Goal: Information Seeking & Learning: Learn about a topic

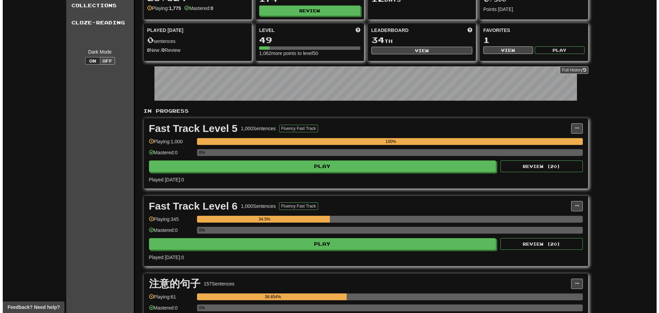
scroll to position [57, 0]
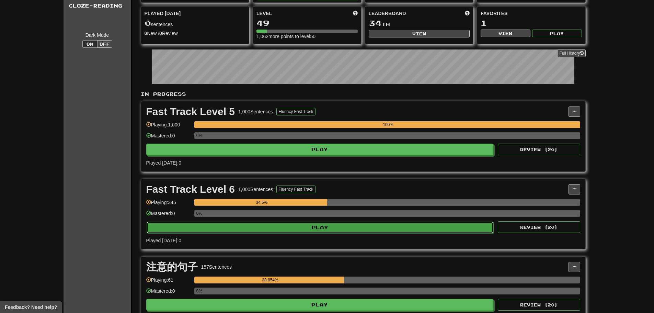
click at [287, 227] on button "Play" at bounding box center [321, 227] width 348 height 12
select select "**"
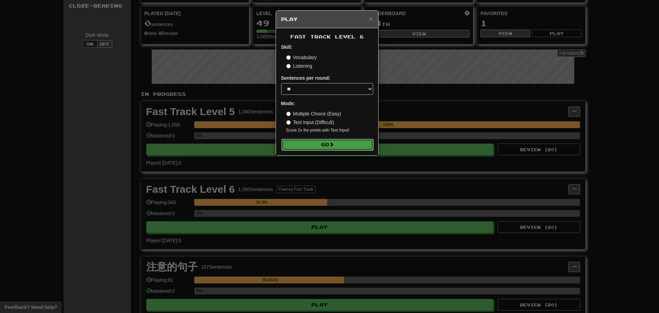
click at [344, 147] on button "Go" at bounding box center [328, 145] width 92 height 12
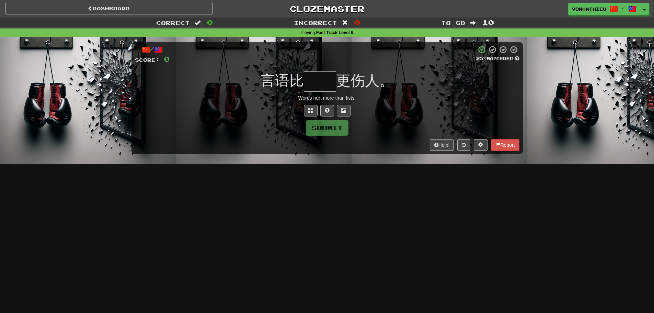
click at [330, 82] on input "text" at bounding box center [320, 81] width 32 height 20
type input "*"
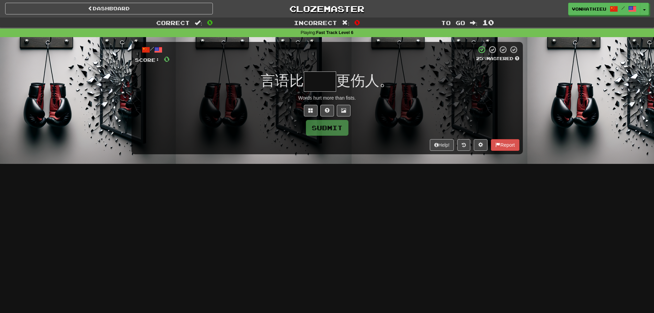
type input "*"
click at [308, 112] on span at bounding box center [310, 110] width 5 height 5
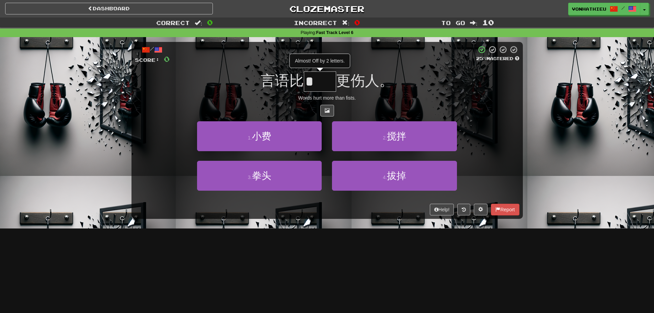
click at [320, 87] on input "*" at bounding box center [320, 81] width 32 height 20
type input "**"
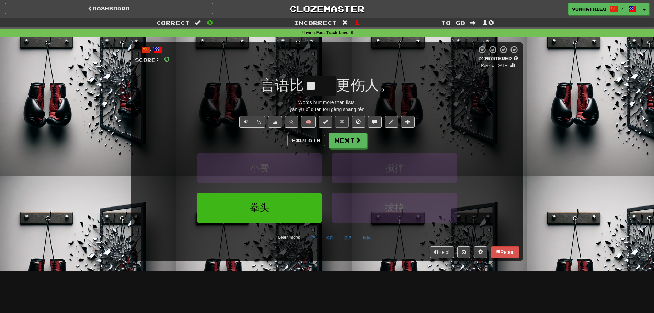
click at [240, 84] on div "言语比 ** 更伤人。" at bounding box center [327, 86] width 385 height 20
click at [362, 142] on button "Next" at bounding box center [348, 141] width 38 height 16
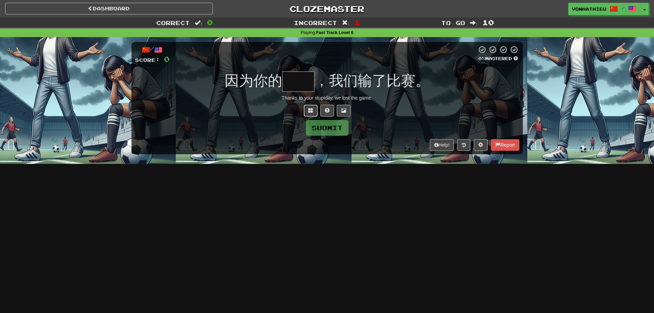
click at [317, 113] on button at bounding box center [311, 111] width 14 height 12
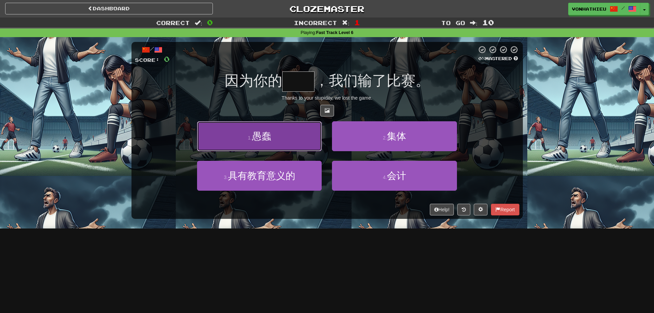
click at [298, 141] on button "1 . 愚蠢" at bounding box center [259, 136] width 125 height 30
type input "**"
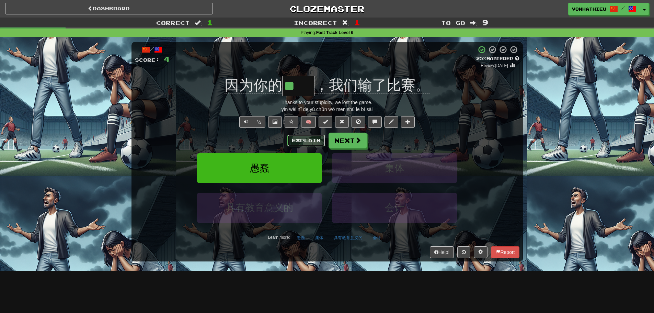
click at [302, 139] on button "Explain" at bounding box center [306, 141] width 38 height 12
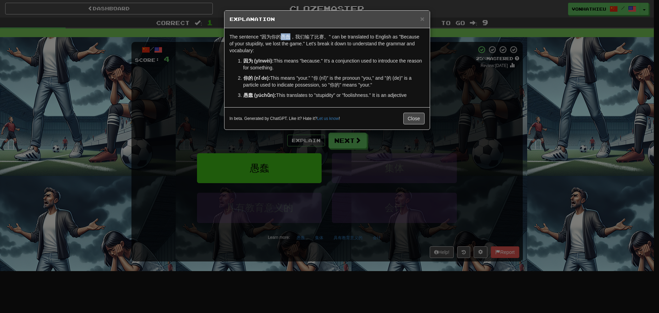
drag, startPoint x: 282, startPoint y: 37, endPoint x: 289, endPoint y: 37, distance: 7.9
click at [289, 37] on p "The sentence "因为你的愚蠢，我们输了比赛。" can be translated to English as "Because of your …" at bounding box center [327, 43] width 195 height 21
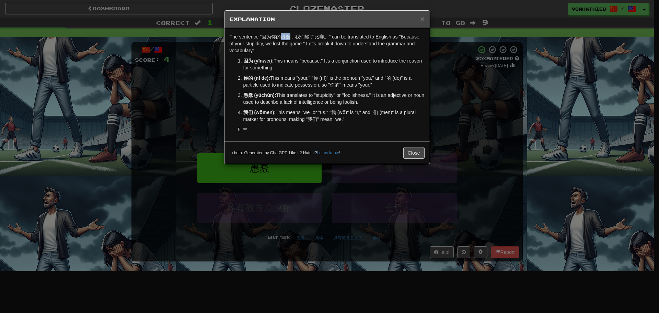
click at [299, 47] on body "Dashboard Clozemaster vonhathieu / Toggle Dropdown Dashboard Leaderboard Activi…" at bounding box center [329, 278] width 659 height 557
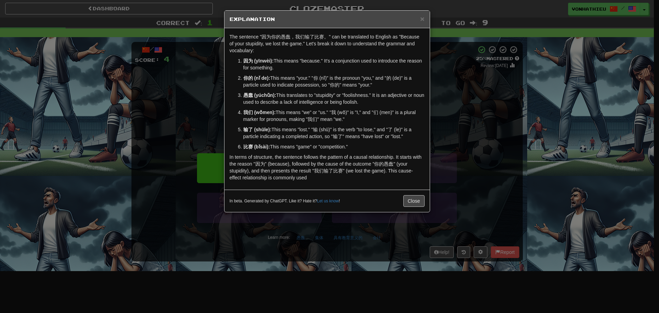
click at [412, 164] on p "In terms of structure, the sentence follows the pattern of a causal relationshi…" at bounding box center [327, 167] width 195 height 27
click at [452, 154] on div "× Explanation The sentence "因为你的愚蠢，我们输了比赛。" can be translated to English as "Be…" at bounding box center [329, 156] width 659 height 313
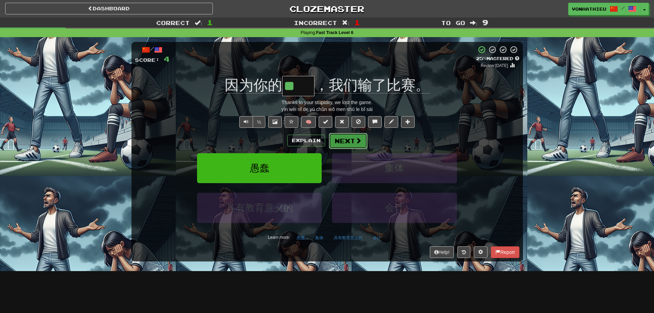
click at [355, 143] on span at bounding box center [358, 140] width 6 height 6
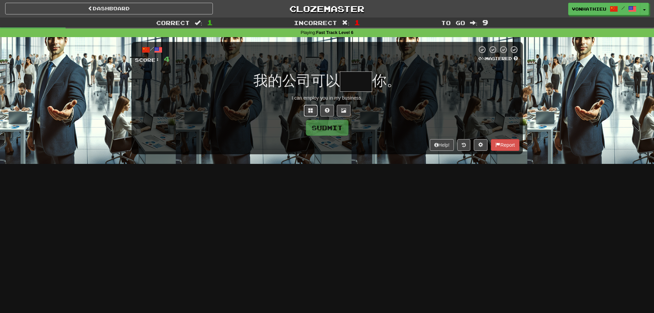
click at [311, 111] on span at bounding box center [310, 110] width 5 height 5
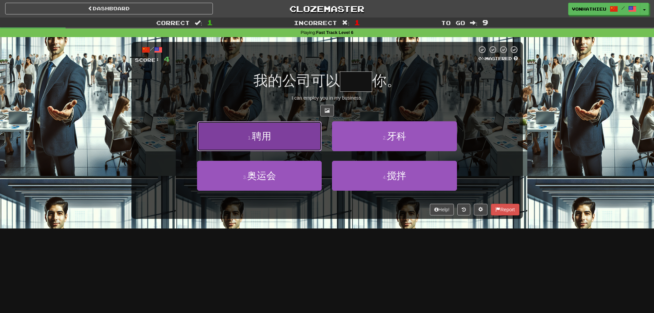
click at [302, 137] on button "1 . 聘用" at bounding box center [259, 136] width 125 height 30
type input "**"
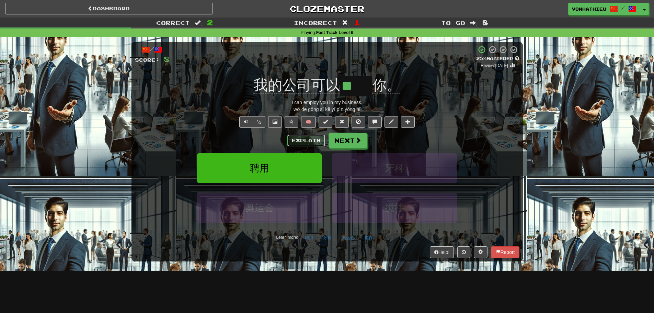
click at [304, 144] on button "Explain" at bounding box center [306, 141] width 38 height 12
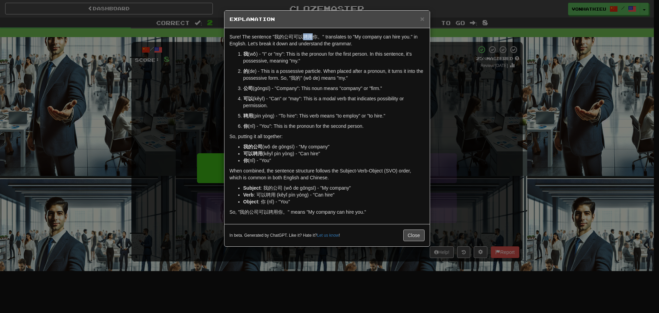
drag, startPoint x: 305, startPoint y: 39, endPoint x: 311, endPoint y: 39, distance: 5.8
click at [311, 39] on p "Sure! The sentence "我的公司可以聘用你。" translates to "My company can hire you." in Eng…" at bounding box center [327, 40] width 195 height 14
click at [322, 47] on body "Dashboard Clozemaster vonhathieu / Toggle Dropdown Dashboard Leaderboard Activi…" at bounding box center [329, 278] width 659 height 557
click at [299, 64] on p "我 (wǒ) - "I" or "my": This is the pronoun for the first person. In this sentenc…" at bounding box center [333, 57] width 181 height 14
click at [163, 82] on div "× Explanation Sure! The sentence "我的公司可以聘用你。" translates to "My company can hir…" at bounding box center [329, 156] width 659 height 313
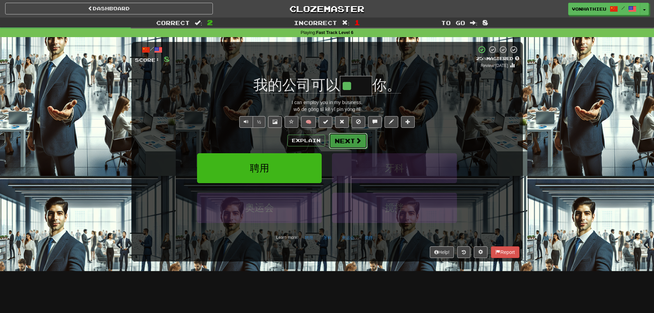
click at [359, 145] on button "Next" at bounding box center [348, 141] width 38 height 16
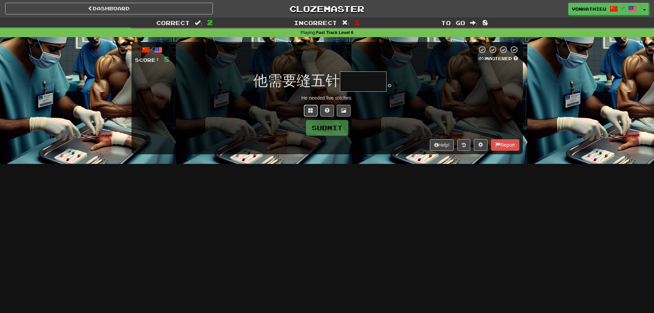
click at [307, 111] on button at bounding box center [311, 111] width 14 height 12
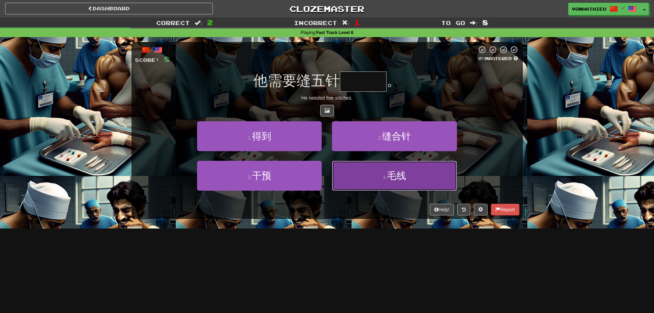
click at [427, 179] on button "4 . 毛线" at bounding box center [394, 176] width 125 height 30
type input "***"
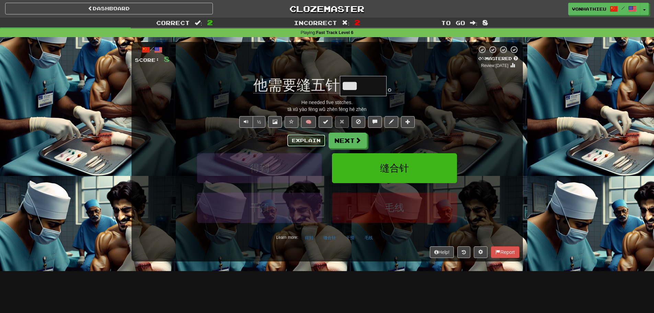
click at [311, 142] on button "Explain" at bounding box center [306, 141] width 38 height 12
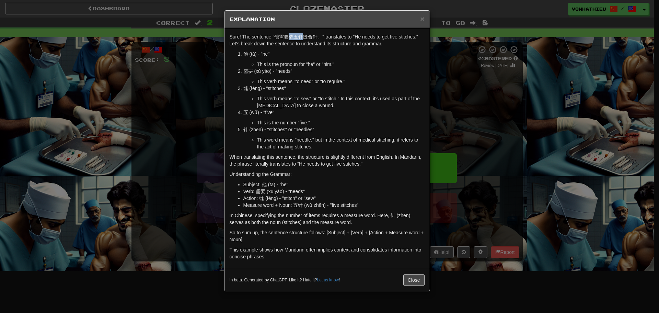
drag, startPoint x: 289, startPoint y: 37, endPoint x: 303, endPoint y: 36, distance: 13.8
click at [303, 36] on p "Sure! The sentence "他需要缝五针缝合针。" translates to "He needs to get five stitches." …" at bounding box center [327, 40] width 195 height 14
click at [304, 46] on body "Dashboard Clozemaster vonhathieu / Toggle Dropdown Dashboard Leaderboard Activi…" at bounding box center [329, 278] width 659 height 557
click at [288, 53] on p "他 (tā) - "he"" at bounding box center [333, 53] width 181 height 7
drag, startPoint x: 291, startPoint y: 36, endPoint x: 294, endPoint y: 36, distance: 3.8
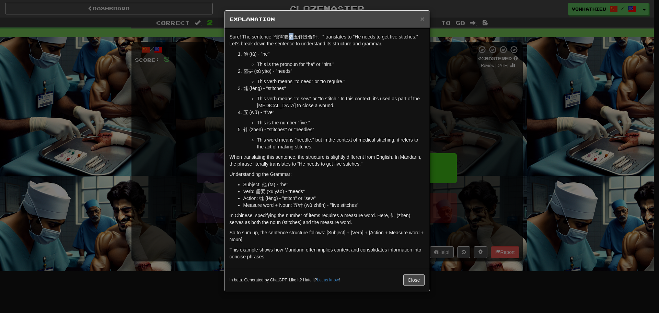
click at [294, 36] on p "Sure! The sentence "他需要缝五针缝合针。" translates to "He needs to get five stitches." …" at bounding box center [327, 40] width 195 height 14
click at [306, 45] on body "Dashboard Clozemaster vonhathieu / Toggle Dropdown Dashboard Leaderboard Activi…" at bounding box center [329, 278] width 659 height 557
click at [281, 58] on li "他 (tā) - "he" This is the pronoun for "he" or "him."" at bounding box center [333, 58] width 181 height 17
drag, startPoint x: 304, startPoint y: 37, endPoint x: 318, endPoint y: 36, distance: 13.8
click at [318, 36] on p "Sure! The sentence "他需要缝五针缝合针。" translates to "He needs to get five stitches." …" at bounding box center [327, 40] width 195 height 14
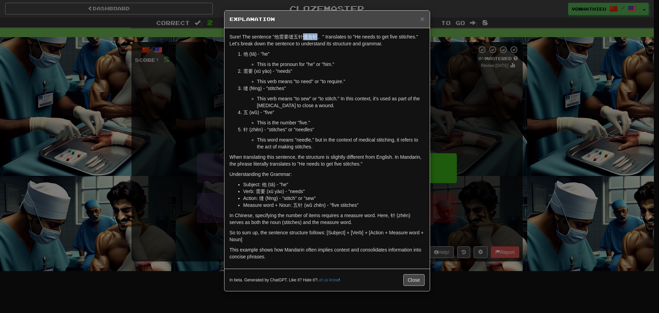
click at [320, 45] on body "Dashboard Clozemaster vonhathieu / Toggle Dropdown Dashboard Leaderboard Activi…" at bounding box center [329, 278] width 659 height 557
click at [294, 60] on li "他 (tā) - "he" This is the pronoun for "he" or "him."" at bounding box center [333, 58] width 181 height 17
click at [196, 94] on div "× Explanation Sure! The sentence "他需要缝五针缝合针。" translates to "He needs to get fi…" at bounding box center [329, 156] width 659 height 313
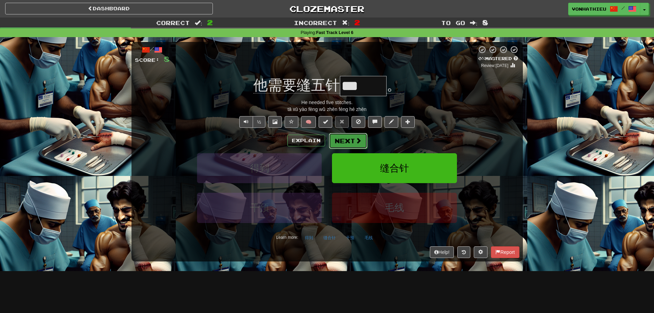
click at [357, 148] on button "Next" at bounding box center [348, 141] width 38 height 16
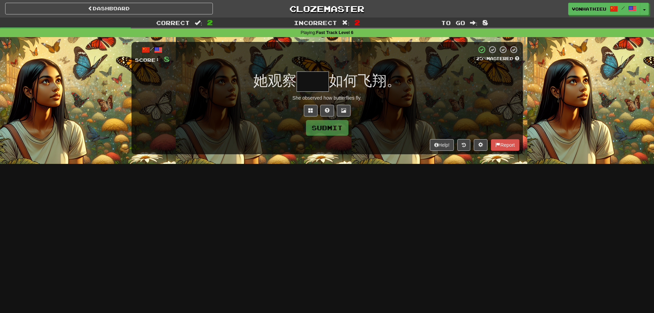
click at [327, 84] on input "text" at bounding box center [313, 81] width 32 height 20
click at [321, 84] on input "text" at bounding box center [313, 81] width 32 height 20
click at [316, 82] on input "text" at bounding box center [313, 81] width 32 height 20
type input "**"
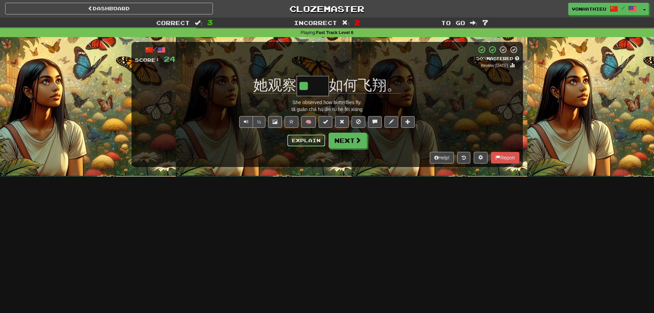
click at [296, 141] on button "Explain" at bounding box center [306, 141] width 38 height 12
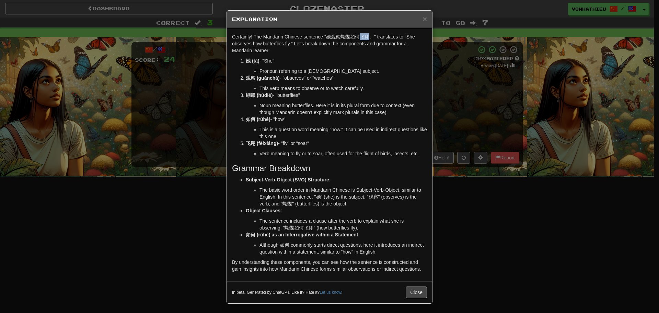
drag, startPoint x: 358, startPoint y: 37, endPoint x: 365, endPoint y: 37, distance: 7.2
click at [365, 37] on p "Certainly! The Mandarin Chinese sentence "她观察蝴蝶如何飞翔。" translates to "She observ…" at bounding box center [329, 43] width 195 height 21
click at [374, 43] on body "Dashboard Clozemaster vonhathieu / Toggle Dropdown Dashboard Leaderboard Activi…" at bounding box center [329, 278] width 659 height 557
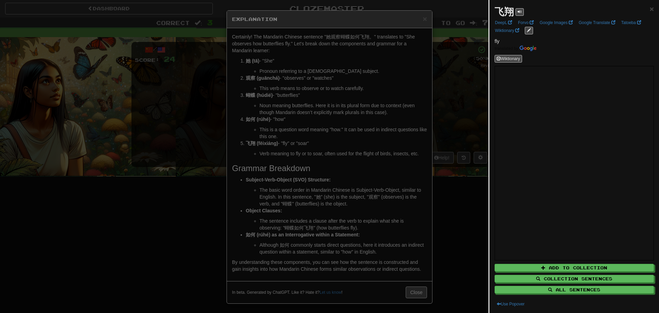
click at [455, 72] on div at bounding box center [329, 156] width 659 height 313
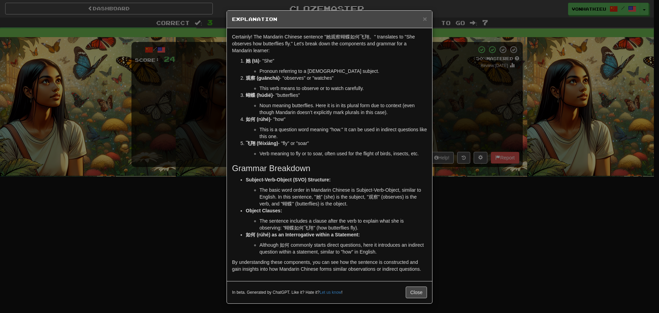
click at [175, 138] on div "× Explanation Certainly! The Mandarin Chinese sentence "她观察蝴蝶如何飞翔。" translates …" at bounding box center [329, 156] width 659 height 313
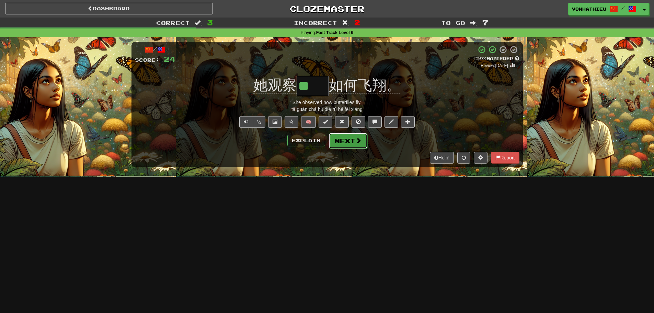
click at [356, 141] on span at bounding box center [358, 140] width 6 height 6
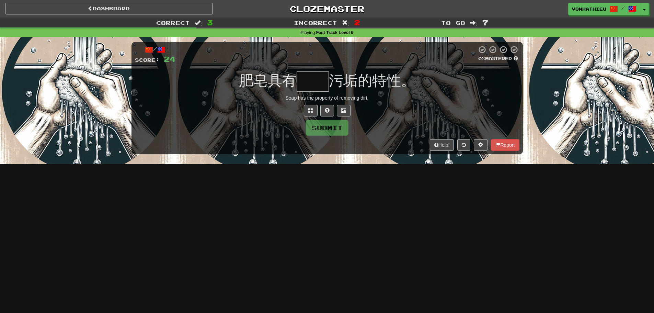
click at [316, 77] on input "text" at bounding box center [313, 81] width 32 height 20
click at [310, 116] on button at bounding box center [311, 111] width 14 height 12
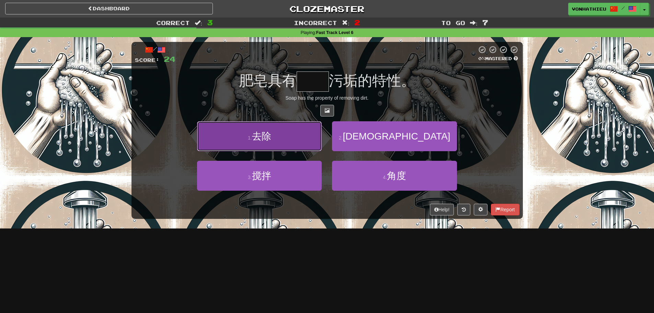
click at [309, 144] on button "1 . 去除" at bounding box center [259, 136] width 125 height 30
type input "**"
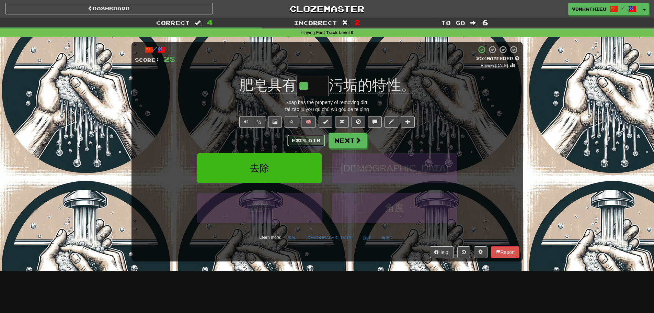
click at [312, 142] on button "Explain" at bounding box center [306, 141] width 38 height 12
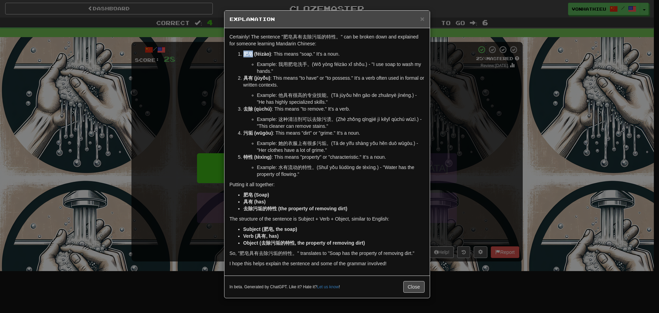
drag, startPoint x: 243, startPoint y: 53, endPoint x: 252, endPoint y: 53, distance: 8.2
click at [252, 53] on strong "肥皂 (féizào)" at bounding box center [257, 53] width 28 height 5
click at [263, 64] on body "Dashboard Clozemaster vonhathieu / Toggle Dropdown Dashboard Leaderboard Activi…" at bounding box center [329, 278] width 659 height 557
click at [257, 65] on li "Example: 我用肥皂洗手。(Wǒ yòng féizào xǐ shǒu.) - "I use soap to wash my hands."" at bounding box center [341, 68] width 168 height 14
drag, startPoint x: 294, startPoint y: 36, endPoint x: 302, endPoint y: 36, distance: 7.6
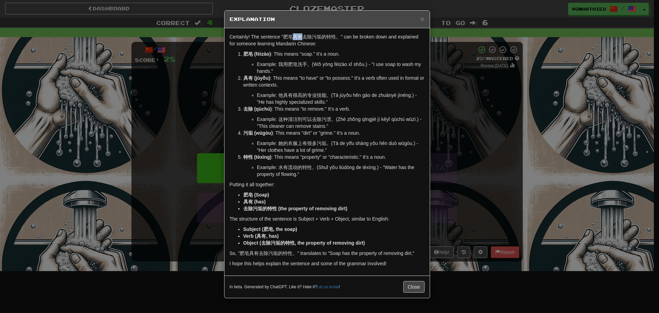
click at [302, 36] on p "Certainly! The sentence "肥皂具有去除污垢的特性。" can be broken down and explained for som…" at bounding box center [327, 40] width 195 height 14
click at [310, 43] on body "Dashboard Clozemaster vonhathieu / Toggle Dropdown Dashboard Leaderboard Activi…" at bounding box center [329, 278] width 659 height 557
click at [357, 42] on p "Certainly! The sentence "肥皂具有去除污垢的特性。" can be broken down and explained for som…" at bounding box center [327, 40] width 195 height 14
drag, startPoint x: 304, startPoint y: 37, endPoint x: 310, endPoint y: 37, distance: 6.9
click at [310, 37] on p "Certainly! The sentence "肥皂具有去除污垢的特性。" can be broken down and explained for som…" at bounding box center [327, 40] width 195 height 14
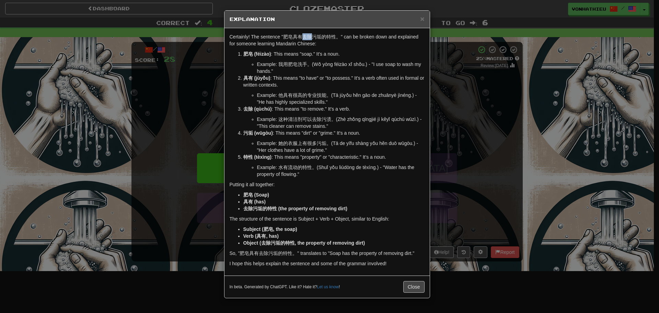
click at [320, 43] on body "Dashboard Clozemaster vonhathieu / Toggle Dropdown Dashboard Leaderboard Activi…" at bounding box center [329, 278] width 659 height 557
click at [346, 44] on p "Certainly! The sentence "肥皂具有去除污垢的特性。" can be broken down and explained for som…" at bounding box center [327, 40] width 195 height 14
drag, startPoint x: 315, startPoint y: 36, endPoint x: 323, endPoint y: 36, distance: 8.2
click at [323, 36] on p "Certainly! The sentence "肥皂具有去除污垢的特性。" can be broken down and explained for som…" at bounding box center [327, 40] width 195 height 14
click at [318, 35] on p "Certainly! The sentence "肥皂具有去除污垢的特性。" can be broken down and explained for som…" at bounding box center [327, 40] width 195 height 14
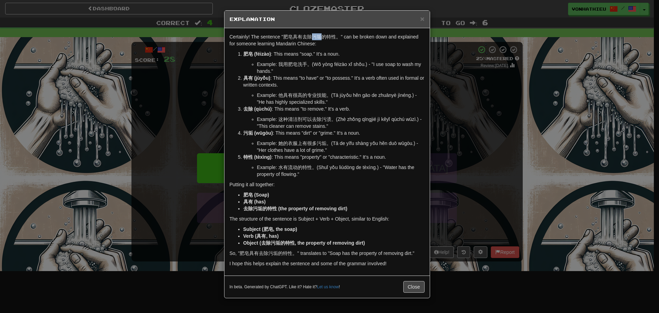
drag, startPoint x: 314, startPoint y: 36, endPoint x: 321, endPoint y: 37, distance: 8.0
click at [321, 37] on p "Certainly! The sentence "肥皂具有去除污垢的特性。" can be broken down and explained for som…" at bounding box center [327, 40] width 195 height 14
click at [330, 46] on body "Dashboard Clozemaster vonhathieu / Toggle Dropdown Dashboard Leaderboard Activi…" at bounding box center [329, 278] width 659 height 557
click at [321, 49] on div "Certainly! The sentence "肥皂具有去除污垢的特性。" can be broken down and explained for som…" at bounding box center [327, 151] width 205 height 247
click at [491, 115] on div "× Explanation Certainly! The sentence "肥皂具有去除污垢的特性。" can be broken down and exp…" at bounding box center [329, 156] width 659 height 313
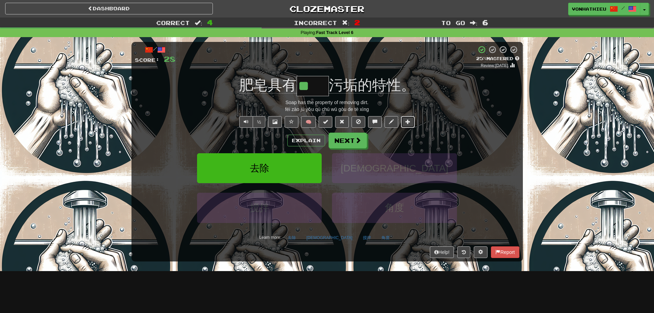
click at [410, 123] on span at bounding box center [408, 121] width 5 height 5
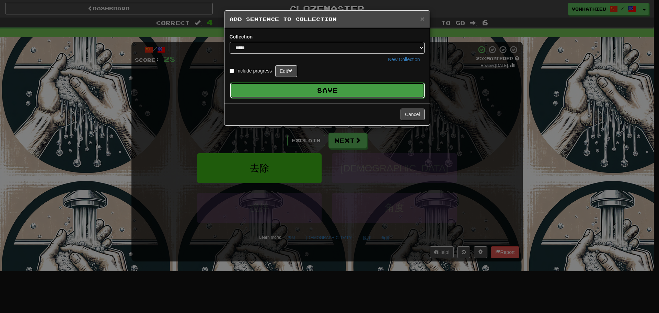
click at [363, 91] on button "Save" at bounding box center [327, 90] width 195 height 16
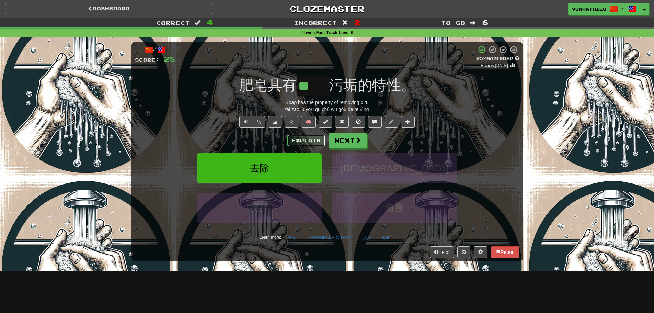
click at [318, 143] on button "Explain" at bounding box center [306, 141] width 38 height 12
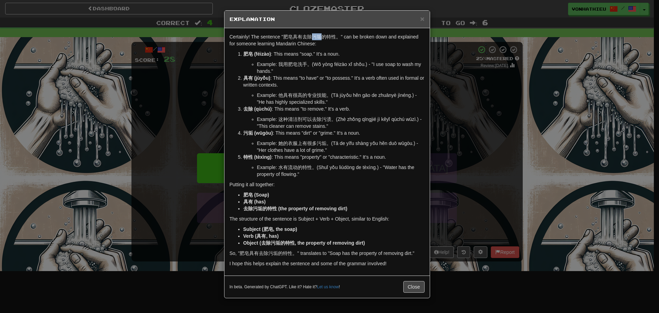
drag, startPoint x: 314, startPoint y: 36, endPoint x: 321, endPoint y: 36, distance: 7.6
click at [321, 36] on p "Certainly! The sentence "肥皂具有去除污垢的特性。" can be broken down and explained for som…" at bounding box center [327, 40] width 195 height 14
click at [331, 43] on body "Dashboard Clozemaster vonhathieu / Toggle Dropdown Dashboard Leaderboard Activi…" at bounding box center [329, 278] width 659 height 557
click at [358, 39] on p "Certainly! The sentence "肥皂具有去除污垢的特性。" can be broken down and explained for som…" at bounding box center [327, 40] width 195 height 14
click at [446, 93] on div "× Explanation Certainly! The sentence "肥皂具有去除污垢的特性。" can be broken down and exp…" at bounding box center [329, 156] width 659 height 313
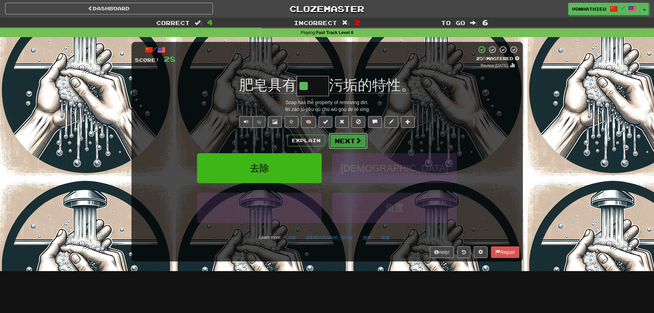
click at [361, 140] on button "Next" at bounding box center [348, 141] width 38 height 16
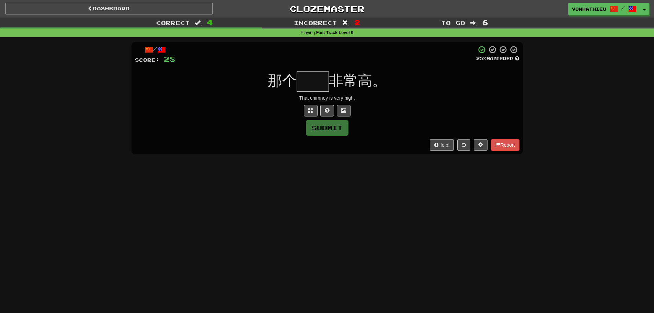
click at [302, 83] on input "text" at bounding box center [313, 81] width 32 height 20
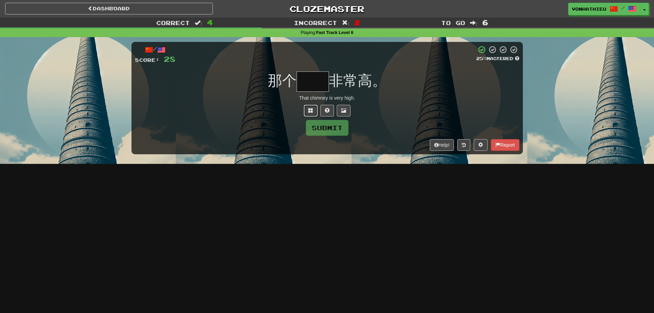
click at [307, 115] on button at bounding box center [311, 111] width 14 height 12
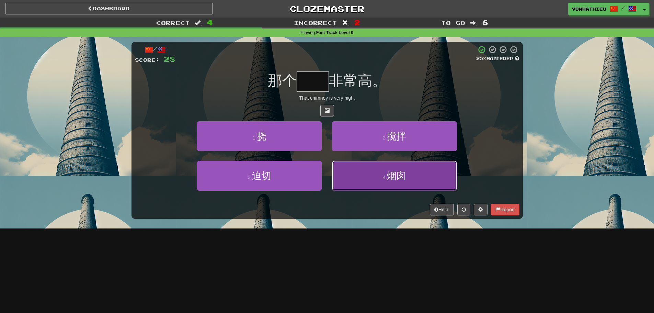
click at [346, 164] on button "4 . 烟囱" at bounding box center [394, 176] width 125 height 30
type input "**"
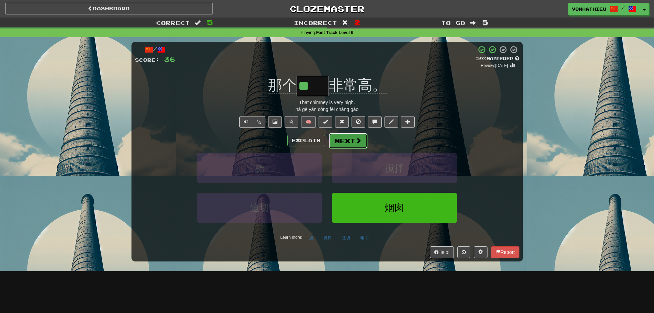
click at [359, 142] on span at bounding box center [358, 140] width 6 height 6
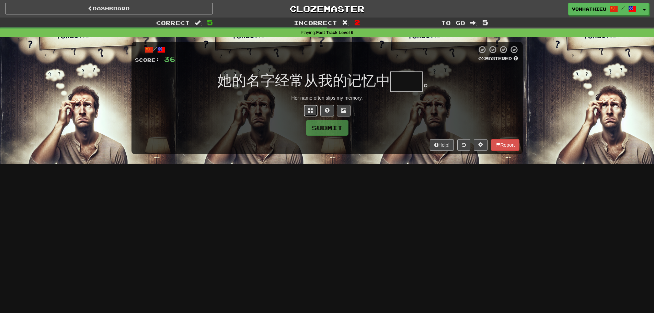
click at [310, 113] on span at bounding box center [310, 110] width 5 height 5
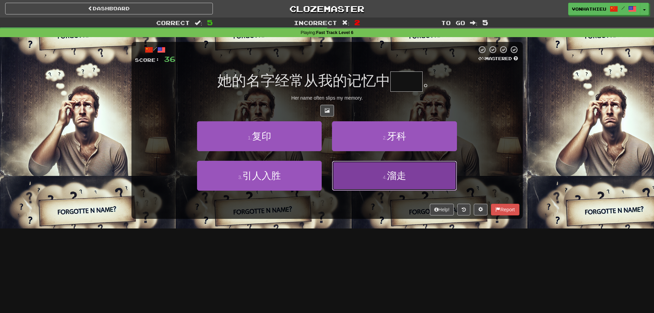
click at [420, 183] on button "4 . 溜走" at bounding box center [394, 176] width 125 height 30
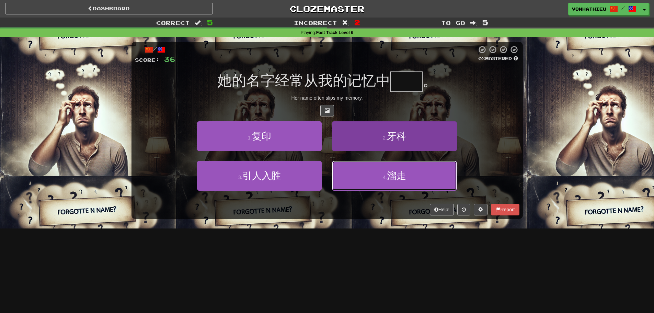
type input "**"
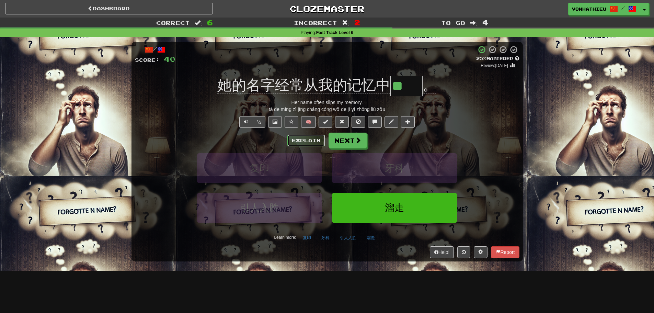
click at [305, 138] on button "Explain" at bounding box center [306, 141] width 38 height 12
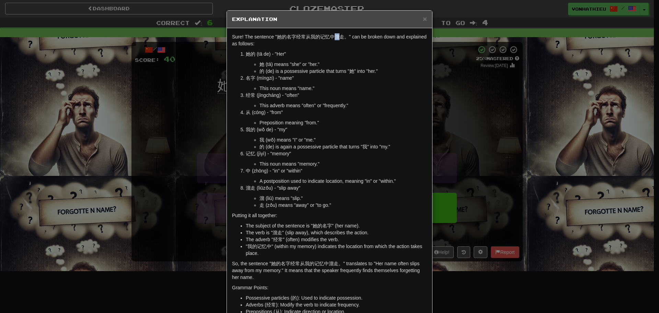
drag, startPoint x: 331, startPoint y: 35, endPoint x: 338, endPoint y: 34, distance: 7.6
click at [338, 34] on p "Sure! The sentence "她的名字经常从我的记忆中溜走。" can be broken down and explained as follow…" at bounding box center [329, 40] width 195 height 14
click at [346, 43] on body "Dashboard Clozemaster vonhathieu / Toggle Dropdown Dashboard Leaderboard Activi…" at bounding box center [329, 278] width 659 height 557
click at [321, 44] on p "Sure! The sentence "她的名字经常从我的记忆中溜走。" can be broken down and explained as follow…" at bounding box center [329, 40] width 195 height 14
click at [198, 120] on div "× Explanation Sure! The sentence "她的名字经常从我的记忆中溜走。" can be broken down and expla…" at bounding box center [329, 156] width 659 height 313
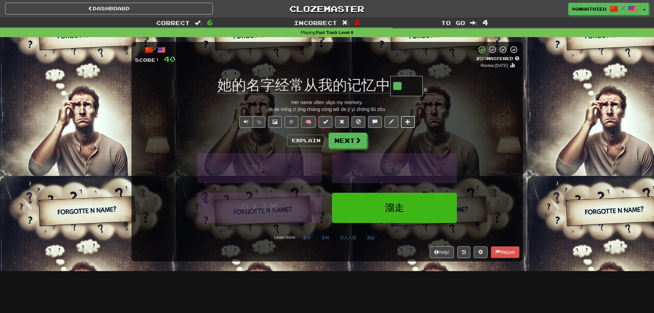
click at [404, 124] on button at bounding box center [408, 122] width 14 height 12
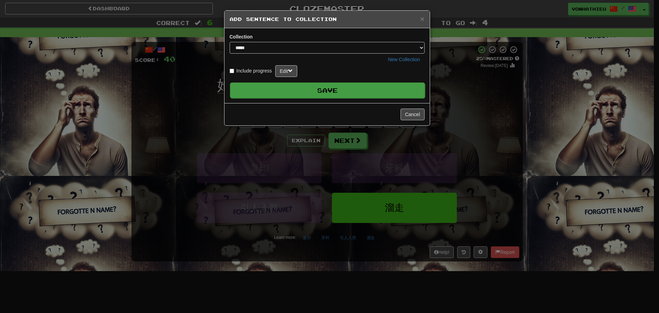
click at [371, 90] on button "Save" at bounding box center [327, 90] width 195 height 16
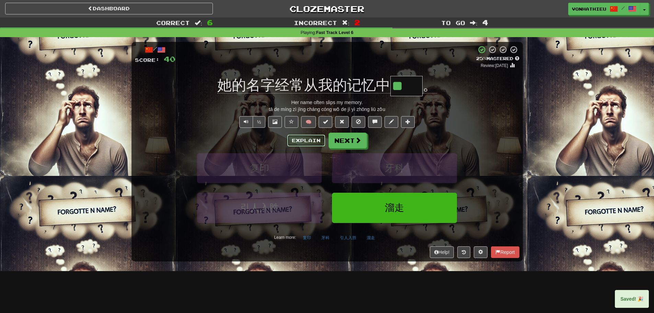
click at [295, 138] on button "Explain" at bounding box center [306, 141] width 38 height 12
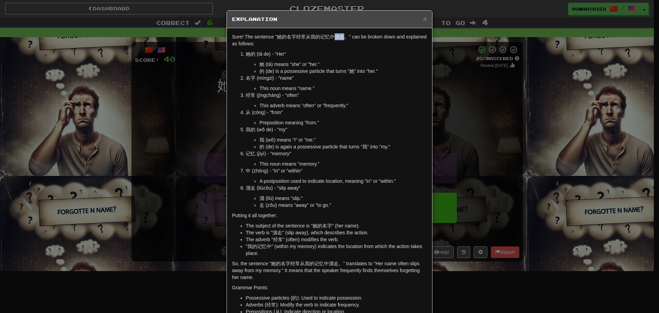
drag, startPoint x: 333, startPoint y: 37, endPoint x: 340, endPoint y: 37, distance: 6.2
click at [340, 37] on p "Sure! The sentence "她的名字经常从我的记忆中溜走。" can be broken down and explained as follow…" at bounding box center [329, 40] width 195 height 14
click at [348, 44] on body "Dashboard Clozemaster vonhathieu / Toggle Dropdown Dashboard Leaderboard Activi…" at bounding box center [329, 278] width 659 height 557
click at [333, 52] on p "她的 (tā de) - "Her"" at bounding box center [336, 53] width 181 height 7
click at [482, 165] on div "× Explanation Sure! The sentence "她的名字经常从我的记忆中溜走。" can be broken down and expla…" at bounding box center [329, 156] width 659 height 313
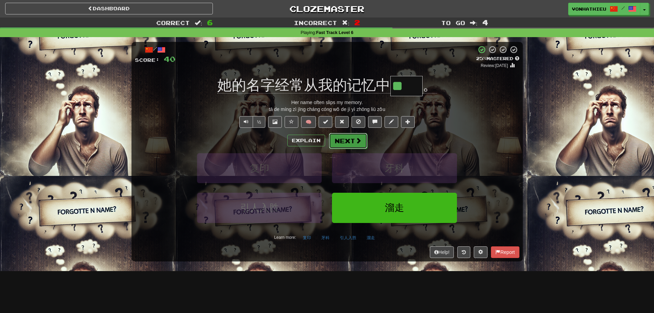
click at [343, 144] on button "Next" at bounding box center [348, 141] width 38 height 16
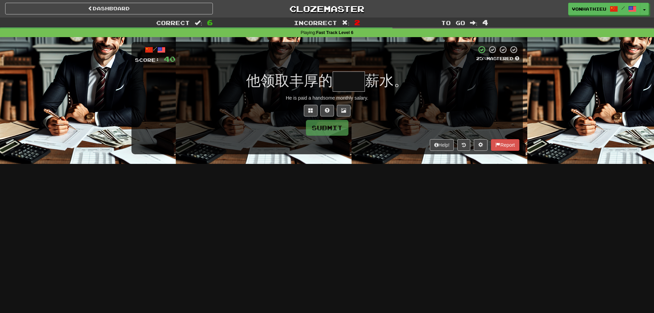
click at [354, 83] on input "text" at bounding box center [349, 81] width 32 height 20
type input "*"
type input "**"
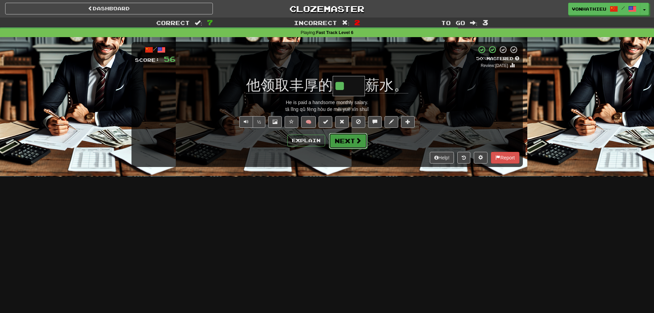
click at [347, 141] on button "Next" at bounding box center [348, 141] width 38 height 16
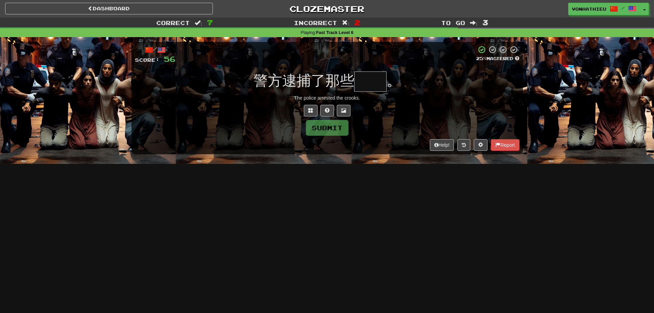
click at [368, 78] on input "text" at bounding box center [370, 81] width 32 height 20
type input "*"
click at [305, 116] on button at bounding box center [311, 111] width 14 height 12
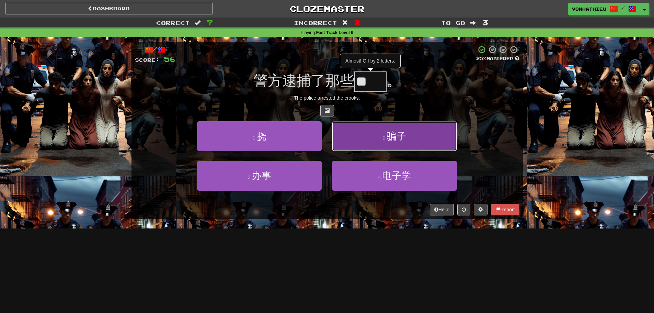
click at [356, 138] on button "2 . 骗子" at bounding box center [394, 136] width 125 height 30
type input "**"
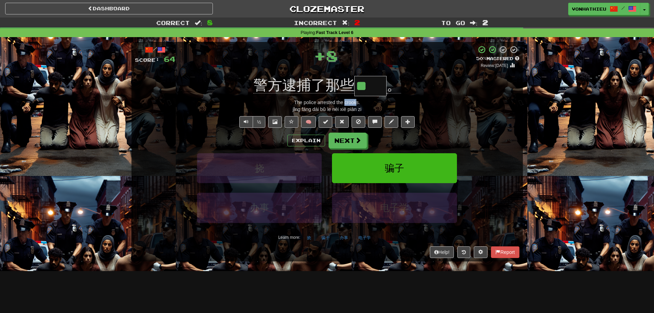
drag, startPoint x: 345, startPoint y: 104, endPoint x: 357, endPoint y: 103, distance: 12.4
click at [357, 103] on div "The police arrested the crooks." at bounding box center [327, 102] width 385 height 7
click at [352, 103] on div "The police arrested the crooks." at bounding box center [327, 102] width 385 height 7
drag, startPoint x: 584, startPoint y: 2, endPoint x: 448, endPoint y: 82, distance: 158.1
click at [448, 82] on div "警方逮捕了那些 ** 。" at bounding box center [327, 86] width 385 height 20
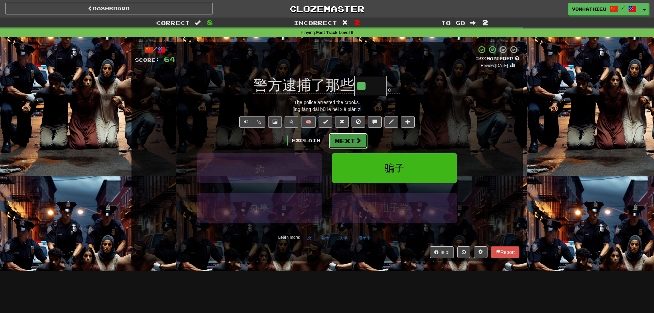
click at [353, 145] on button "Next" at bounding box center [348, 141] width 38 height 16
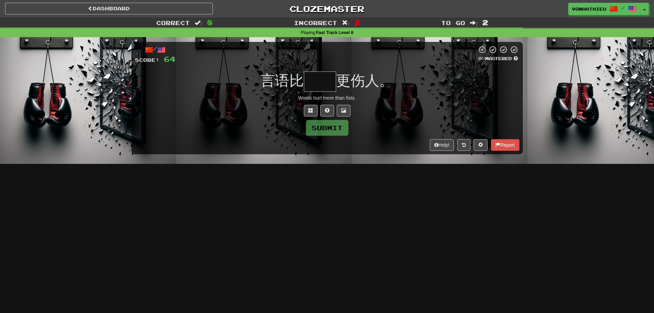
click at [322, 82] on input "text" at bounding box center [320, 81] width 32 height 20
type input "**"
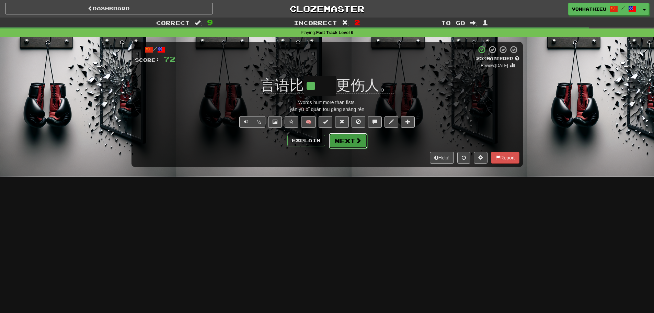
click at [358, 143] on span at bounding box center [358, 140] width 6 height 6
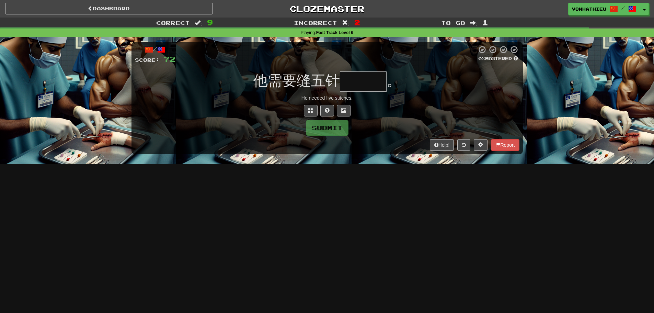
click at [366, 77] on input "text" at bounding box center [363, 81] width 47 height 20
type input "*"
type input "***"
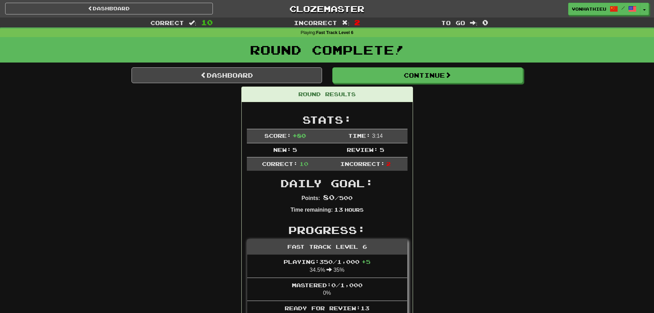
click at [403, 65] on div "Round Complete!" at bounding box center [327, 52] width 654 height 30
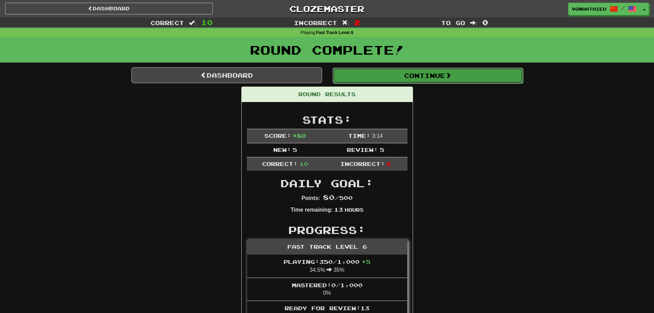
click at [411, 80] on button "Continue" at bounding box center [428, 76] width 191 height 16
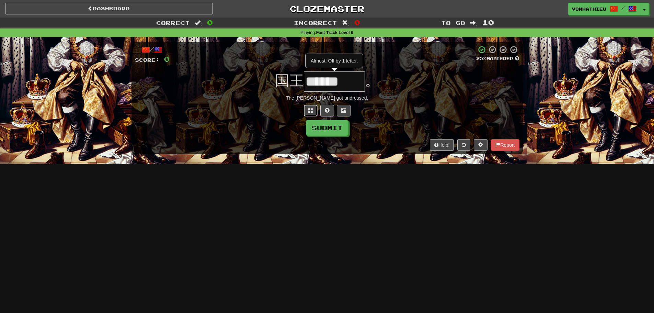
click at [307, 109] on button at bounding box center [311, 111] width 14 height 12
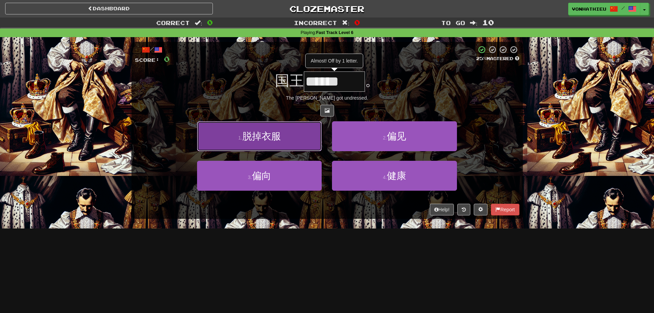
click at [270, 138] on span "脱掉衣服" at bounding box center [261, 136] width 38 height 11
type input "****"
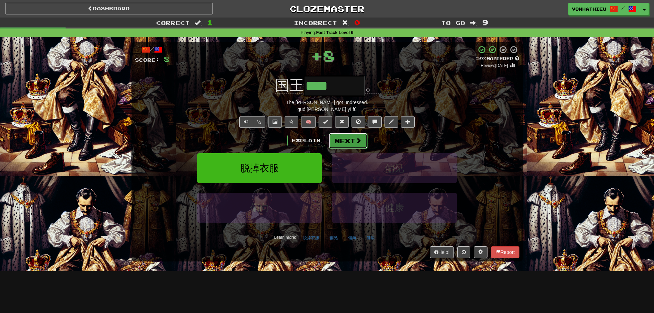
click at [345, 143] on button "Next" at bounding box center [348, 141] width 38 height 16
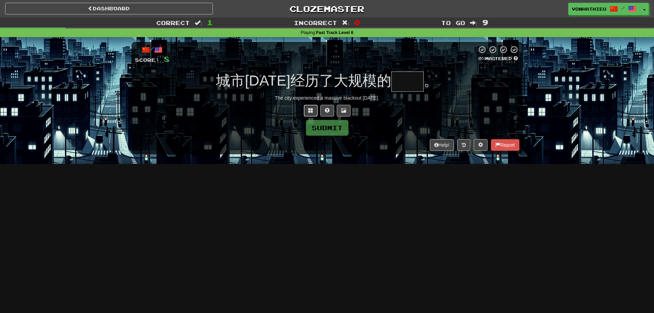
click at [309, 111] on span at bounding box center [310, 110] width 5 height 5
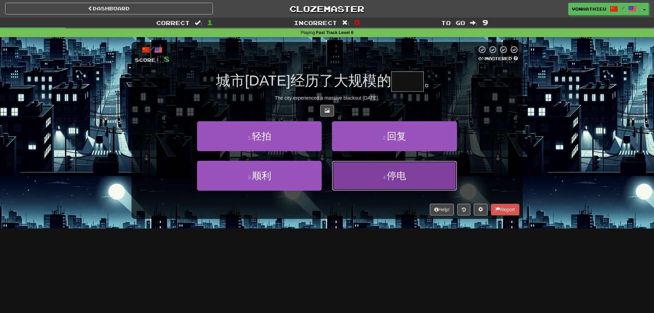
click at [362, 187] on button "4 . 停电" at bounding box center [394, 176] width 125 height 30
type input "**"
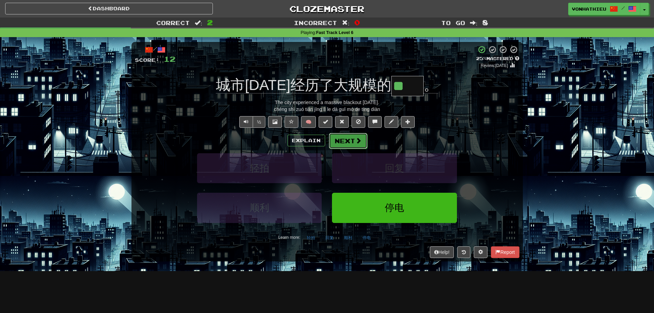
click at [357, 146] on button "Next" at bounding box center [348, 141] width 38 height 16
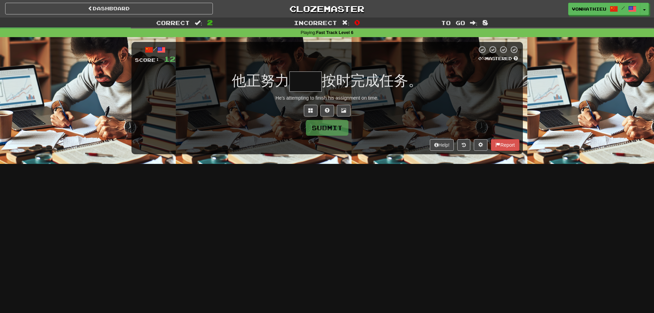
click at [305, 89] on input "text" at bounding box center [305, 81] width 32 height 20
click at [307, 86] on input "text" at bounding box center [305, 81] width 32 height 20
click at [314, 110] on button at bounding box center [311, 111] width 14 height 12
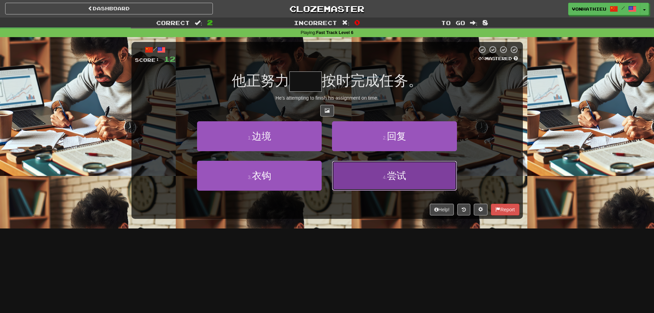
click at [412, 174] on button "4 . 尝试" at bounding box center [394, 176] width 125 height 30
type input "**"
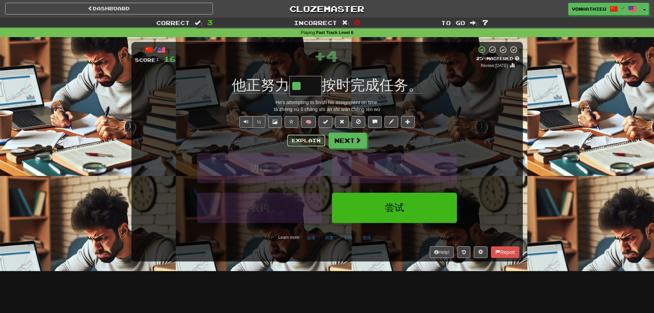
click at [312, 144] on button "Explain" at bounding box center [306, 141] width 38 height 12
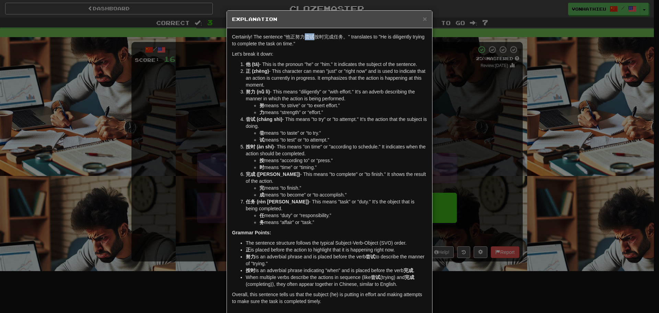
drag, startPoint x: 304, startPoint y: 37, endPoint x: 311, endPoint y: 37, distance: 6.5
click at [311, 37] on p "Certainly! The sentence "他正努力尝试按时完成任务。" translates to "He is diligently trying …" at bounding box center [329, 40] width 195 height 14
click at [322, 48] on body "Dashboard Clozemaster vonhathieu / Toggle Dropdown Dashboard Leaderboard Activi…" at bounding box center [329, 278] width 659 height 557
click at [314, 47] on div "Certainly! The sentence "他正努力尝试按时完成任务。" translates to "He is diligently trying …" at bounding box center [329, 170] width 205 height 285
click at [459, 99] on div "× Explanation Certainly! The sentence "他正努力尝试按时完成任务。" translates to "He is dili…" at bounding box center [329, 156] width 659 height 313
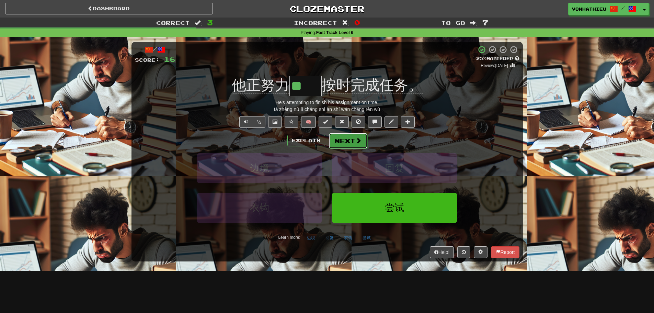
click at [355, 145] on button "Next" at bounding box center [348, 141] width 38 height 16
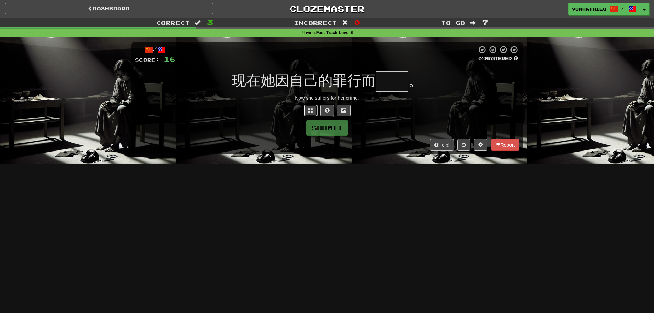
click at [310, 114] on button at bounding box center [311, 111] width 14 height 12
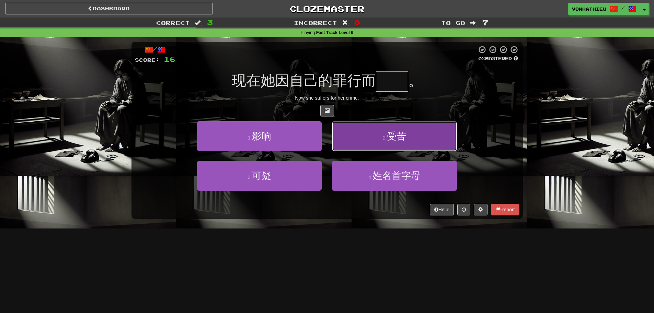
click at [412, 146] on button "2 . 受苦" at bounding box center [394, 136] width 125 height 30
type input "**"
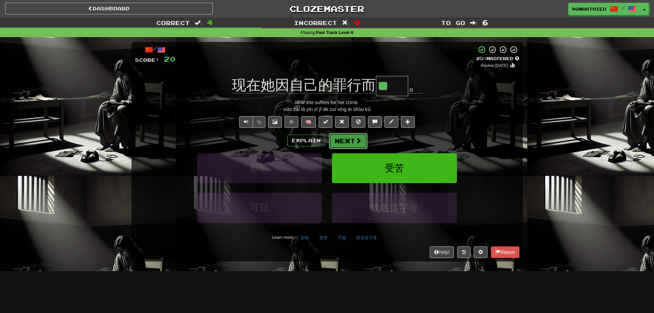
click at [357, 142] on span at bounding box center [358, 140] width 6 height 6
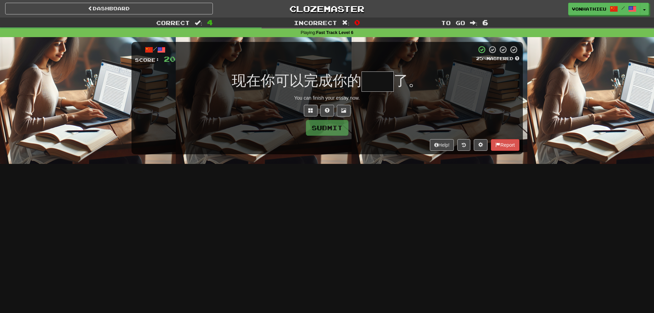
click at [385, 81] on input "text" at bounding box center [378, 81] width 32 height 20
type input "**"
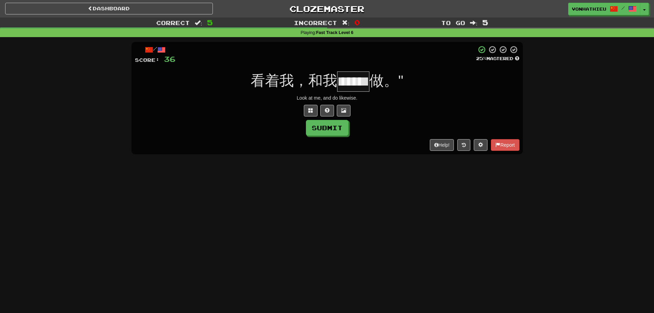
scroll to position [0, 15]
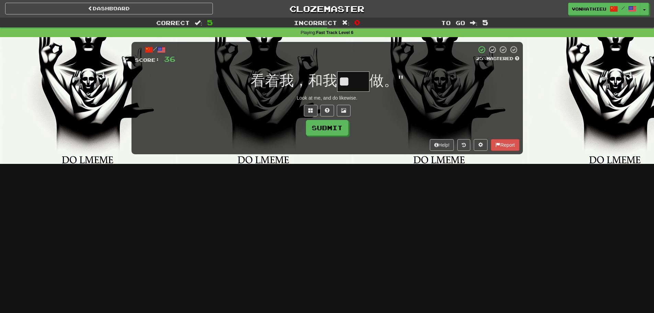
type input "**"
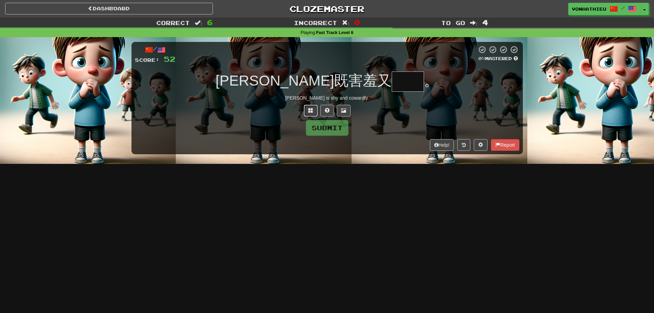
click at [307, 111] on button at bounding box center [311, 111] width 14 height 12
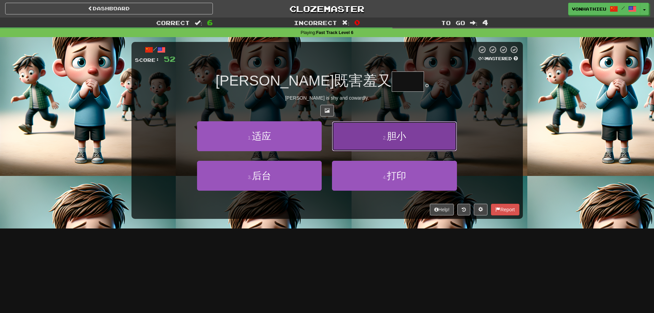
click at [351, 134] on button "2 . 胆小" at bounding box center [394, 136] width 125 height 30
type input "**"
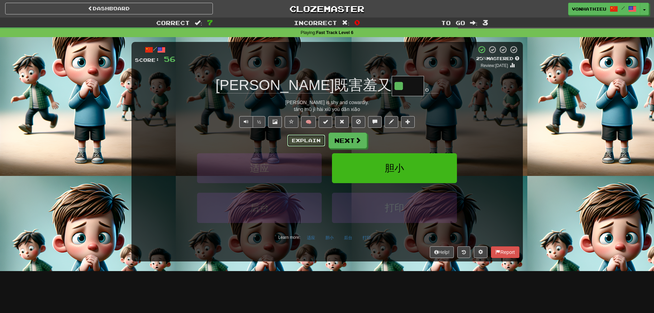
click at [300, 145] on button "Explain" at bounding box center [306, 141] width 38 height 12
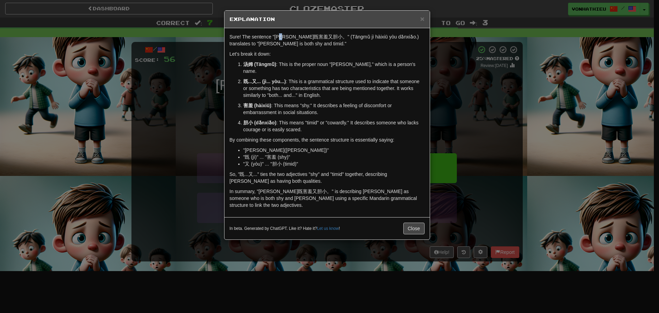
drag, startPoint x: 285, startPoint y: 36, endPoint x: 288, endPoint y: 36, distance: 3.8
click at [288, 36] on p "Sure! The sentence "汤姆既害羞又胆小。" (Tāngmǔ jì hàixiū yòu dǎnxiǎo.) translates to "T…" at bounding box center [327, 40] width 195 height 14
click at [302, 45] on body "Dashboard Clozemaster vonhathieu / Toggle Dropdown Dashboard Leaderboard Activi…" at bounding box center [329, 278] width 659 height 557
click at [296, 46] on p "Sure! The sentence "汤姆既害羞又胆小。" (Tāngmǔ jì hàixiū yòu dǎnxiǎo.) translates to "T…" at bounding box center [327, 40] width 195 height 14
click at [503, 95] on div "× Explanation Sure! The sentence "汤姆既害羞又胆小。" (Tāngmǔ jì hàixiū yòu dǎnxiǎo.) tr…" at bounding box center [329, 156] width 659 height 313
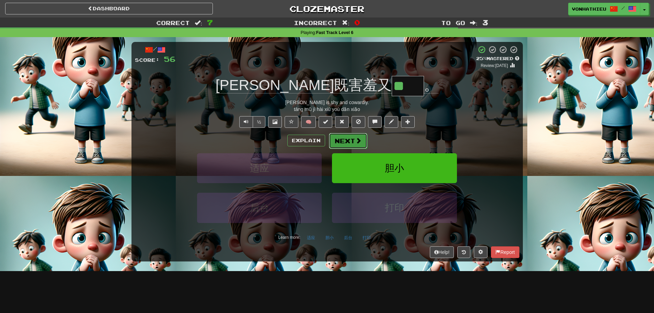
click at [351, 141] on button "Next" at bounding box center [348, 141] width 38 height 16
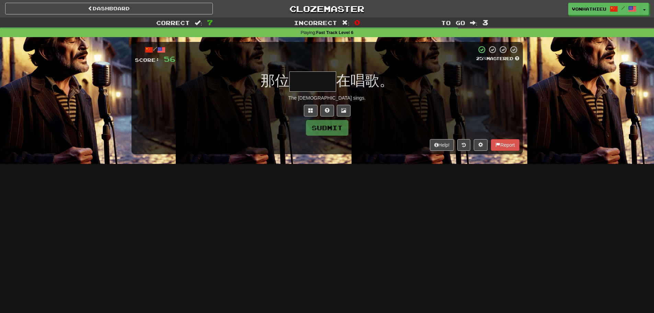
click at [319, 82] on input "text" at bounding box center [312, 81] width 47 height 20
type input "***"
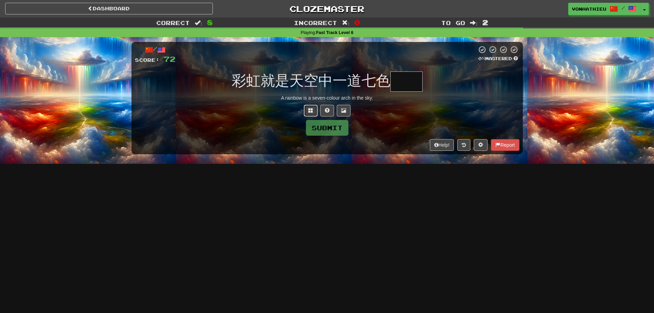
click at [308, 112] on span at bounding box center [310, 110] width 5 height 5
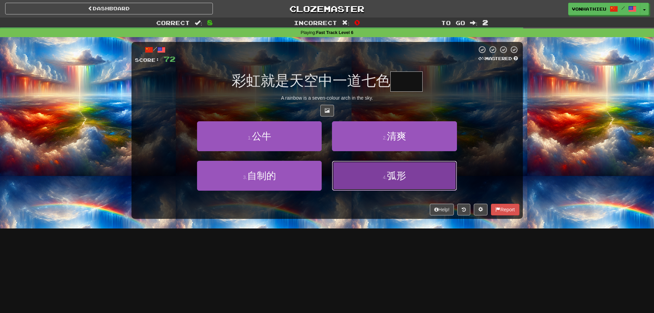
click at [362, 183] on button "4 . 弧形" at bounding box center [394, 176] width 125 height 30
type input "**"
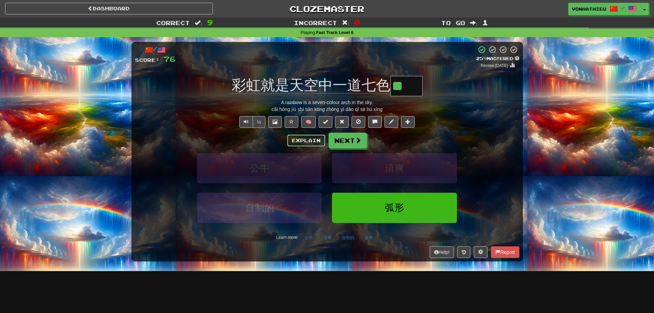
click at [306, 140] on button "Explain" at bounding box center [306, 141] width 38 height 12
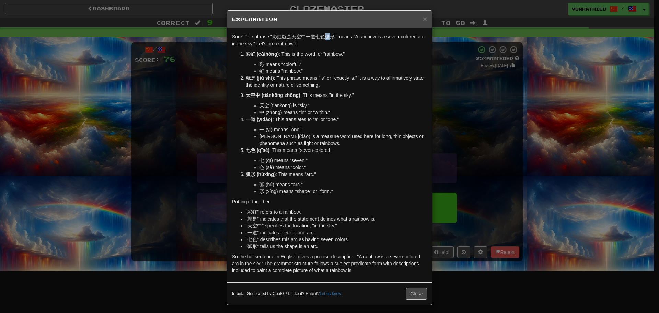
drag, startPoint x: 323, startPoint y: 37, endPoint x: 328, endPoint y: 37, distance: 5.2
click at [328, 37] on p "Sure! The phrase "彩虹就是天空中一道七色弧形" means "A rainbow is a seven-colored arc in the…" at bounding box center [329, 40] width 195 height 14
click at [337, 42] on body "Dashboard Clozemaster vonhathieu / Toggle Dropdown Dashboard Leaderboard Activi…" at bounding box center [329, 278] width 659 height 557
click at [321, 47] on div "Sure! The phrase "彩虹就是天空中一道七色弧形" means "A rainbow is a seven-colored arc in the…" at bounding box center [329, 155] width 205 height 254
drag, startPoint x: 322, startPoint y: 37, endPoint x: 332, endPoint y: 36, distance: 9.6
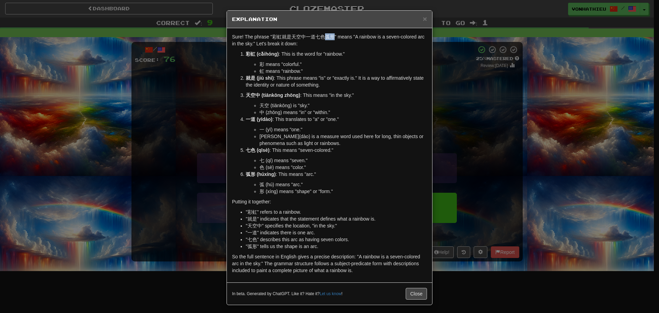
click at [332, 36] on p "Sure! The phrase "彩虹就是天空中一道七色弧形" means "A rainbow is a seven-colored arc in the…" at bounding box center [329, 40] width 195 height 14
click at [342, 48] on body "Dashboard Clozemaster vonhathieu / Toggle Dropdown Dashboard Leaderboard Activi…" at bounding box center [329, 278] width 659 height 557
click at [311, 42] on p "Sure! The phrase "彩虹就是天空中一道七色弧形" means "A rainbow is a seven-colored arc in the…" at bounding box center [329, 40] width 195 height 14
click at [415, 292] on button "Close" at bounding box center [416, 294] width 21 height 12
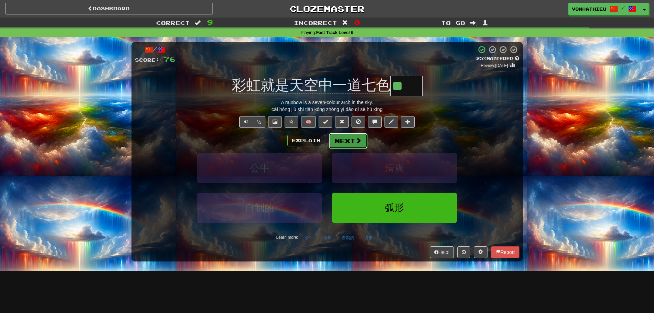
click at [352, 145] on button "Next" at bounding box center [348, 141] width 38 height 16
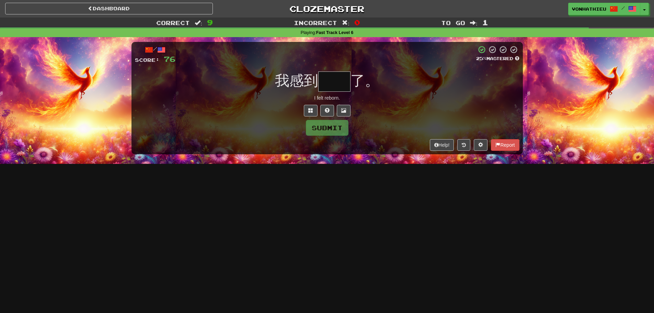
click at [409, 102] on div "/ Score: 76 25 % Mastered 我感到 了。 I felt reborn. Submit Help! Report" at bounding box center [327, 98] width 391 height 112
click at [340, 82] on input "text" at bounding box center [334, 81] width 32 height 20
type input "*"
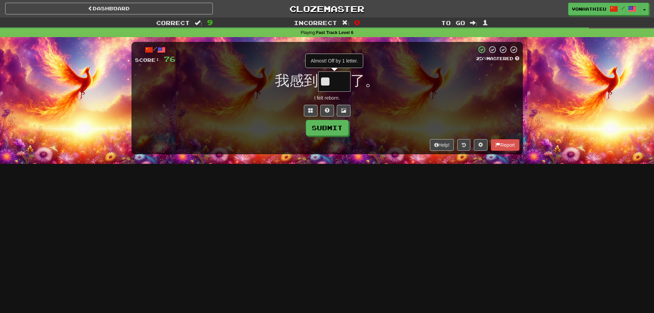
type input "*"
type input "**"
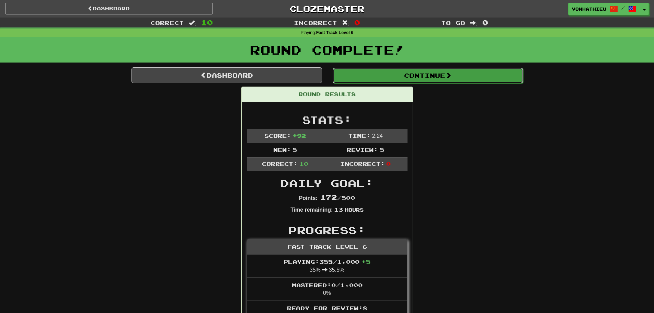
click at [401, 79] on button "Continue" at bounding box center [428, 76] width 191 height 16
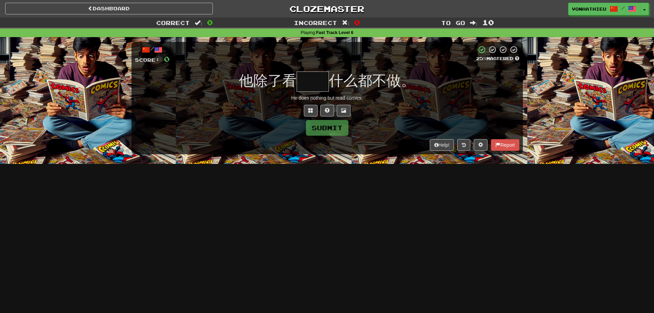
click at [307, 80] on input "text" at bounding box center [313, 81] width 32 height 20
click at [310, 82] on input "text" at bounding box center [313, 81] width 32 height 20
type input "**"
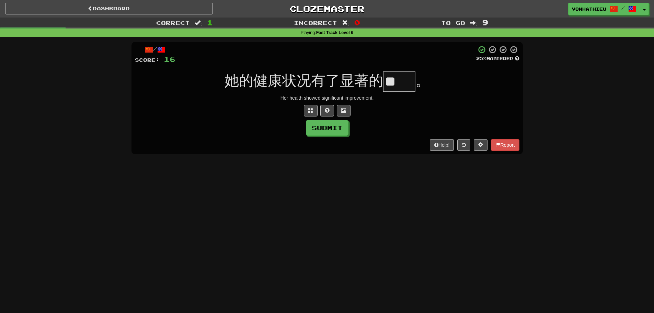
scroll to position [0, 0]
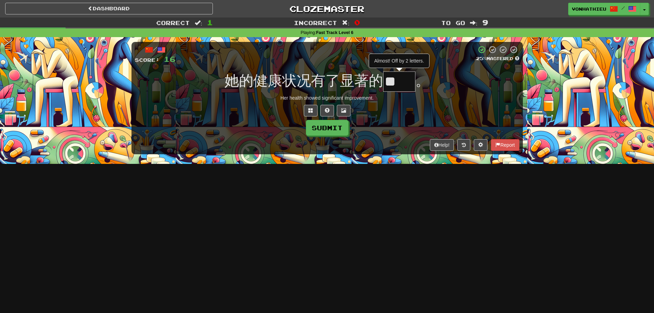
type input "*"
type input "**"
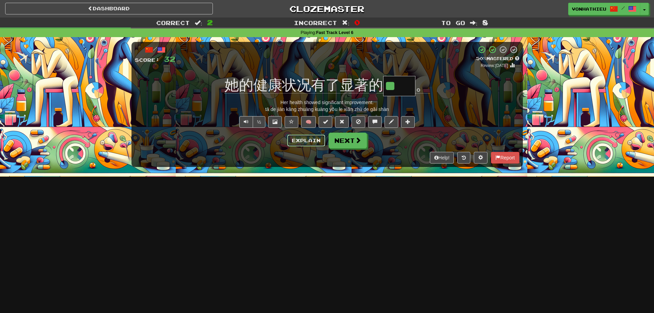
click at [306, 140] on button "Explain" at bounding box center [306, 141] width 38 height 12
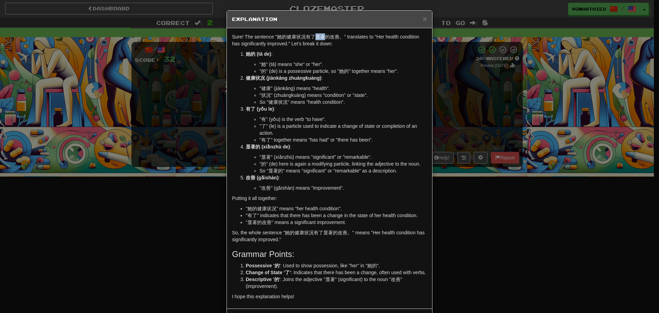
drag, startPoint x: 313, startPoint y: 37, endPoint x: 322, endPoint y: 38, distance: 9.0
click at [322, 38] on p "Sure! The sentence "她的健康状况有了显著的改善。" translates to "Her health condition has sig…" at bounding box center [329, 40] width 195 height 14
click at [331, 44] on body "Dashboard Clozemaster vonhathieu / Toggle Dropdown Dashboard Leaderboard Activi…" at bounding box center [329, 278] width 659 height 557
click at [320, 51] on p "她的 (tā de) :" at bounding box center [336, 53] width 181 height 7
click at [143, 84] on div "× Explanation Sure! The sentence "她的健康状况有了显著的改善。" translates to "Her health con…" at bounding box center [329, 156] width 659 height 313
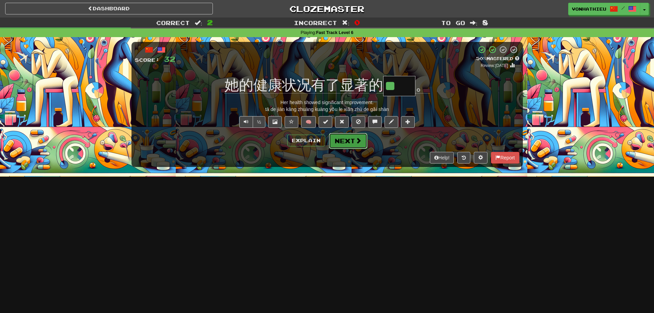
click at [343, 144] on button "Next" at bounding box center [348, 141] width 38 height 16
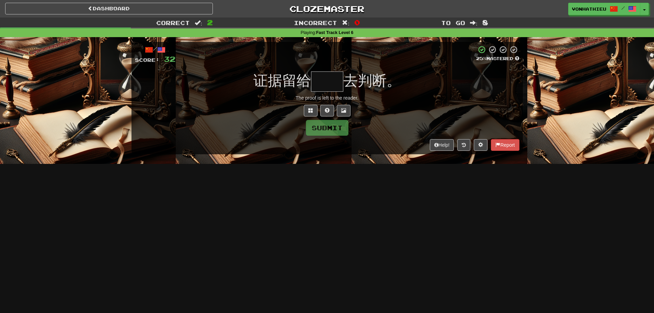
click at [326, 78] on input "text" at bounding box center [327, 81] width 32 height 20
click at [325, 78] on input "text" at bounding box center [327, 81] width 32 height 20
click at [324, 86] on input "text" at bounding box center [327, 81] width 32 height 20
click at [325, 89] on input "text" at bounding box center [327, 81] width 32 height 20
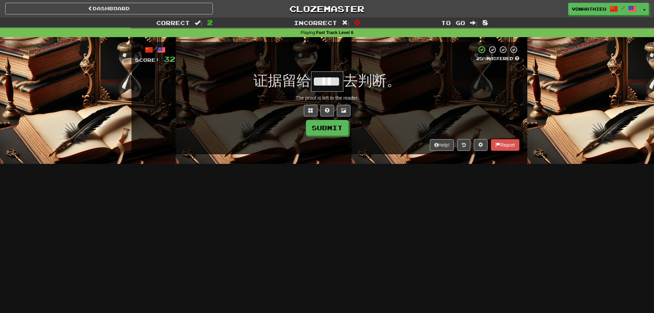
scroll to position [0, 12]
type input "**"
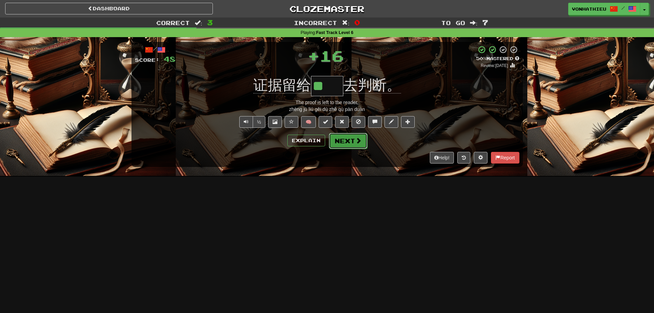
click at [346, 144] on button "Next" at bounding box center [348, 141] width 38 height 16
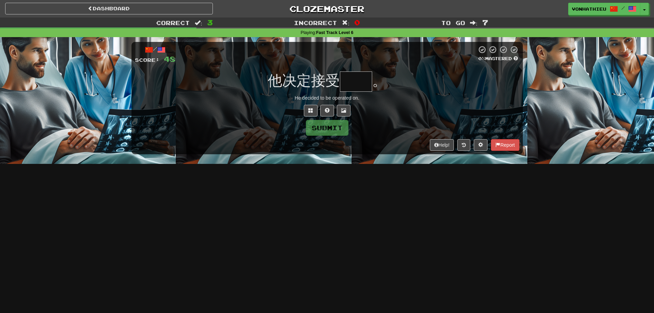
click at [353, 87] on input "text" at bounding box center [356, 81] width 32 height 20
click at [308, 108] on span at bounding box center [310, 110] width 5 height 5
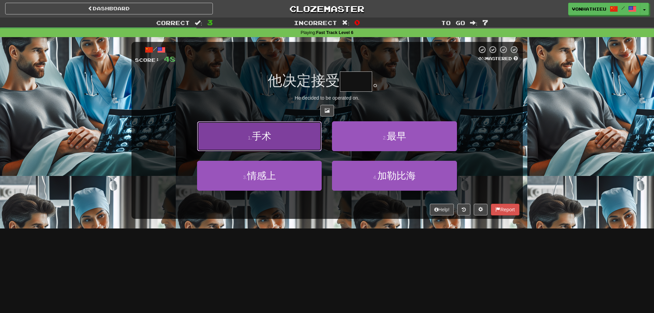
click at [277, 145] on button "1 . 手术" at bounding box center [259, 136] width 125 height 30
type input "**"
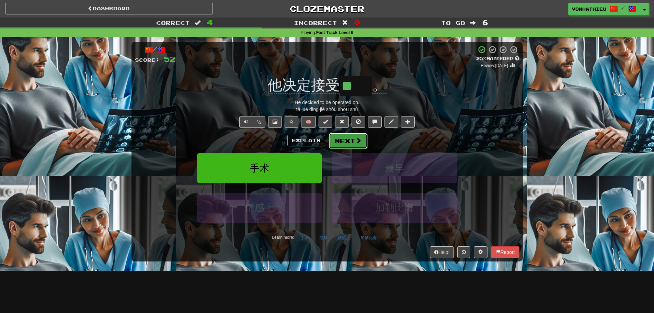
click at [343, 141] on button "Next" at bounding box center [348, 141] width 38 height 16
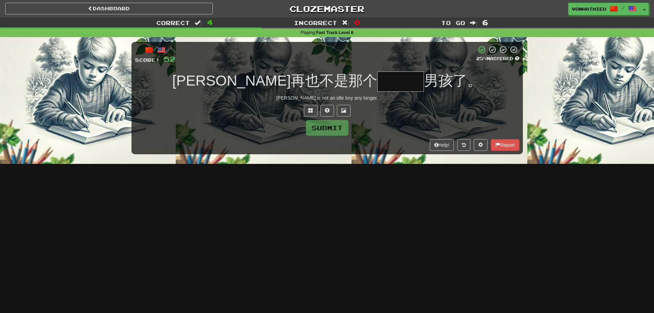
click at [377, 80] on input "text" at bounding box center [400, 81] width 47 height 20
click at [310, 112] on span at bounding box center [310, 110] width 5 height 5
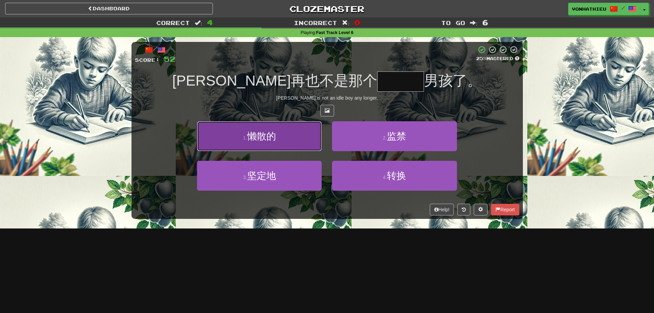
click at [291, 135] on button "1 . 懒散的" at bounding box center [259, 136] width 125 height 30
type input "***"
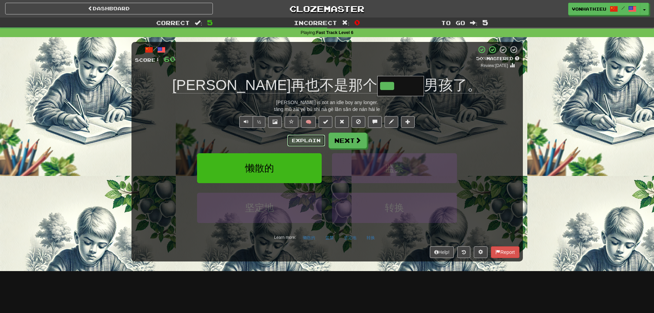
click at [296, 140] on button "Explain" at bounding box center [306, 141] width 38 height 12
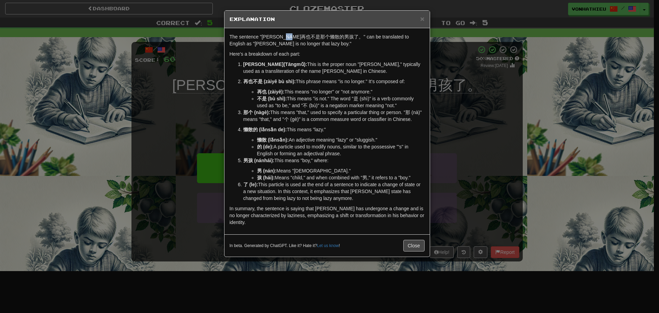
drag, startPoint x: 302, startPoint y: 39, endPoint x: 310, endPoint y: 39, distance: 7.9
click at [310, 39] on p "The sentence "汤姆再也不是那个懒散的男孩了。" can be translated to English as "Tom is no longe…" at bounding box center [327, 40] width 195 height 14
click at [318, 48] on body "Dashboard Clozemaster vonhathieu / Toggle Dropdown Dashboard Leaderboard Activi…" at bounding box center [329, 278] width 659 height 557
click at [312, 44] on p "The sentence "汤姆再也不是那个懒散的男孩了。" can be translated to English as "Tom is no longe…" at bounding box center [327, 40] width 195 height 14
click at [484, 92] on div "× Explanation The sentence "汤姆再也不是那个懒散的男孩了。" can be translated to English as "T…" at bounding box center [329, 156] width 659 height 313
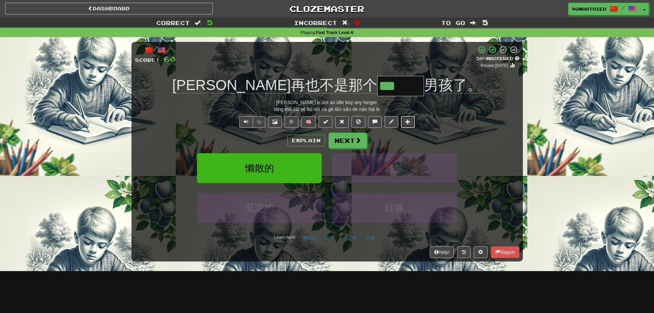
click at [408, 123] on span at bounding box center [408, 121] width 5 height 5
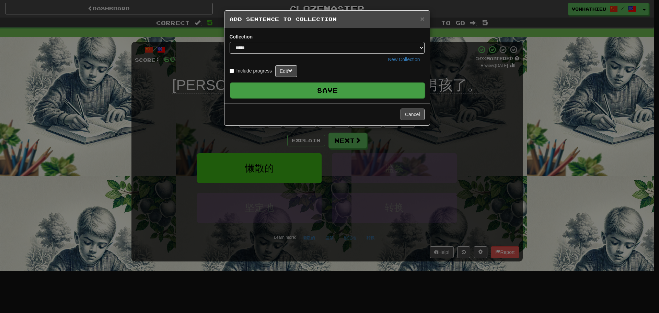
click at [371, 92] on button "Save" at bounding box center [327, 90] width 195 height 16
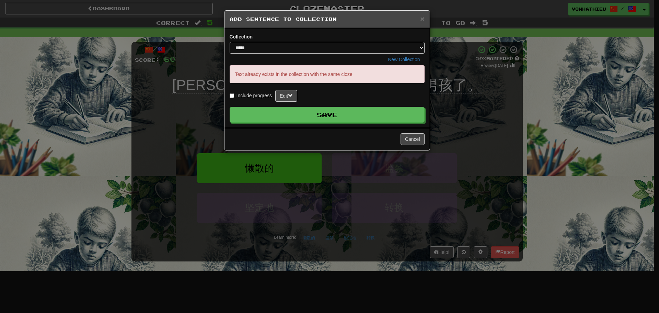
click at [410, 132] on div "Cancel" at bounding box center [327, 139] width 205 height 22
click at [411, 136] on button "Cancel" at bounding box center [413, 139] width 24 height 12
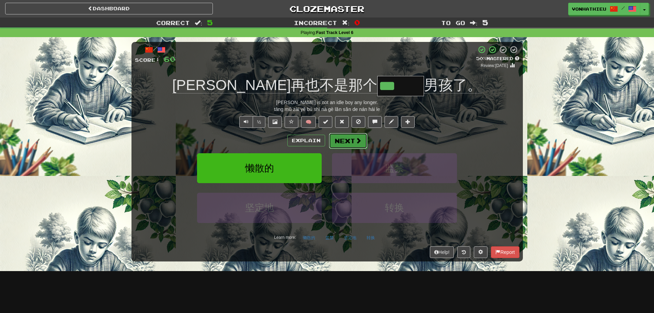
click at [346, 145] on button "Next" at bounding box center [348, 141] width 38 height 16
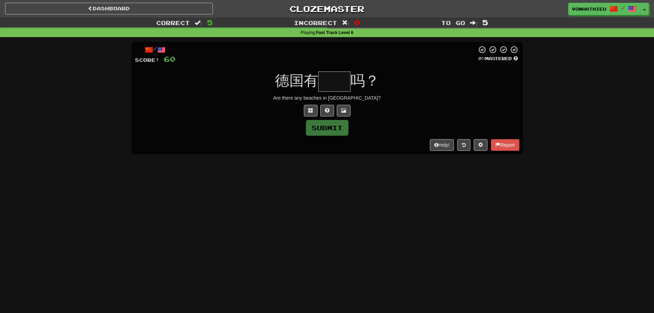
click at [337, 89] on input "text" at bounding box center [334, 81] width 32 height 20
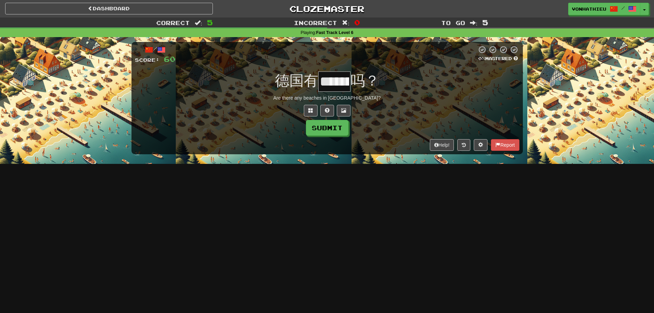
scroll to position [0, 12]
type input "**"
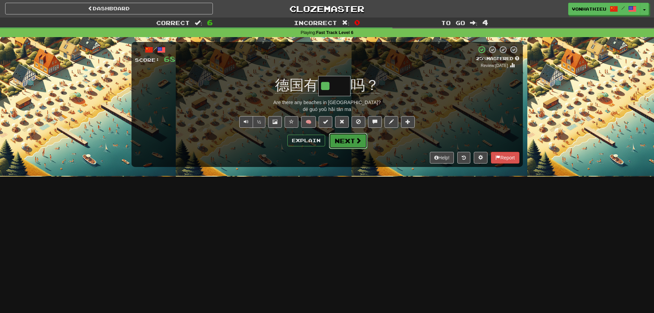
click at [340, 139] on button "Next" at bounding box center [348, 141] width 38 height 16
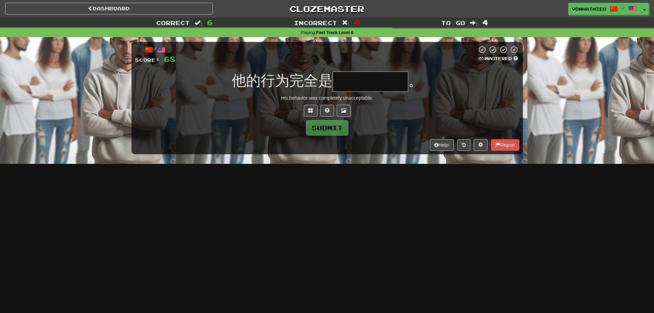
click at [387, 84] on input "text" at bounding box center [371, 81] width 76 height 20
click at [314, 111] on button at bounding box center [311, 111] width 14 height 12
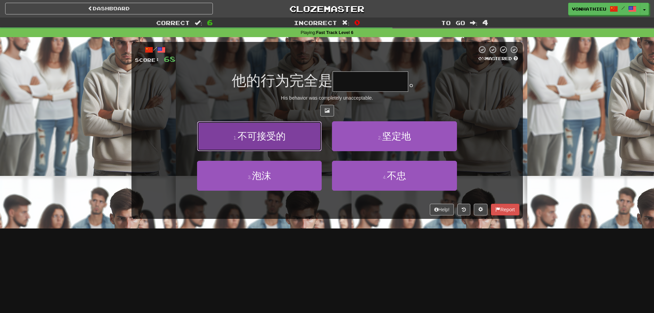
click at [263, 143] on button "1 . 不可接受的" at bounding box center [259, 136] width 125 height 30
type input "*****"
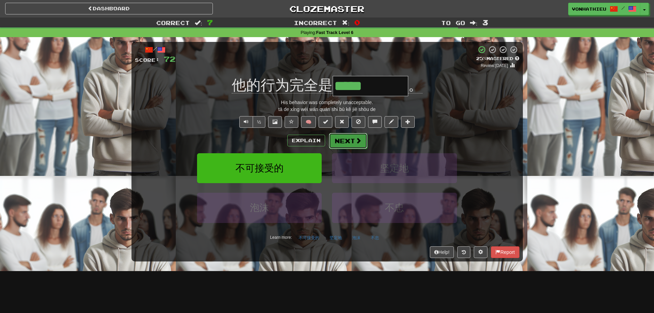
click at [341, 143] on button "Next" at bounding box center [348, 141] width 38 height 16
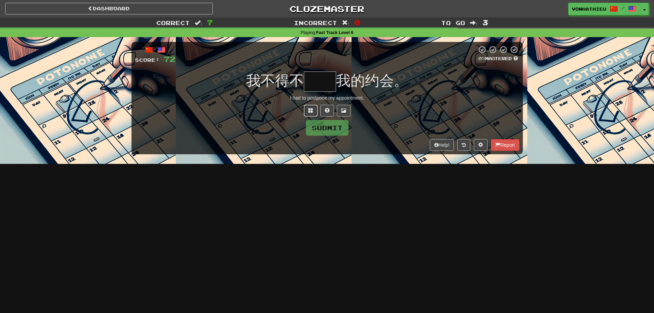
click at [308, 112] on span at bounding box center [310, 110] width 5 height 5
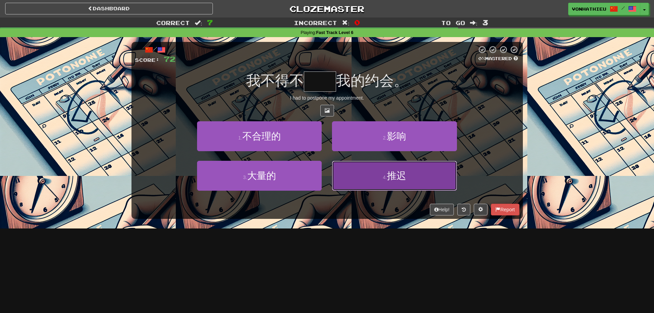
click at [368, 171] on button "4 . 推迟" at bounding box center [394, 176] width 125 height 30
type input "**"
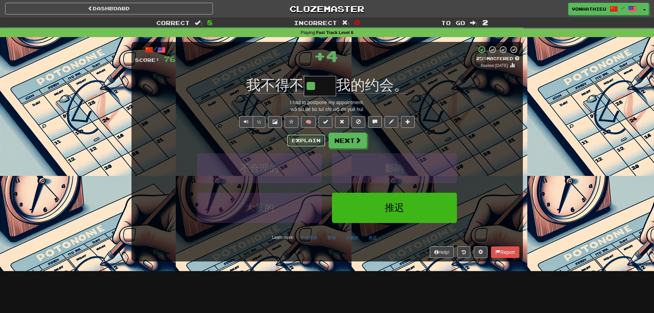
click at [310, 141] on button "Explain" at bounding box center [306, 141] width 38 height 12
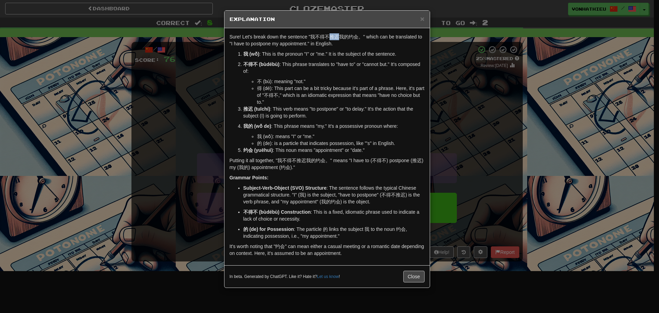
drag, startPoint x: 331, startPoint y: 38, endPoint x: 339, endPoint y: 38, distance: 8.2
click at [339, 38] on p "Sure! Let's break down the sentence "我不得不推迟我的约会。" which can be translated to "I…" at bounding box center [327, 40] width 195 height 14
click at [351, 46] on body "Dashboard Clozemaster vonhathieu / Toggle Dropdown Dashboard Leaderboard Activi…" at bounding box center [329, 278] width 659 height 557
click at [341, 46] on p "Sure! Let's break down the sentence "我不得不推迟我的约会。" which can be translated to "I…" at bounding box center [327, 40] width 195 height 14
click at [195, 96] on div "× Explanation Sure! Let's break down the sentence "我不得不推迟我的约会。" which can be tr…" at bounding box center [329, 156] width 659 height 313
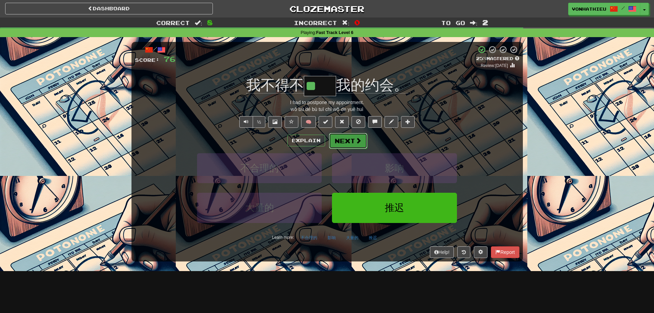
click at [351, 146] on button "Next" at bounding box center [348, 141] width 38 height 16
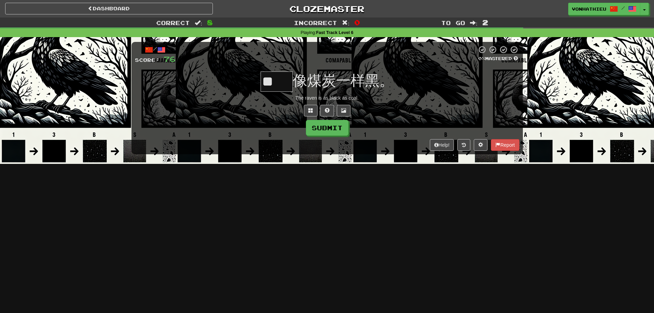
type input "**"
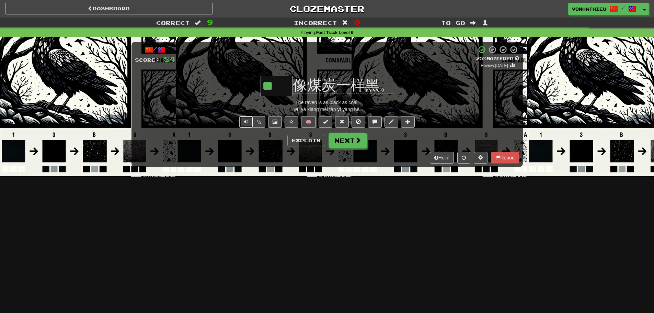
click at [244, 124] on span "Text-to-speech controls" at bounding box center [246, 121] width 5 height 5
click at [299, 141] on button "Explain" at bounding box center [306, 141] width 38 height 12
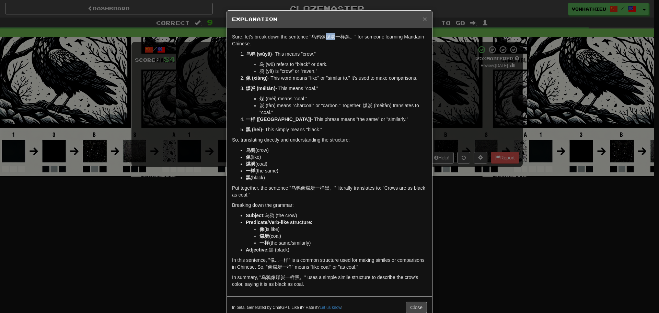
drag, startPoint x: 324, startPoint y: 36, endPoint x: 331, endPoint y: 35, distance: 7.6
click at [331, 35] on p "Sure, let's break down the sentence "乌鸦像煤炭一样黑。" for someone learning Mandarin C…" at bounding box center [329, 40] width 195 height 14
click at [339, 43] on body "Dashboard Clozemaster vonhathieu / Toggle Dropdown Dashboard Leaderboard Activi…" at bounding box center [329, 278] width 659 height 557
click at [330, 47] on p "Sure, let's break down the sentence "乌鸦像煤炭一样黑。" for someone learning Mandarin C…" at bounding box center [329, 40] width 195 height 14
click at [327, 35] on p "Sure, let's break down the sentence "乌鸦像煤炭一样黑。" for someone learning Mandarin C…" at bounding box center [329, 40] width 195 height 14
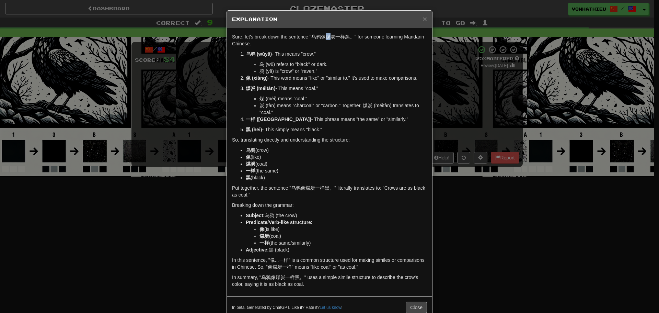
click at [342, 44] on body "Dashboard Clozemaster vonhathieu / Toggle Dropdown Dashboard Leaderboard Activi…" at bounding box center [329, 278] width 659 height 557
click at [329, 48] on div "Sure, let's break down the sentence "乌鸦像煤炭一样黑。" for someone learning Mandarin C…" at bounding box center [329, 162] width 205 height 268
click at [332, 38] on p "Sure, let's break down the sentence "乌鸦像煤炭一样黑。" for someone learning Mandarin C…" at bounding box center [329, 40] width 195 height 14
click at [349, 44] on body "Dashboard Clozemaster vonhathieu / Toggle Dropdown Dashboard Leaderboard Activi…" at bounding box center [329, 278] width 659 height 557
click at [327, 50] on div "Sure, let's break down the sentence "乌鸦像煤炭一样黑。" for someone learning Mandarin C…" at bounding box center [329, 162] width 205 height 268
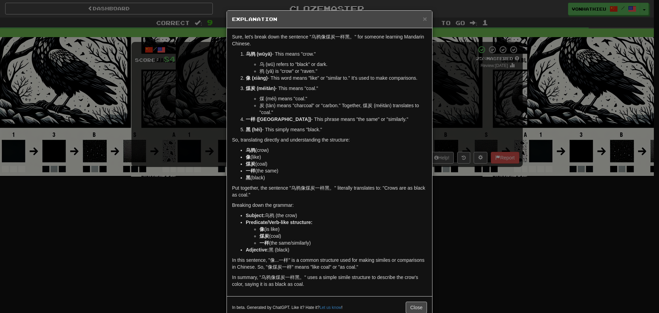
click at [155, 113] on div "× Explanation Sure, let's break down the sentence "乌鸦像煤炭一样黑。" for someone learn…" at bounding box center [329, 156] width 659 height 313
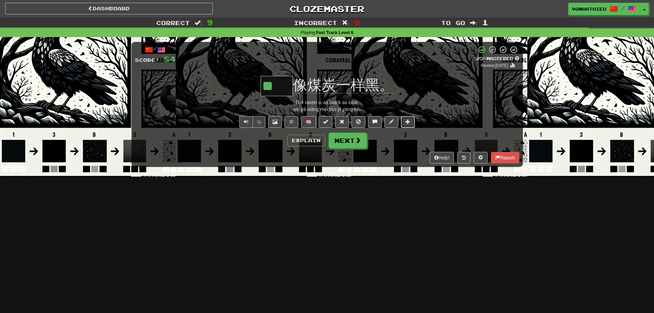
click at [410, 120] on span at bounding box center [408, 121] width 5 height 5
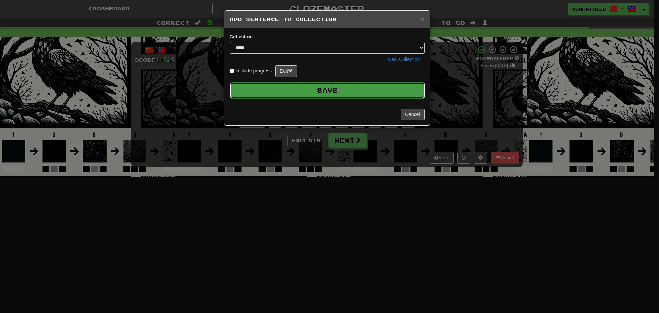
click at [370, 88] on button "Save" at bounding box center [327, 90] width 195 height 16
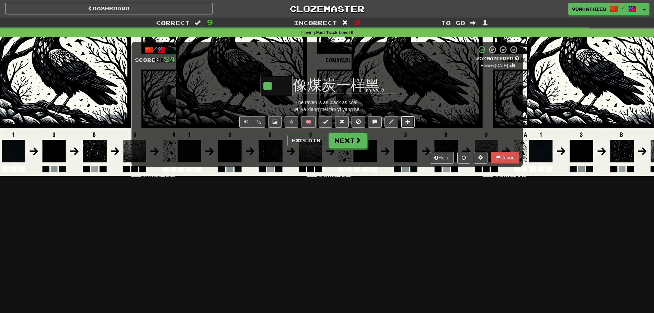
click at [413, 119] on button at bounding box center [408, 122] width 14 height 12
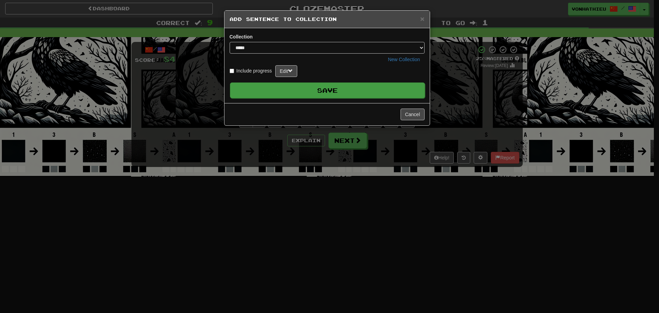
click at [356, 87] on button "Save" at bounding box center [327, 90] width 195 height 16
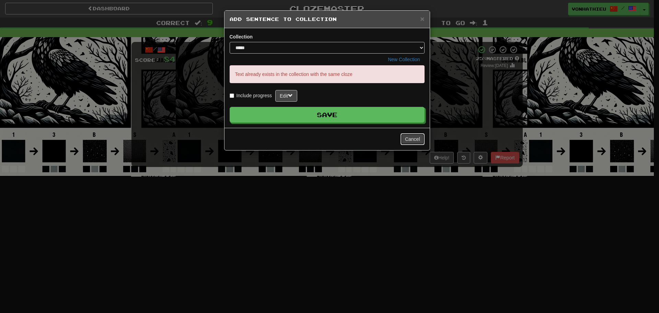
click at [409, 138] on button "Cancel" at bounding box center [413, 139] width 24 height 12
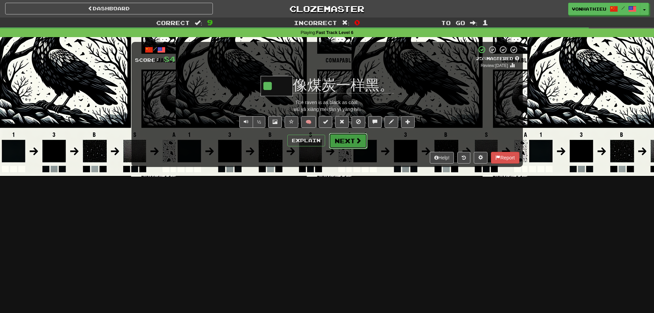
click at [352, 144] on button "Next" at bounding box center [348, 141] width 38 height 16
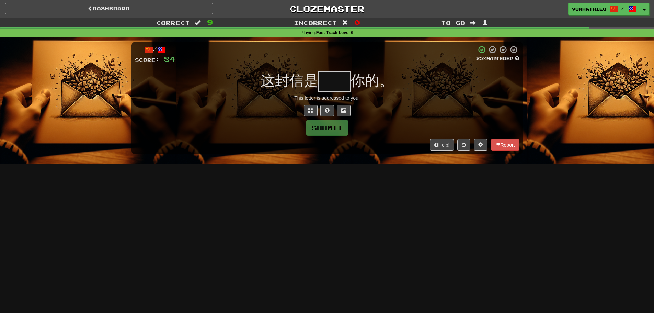
click at [341, 83] on input "text" at bounding box center [334, 81] width 32 height 20
click at [307, 110] on button at bounding box center [311, 111] width 14 height 12
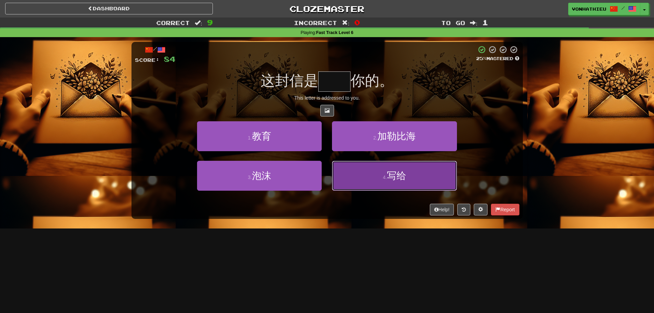
click at [370, 180] on button "4 . 写给" at bounding box center [394, 176] width 125 height 30
type input "**"
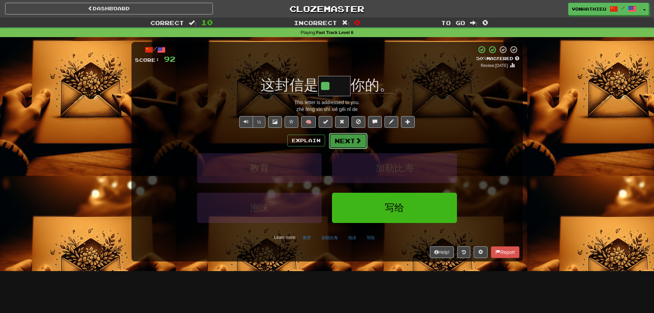
click at [349, 139] on button "Next" at bounding box center [348, 141] width 38 height 16
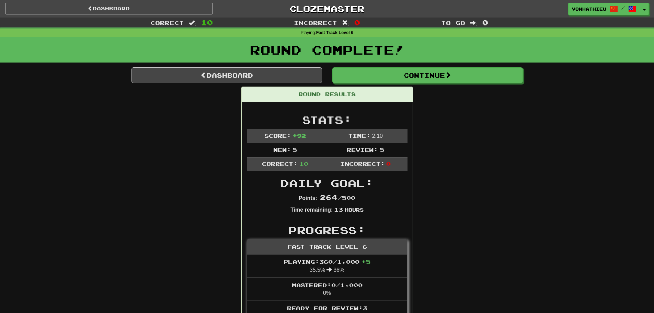
click at [423, 66] on div "Round Complete!" at bounding box center [327, 52] width 654 height 30
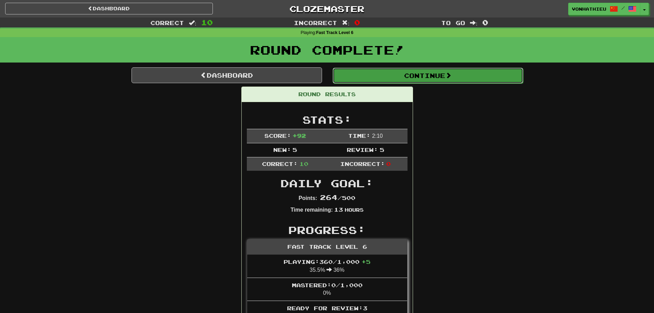
click at [426, 76] on button "Continue" at bounding box center [428, 76] width 191 height 16
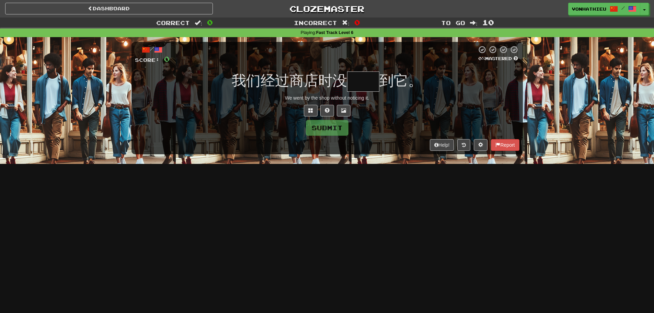
click at [364, 72] on input "text" at bounding box center [363, 81] width 32 height 20
type input "*"
type input "**"
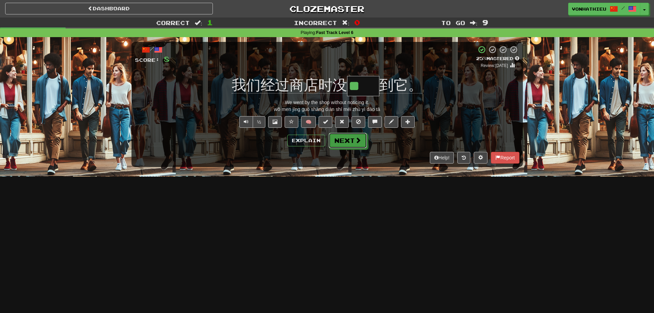
click at [349, 141] on button "Next" at bounding box center [348, 141] width 38 height 16
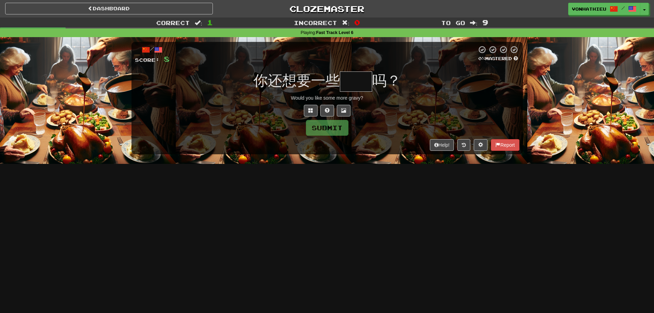
click at [373, 80] on span "吗？" at bounding box center [386, 80] width 29 height 16
click at [369, 81] on input "text" at bounding box center [356, 81] width 32 height 20
click at [310, 109] on span at bounding box center [310, 110] width 5 height 5
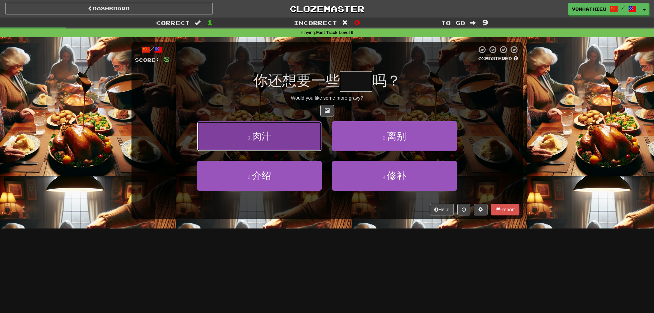
click at [283, 142] on button "1 . 肉汁" at bounding box center [259, 136] width 125 height 30
type input "**"
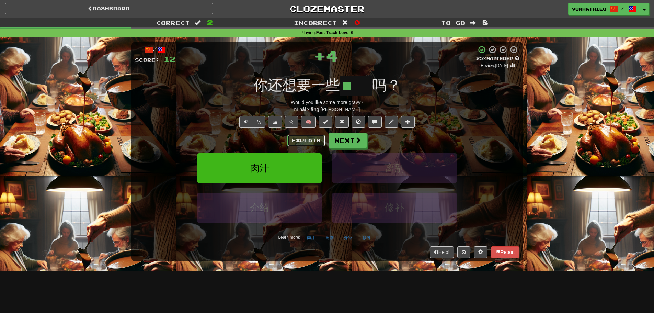
click at [312, 142] on button "Explain" at bounding box center [306, 141] width 38 height 12
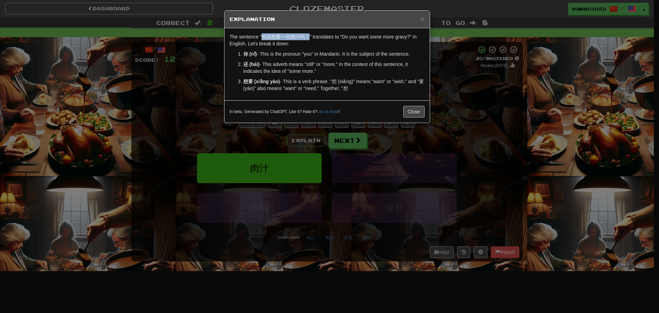
drag, startPoint x: 262, startPoint y: 37, endPoint x: 308, endPoint y: 33, distance: 46.2
click at [308, 33] on div "The sentence "你还想要一些肉汁吗？" translates to "Do you want some more gravy?" in Engli…" at bounding box center [327, 64] width 205 height 72
click at [280, 47] on body "Dashboard Clozemaster vonhathieu / Toggle Dropdown Dashboard Leaderboard Activi…" at bounding box center [329, 278] width 659 height 557
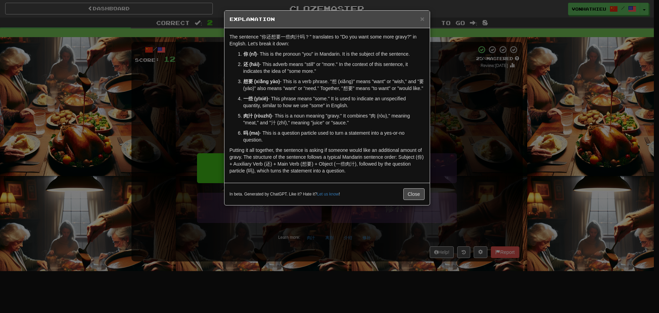
click at [161, 80] on div "× Explanation The sentence "你还想要一些肉汁吗？" translates to "Do you want some more gr…" at bounding box center [329, 156] width 659 height 313
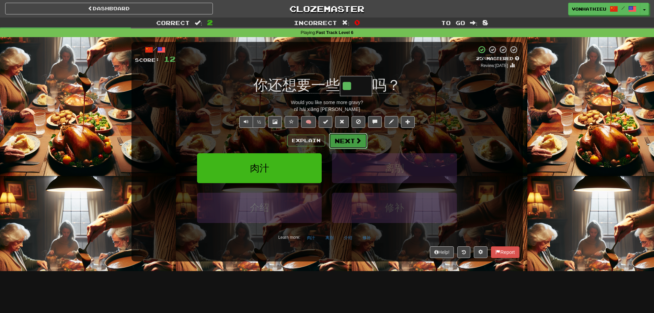
click at [360, 144] on span at bounding box center [358, 140] width 6 height 6
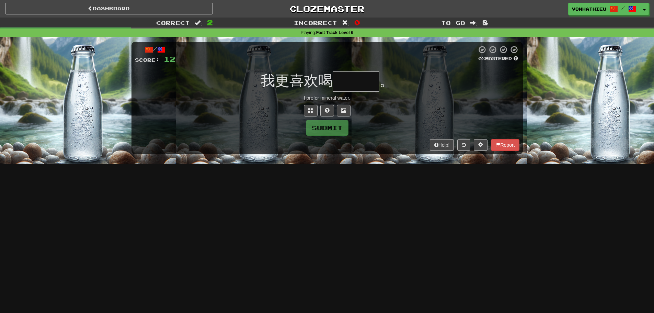
click at [355, 86] on input "text" at bounding box center [356, 81] width 47 height 20
click at [307, 107] on button at bounding box center [311, 111] width 14 height 12
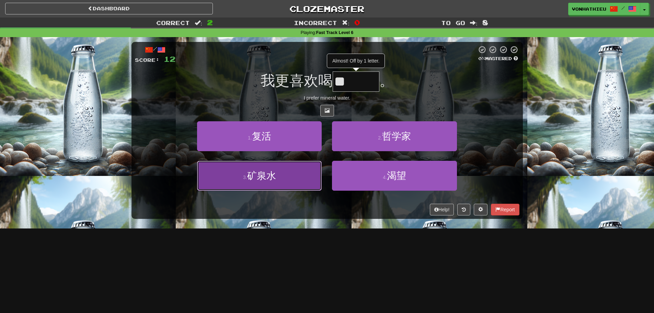
click at [296, 166] on button "3 . 矿泉水" at bounding box center [259, 176] width 125 height 30
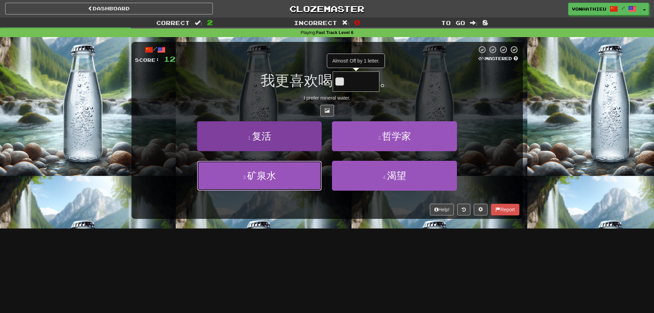
type input "***"
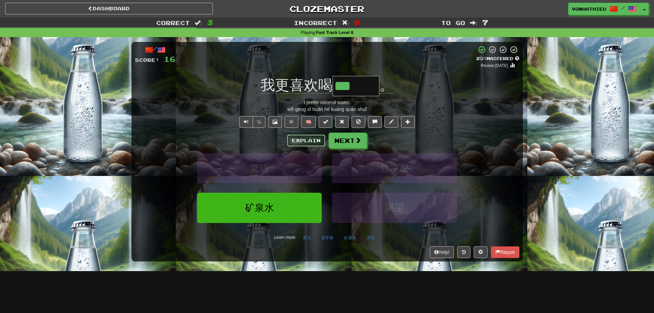
click at [304, 138] on button "Explain" at bounding box center [306, 141] width 38 height 12
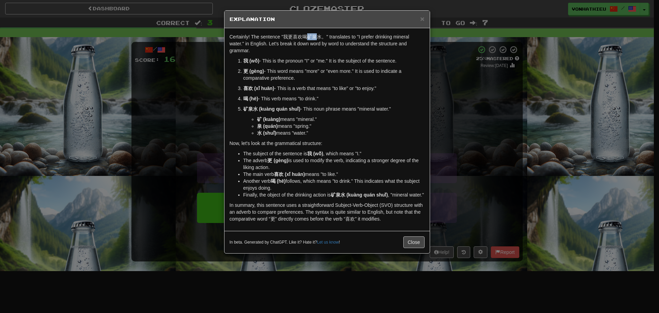
drag, startPoint x: 308, startPoint y: 38, endPoint x: 317, endPoint y: 38, distance: 8.6
click at [317, 38] on p "Certainly! The sentence "我更喜欢喝矿泉水。" translates to "I prefer drinking mineral wa…" at bounding box center [327, 43] width 195 height 21
click at [323, 45] on body "Dashboard Clozemaster vonhathieu / Toggle Dropdown Dashboard Leaderboard Activi…" at bounding box center [329, 278] width 659 height 557
click at [306, 42] on p "Certainly! The sentence "我更喜欢喝矿泉水。" translates to "I prefer drinking mineral wa…" at bounding box center [327, 43] width 195 height 21
drag, startPoint x: 313, startPoint y: 37, endPoint x: 318, endPoint y: 37, distance: 4.8
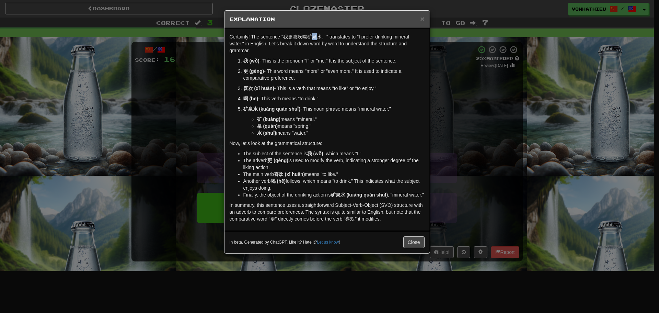
click at [318, 37] on p "Certainly! The sentence "我更喜欢喝矿泉水。" translates to "I prefer drinking mineral wa…" at bounding box center [327, 43] width 195 height 21
click at [329, 46] on body "Dashboard Clozemaster vonhathieu / Toggle Dropdown Dashboard Leaderboard Activi…" at bounding box center [329, 278] width 659 height 557
click at [309, 54] on p "Certainly! The sentence "我更喜欢喝矿泉水。" translates to "I prefer drinking mineral wa…" at bounding box center [327, 43] width 195 height 21
click at [454, 146] on div "× Explanation Certainly! The sentence "我更喜欢喝矿泉水。" translates to "I prefer drink…" at bounding box center [329, 156] width 659 height 313
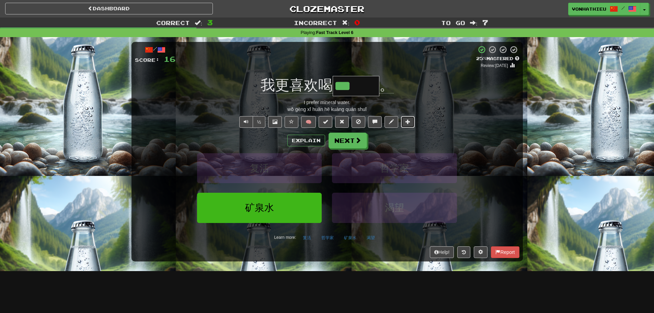
click at [406, 121] on span at bounding box center [408, 121] width 5 height 5
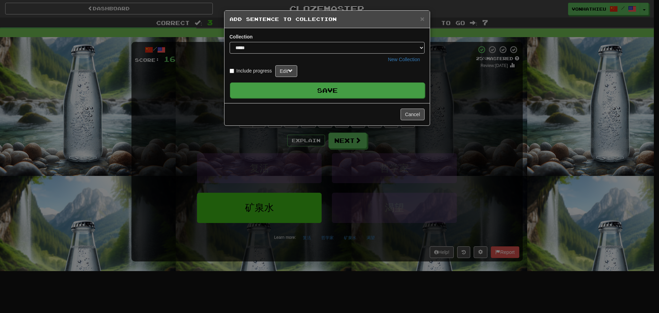
click at [346, 84] on button "Save" at bounding box center [327, 90] width 195 height 16
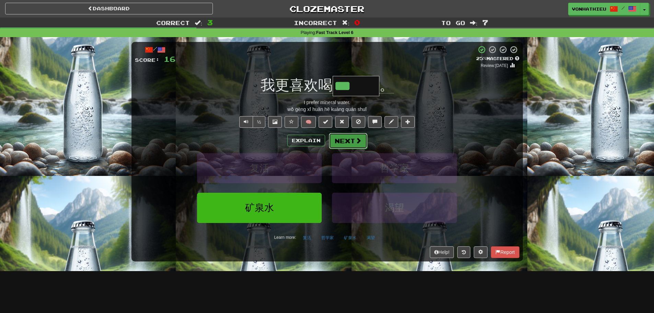
click at [348, 144] on button "Next" at bounding box center [348, 141] width 38 height 16
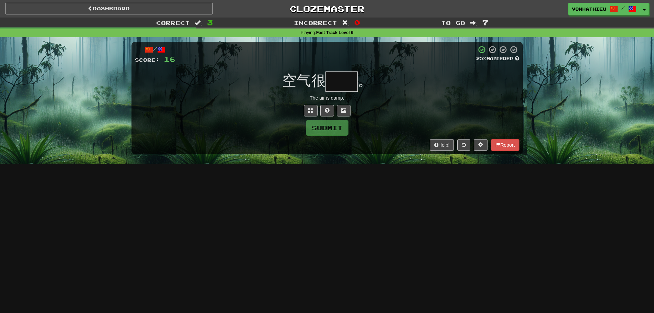
click at [349, 84] on input "text" at bounding box center [342, 81] width 32 height 20
type input "*"
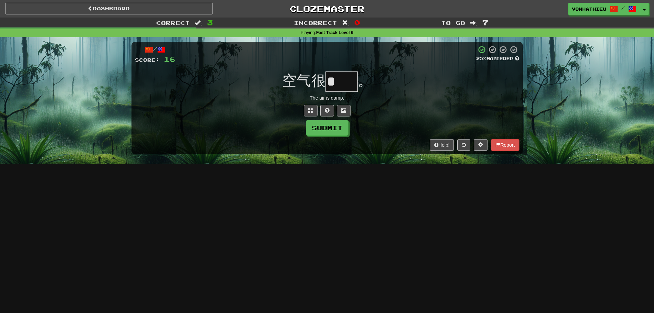
scroll to position [0, 0]
click at [312, 111] on span at bounding box center [310, 110] width 5 height 5
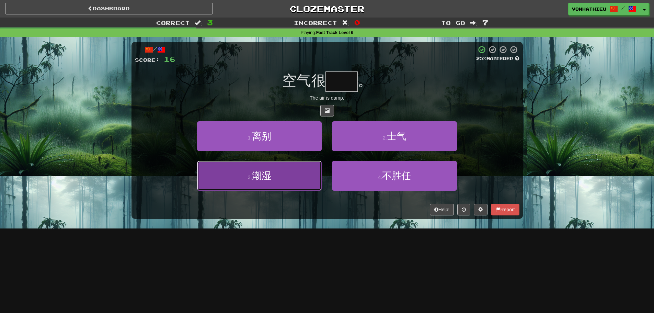
click at [290, 184] on button "3 . 潮湿" at bounding box center [259, 176] width 125 height 30
type input "**"
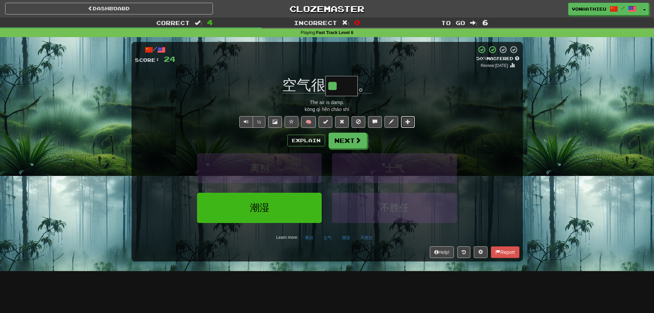
click at [409, 124] on button at bounding box center [408, 122] width 14 height 12
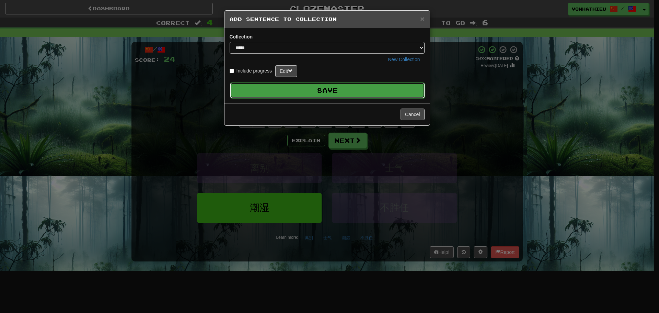
click at [369, 90] on button "Save" at bounding box center [327, 90] width 195 height 16
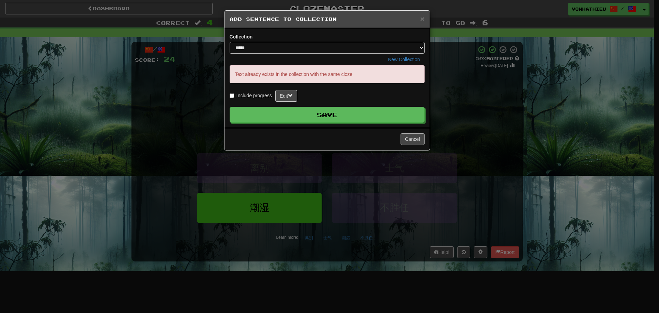
click at [399, 134] on div "Cancel" at bounding box center [327, 139] width 205 height 22
click at [402, 135] on button "Cancel" at bounding box center [413, 139] width 24 height 12
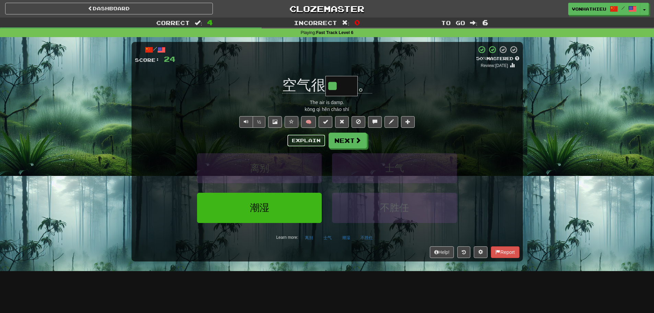
click at [311, 137] on button "Explain" at bounding box center [306, 141] width 38 height 12
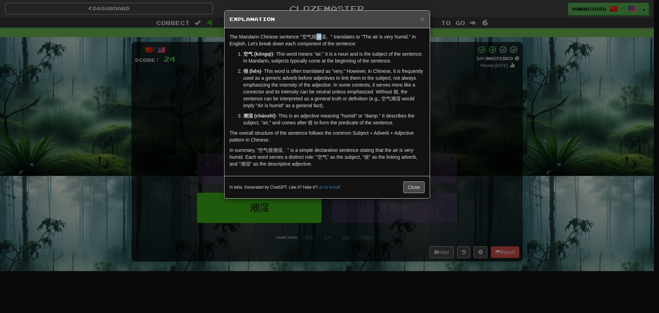
drag, startPoint x: 316, startPoint y: 36, endPoint x: 322, endPoint y: 36, distance: 6.5
click at [322, 36] on p "The Mandarin Chinese sentence "空气很潮湿。" translates to "The air is very humid." i…" at bounding box center [327, 40] width 195 height 14
click at [334, 44] on body "Dashboard Clozemaster vonhathieu / Toggle Dropdown Dashboard Leaderboard Activi…" at bounding box center [329, 278] width 659 height 557
click at [323, 50] on div "The Mandarin Chinese sentence "空气很潮湿。" translates to "The air is very humid." i…" at bounding box center [327, 102] width 205 height 148
click at [325, 38] on p "The Mandarin Chinese sentence "空气很潮湿。" translates to "The air is very humid." i…" at bounding box center [327, 40] width 195 height 14
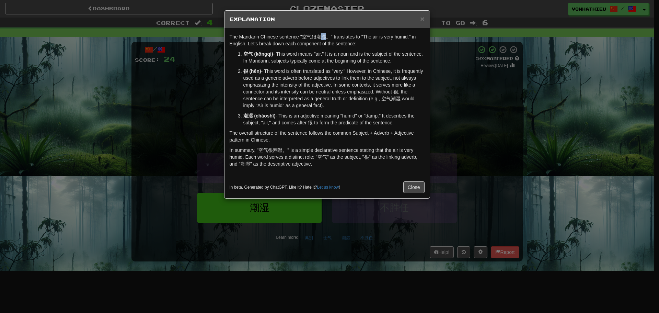
click at [342, 45] on body "Dashboard Clozemaster vonhathieu / Toggle Dropdown Dashboard Leaderboard Activi…" at bounding box center [329, 278] width 659 height 557
click at [328, 46] on p "The Mandarin Chinese sentence "空气很潮湿。" translates to "The air is very humid." i…" at bounding box center [327, 40] width 195 height 14
click at [420, 191] on button "Close" at bounding box center [413, 187] width 21 height 12
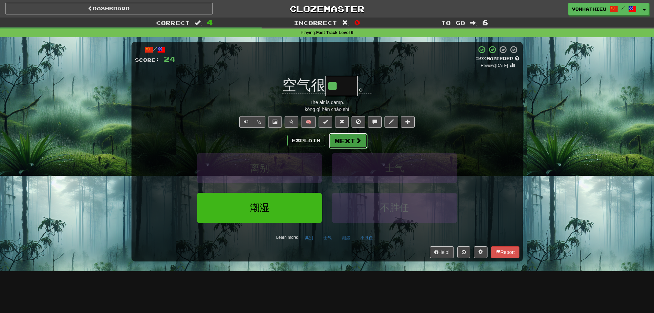
click at [360, 140] on span at bounding box center [358, 140] width 6 height 6
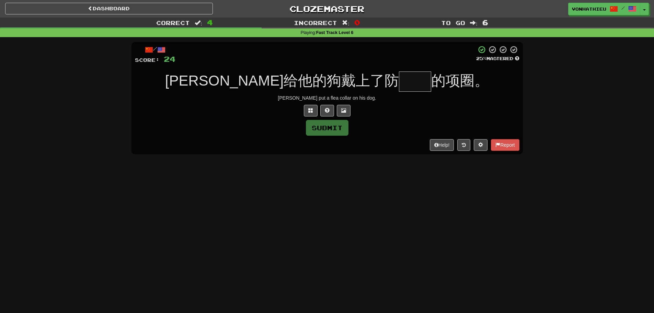
click at [399, 81] on input "text" at bounding box center [415, 81] width 32 height 20
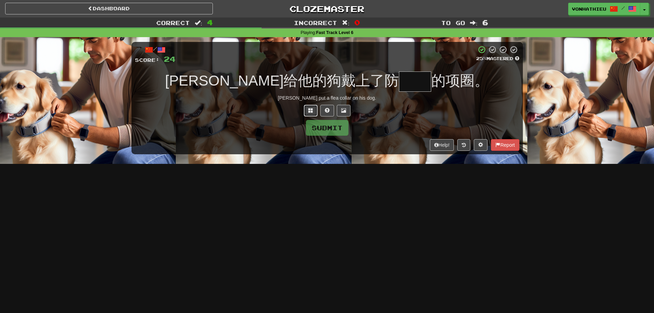
click at [307, 107] on button at bounding box center [311, 111] width 14 height 12
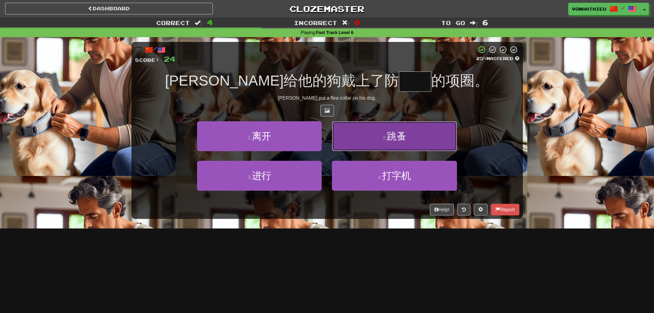
click at [371, 139] on button "2 . 跳蚤" at bounding box center [394, 136] width 125 height 30
type input "**"
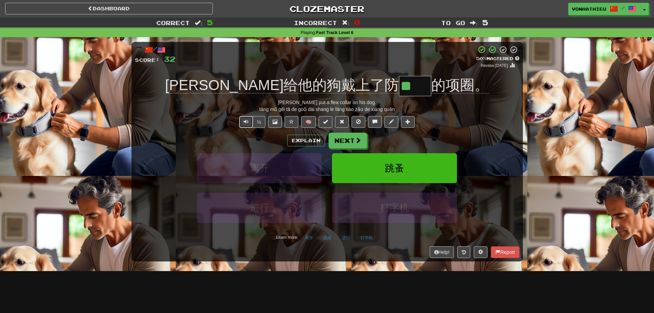
click at [246, 125] on button "Text-to-speech controls" at bounding box center [246, 122] width 14 height 12
click at [299, 144] on button "Explain" at bounding box center [306, 141] width 38 height 12
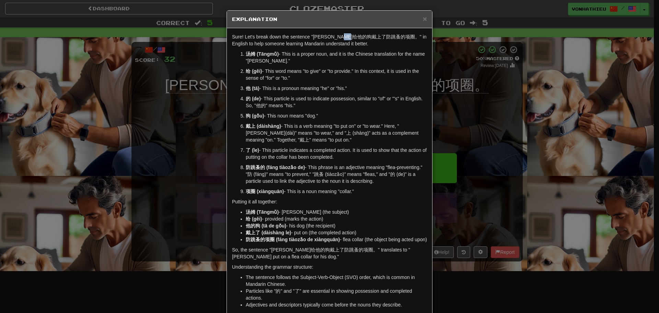
drag, startPoint x: 359, startPoint y: 37, endPoint x: 367, endPoint y: 36, distance: 8.2
click at [367, 36] on p "Sure! Let's break down the sentence "汤姆给他的狗戴上了防跳蚤的项圈。" in English to help someo…" at bounding box center [329, 40] width 195 height 14
click at [375, 43] on body "Dashboard Clozemaster vonhathieu / Toggle Dropdown Dashboard Leaderboard Activi…" at bounding box center [329, 278] width 659 height 557
click at [341, 60] on p "汤姆 (Tāngmǔ) - This is a proper noun, and it is the Chinese translation for the …" at bounding box center [336, 57] width 181 height 14
click at [459, 116] on div "× Explanation Sure! Let's break down the sentence "汤姆给他的狗戴上了防跳蚤的项圈。" in English…" at bounding box center [329, 156] width 659 height 313
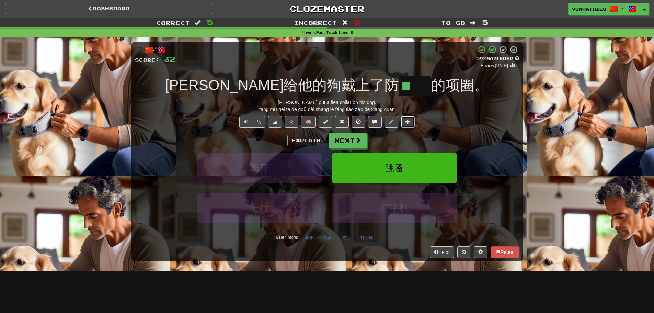
click at [412, 123] on button at bounding box center [408, 122] width 14 height 12
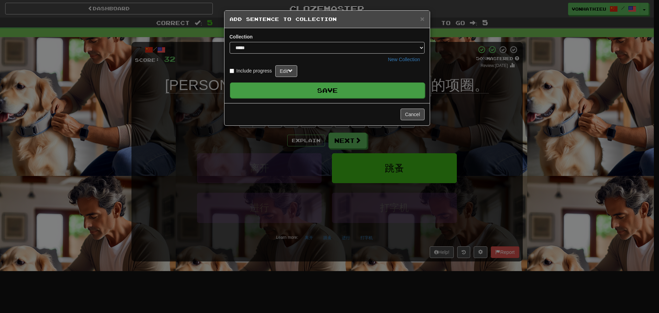
click at [323, 90] on button "Save" at bounding box center [327, 90] width 195 height 16
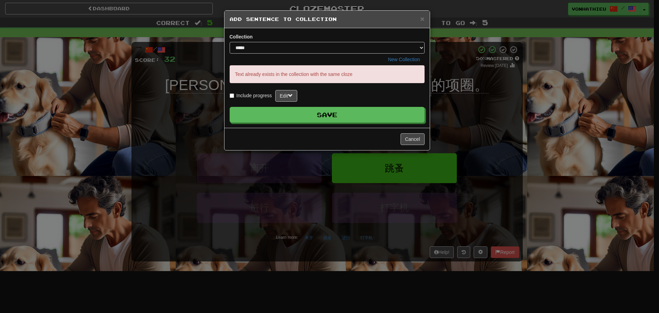
click at [464, 122] on div "× Add Sentence to Collection Collection ***** New Collection Text already exist…" at bounding box center [329, 156] width 659 height 313
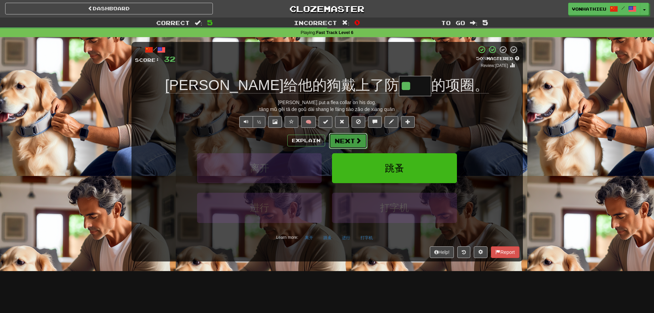
click at [350, 143] on button "Next" at bounding box center [348, 141] width 38 height 16
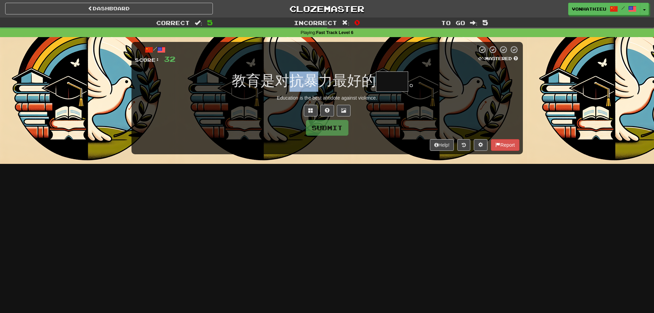
drag, startPoint x: 294, startPoint y: 87, endPoint x: 319, endPoint y: 86, distance: 25.1
click at [319, 86] on span "教育是对抗暴力最好的" at bounding box center [304, 80] width 144 height 16
click at [315, 66] on div "/ Score: 32 0 % Mastered 教育是对抗暴力最好的 。 Education is the best antidote against vi…" at bounding box center [327, 98] width 391 height 112
click at [339, 87] on span "教育是对抗暴力最好的" at bounding box center [304, 80] width 144 height 16
click at [400, 77] on input "text" at bounding box center [392, 81] width 32 height 20
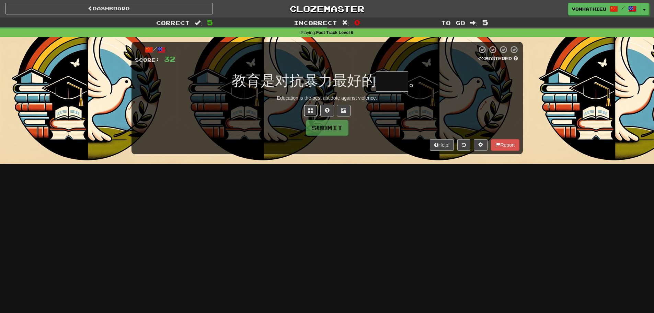
click at [313, 112] on span at bounding box center [310, 110] width 5 height 5
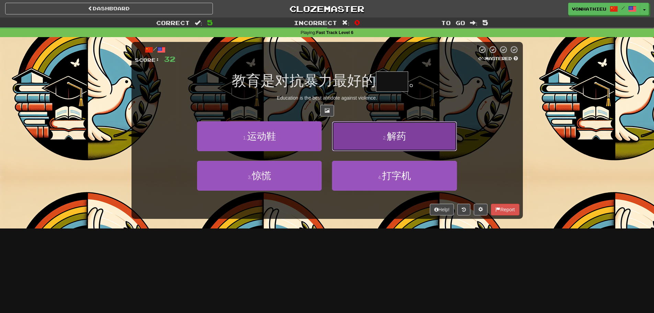
click at [391, 147] on button "2 . 解药" at bounding box center [394, 136] width 125 height 30
type input "**"
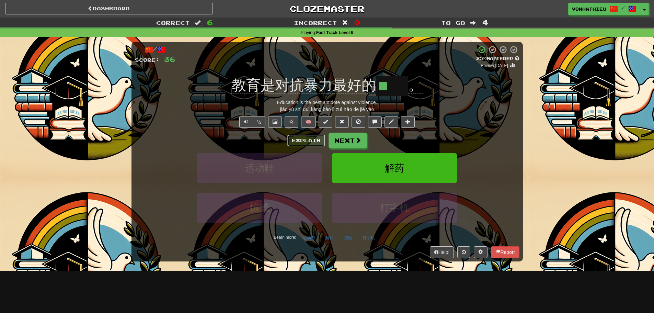
click at [309, 140] on button "Explain" at bounding box center [306, 141] width 38 height 12
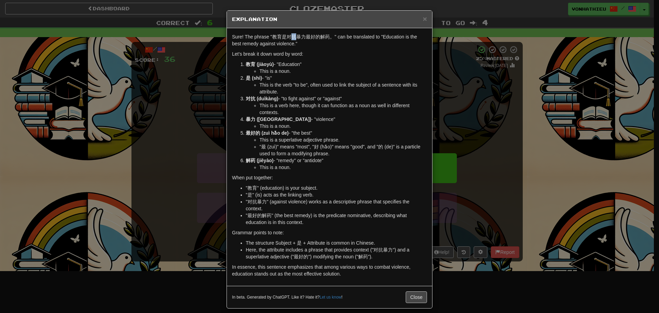
drag, startPoint x: 289, startPoint y: 38, endPoint x: 294, endPoint y: 38, distance: 4.5
click at [294, 38] on p "Sure! The phrase "教育是对抗暴力最好的解药。" can be translated to "Education is the best re…" at bounding box center [329, 40] width 195 height 14
click at [309, 46] on body "Dashboard Clozemaster vonhathieu / Toggle Dropdown Dashboard Leaderboard Activi…" at bounding box center [329, 278] width 659 height 557
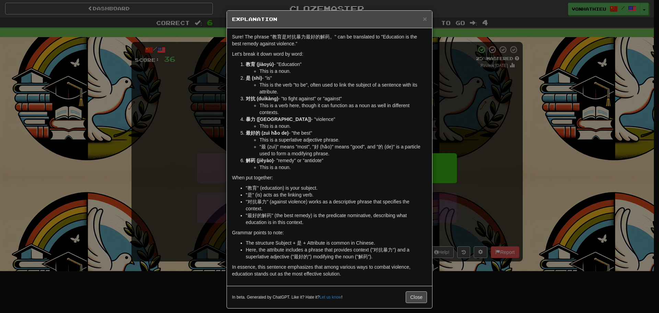
click at [281, 84] on li "This is the verb "to be", often used to link the subject of a sentence with its…" at bounding box center [344, 88] width 168 height 14
click at [327, 71] on li "This is a noun." at bounding box center [344, 71] width 168 height 7
click at [497, 98] on div "× Explanation Sure! The phrase "教育是对抗暴力最好的解药。" can be translated to "Education …" at bounding box center [329, 156] width 659 height 313
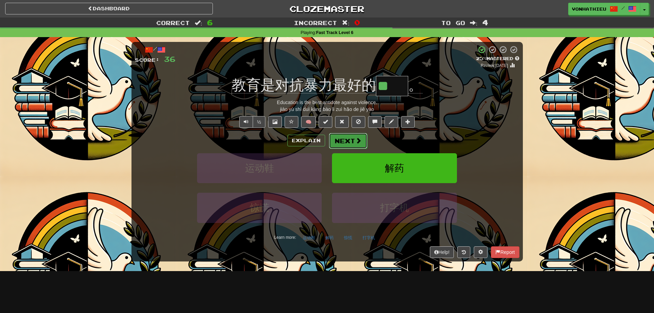
click at [357, 145] on button "Next" at bounding box center [348, 141] width 38 height 16
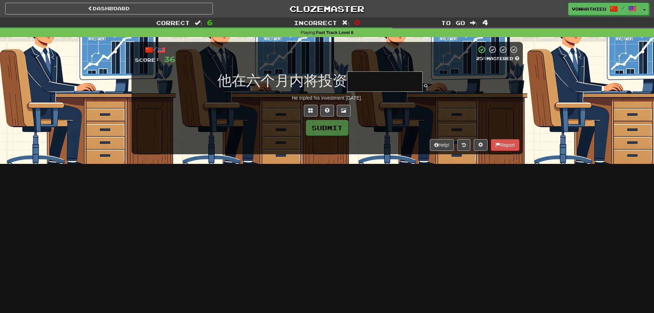
click at [406, 88] on input "text" at bounding box center [385, 81] width 76 height 20
click at [405, 85] on input "text" at bounding box center [385, 81] width 76 height 20
click at [405, 84] on input "text" at bounding box center [385, 81] width 76 height 20
type input "*"
type input "*****"
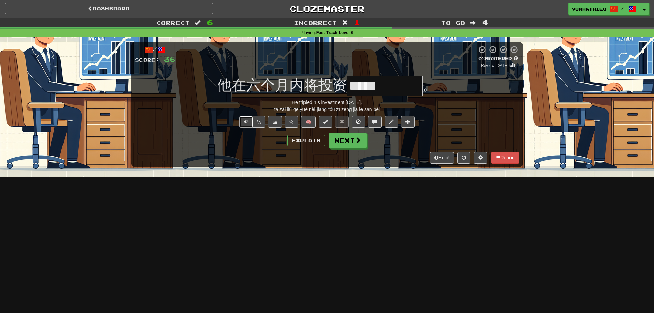
click at [241, 125] on button "Text-to-speech controls" at bounding box center [246, 122] width 14 height 12
click at [341, 137] on button "Next" at bounding box center [348, 141] width 38 height 16
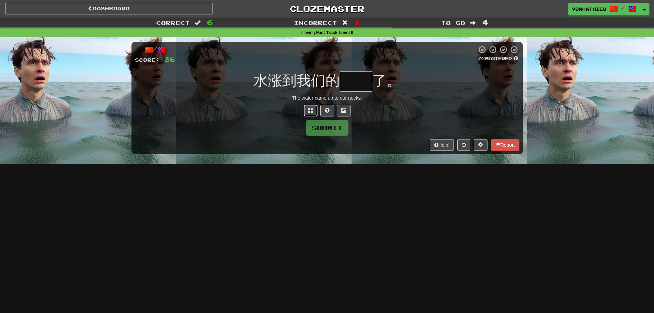
click at [310, 113] on button at bounding box center [311, 111] width 14 height 12
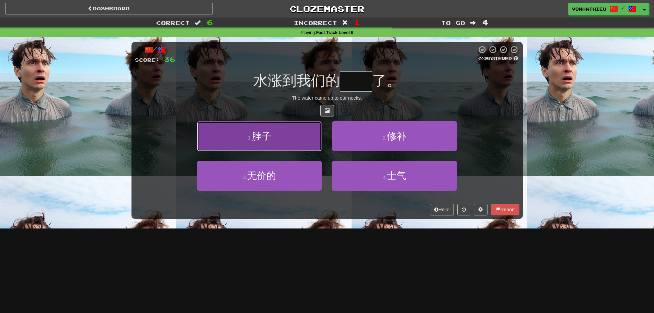
click at [260, 140] on span "脖子" at bounding box center [261, 136] width 19 height 11
type input "**"
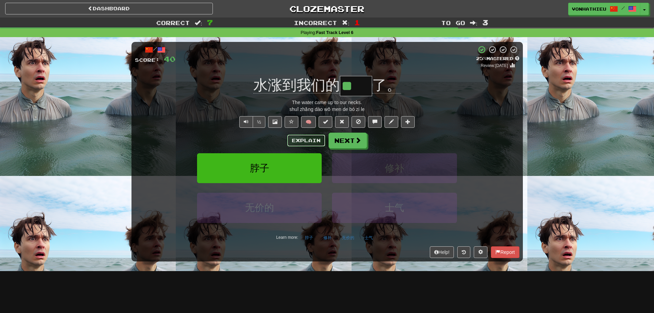
click at [312, 142] on button "Explain" at bounding box center [306, 141] width 38 height 12
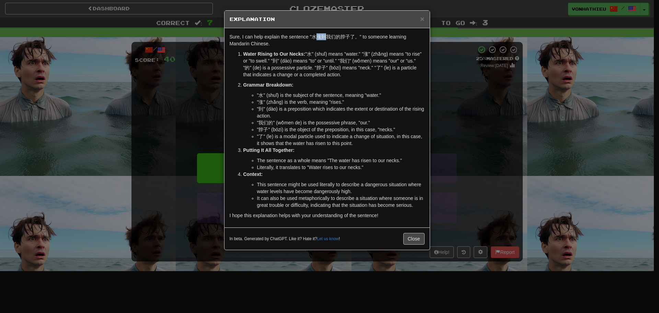
drag, startPoint x: 317, startPoint y: 38, endPoint x: 328, endPoint y: 38, distance: 10.6
click at [328, 38] on p "Sure, I can help explain the sentence "水涨到我们的脖子了。" to someone learning Mandarin…" at bounding box center [327, 40] width 195 height 14
click at [336, 45] on body "Dashboard Clozemaster vonhathieu / Toggle Dropdown Dashboard Leaderboard Activi…" at bounding box center [329, 278] width 659 height 557
click at [311, 42] on p "Sure, I can help explain the sentence "水涨到我们的脖子了。" to someone learning Mandarin…" at bounding box center [327, 40] width 195 height 14
click at [486, 107] on div "× Explanation Sure, I can help explain the sentence "水涨到我们的脖子了。" to someone lea…" at bounding box center [329, 156] width 659 height 313
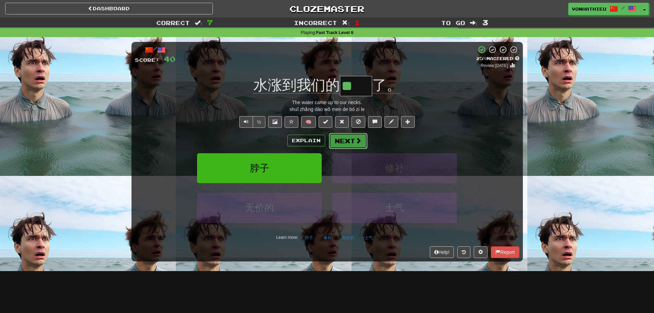
click at [338, 145] on button "Next" at bounding box center [348, 141] width 38 height 16
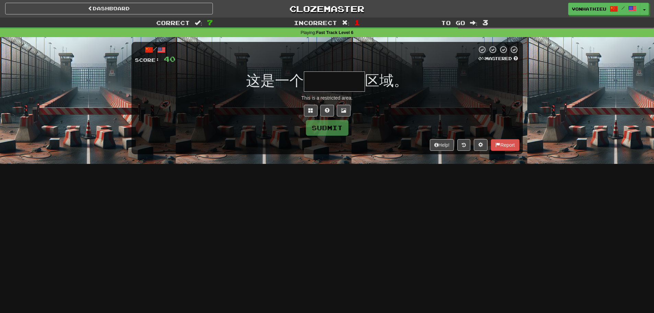
click at [337, 77] on input "text" at bounding box center [334, 81] width 61 height 20
click at [308, 110] on span at bounding box center [310, 110] width 5 height 5
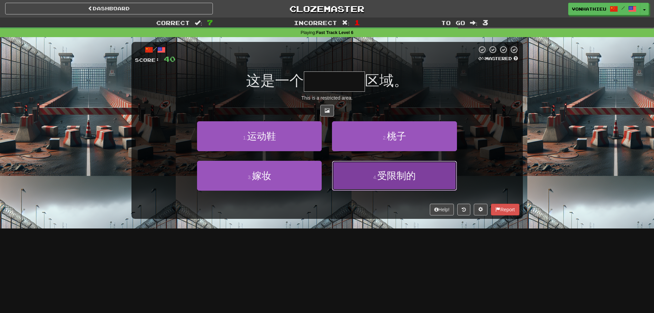
click at [349, 181] on button "4 . 受限制的" at bounding box center [394, 176] width 125 height 30
type input "****"
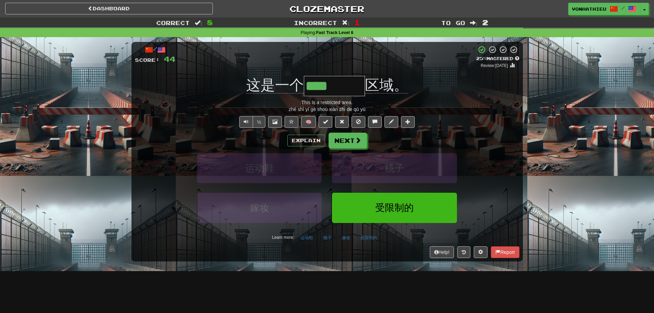
click at [304, 146] on div "Explain Next" at bounding box center [327, 141] width 385 height 16
click at [306, 144] on button "Explain" at bounding box center [306, 141] width 38 height 12
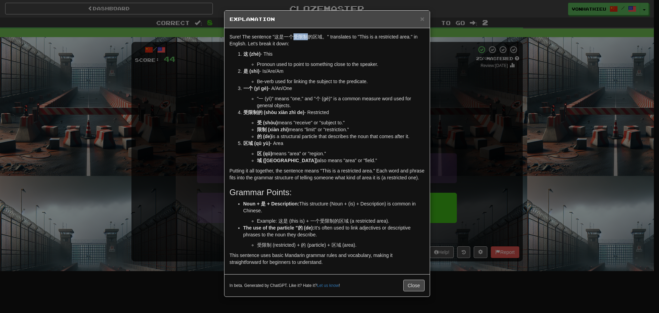
drag, startPoint x: 294, startPoint y: 38, endPoint x: 308, endPoint y: 38, distance: 14.4
click at [308, 38] on p "Sure! The sentence "这是一个受限制的区域。" translates to "This is a restricted area." in …" at bounding box center [327, 40] width 195 height 14
click at [312, 43] on body "Dashboard Clozemaster vonhathieu / Toggle Dropdown Dashboard Leaderboard Activi…" at bounding box center [329, 278] width 659 height 557
click at [311, 39] on p "Sure! The sentence "这是一个受限制的区域。" translates to "This is a restricted area." in …" at bounding box center [327, 40] width 195 height 14
drag, startPoint x: 299, startPoint y: 37, endPoint x: 307, endPoint y: 37, distance: 8.2
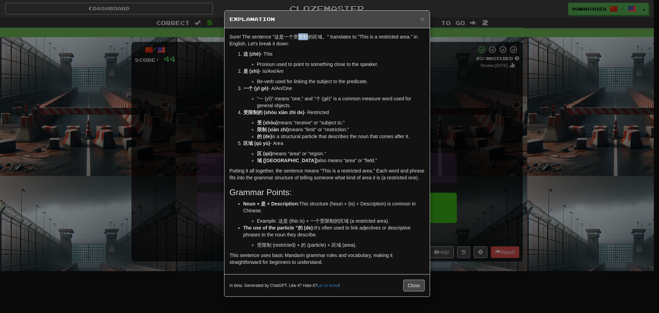
click at [307, 37] on p "Sure! The sentence "这是一个受限制的区域。" translates to "This is a restricted area." in …" at bounding box center [327, 40] width 195 height 14
click at [316, 46] on body "Dashboard Clozemaster vonhathieu / Toggle Dropdown Dashboard Leaderboard Activi…" at bounding box center [329, 278] width 659 height 557
click at [307, 49] on div "Sure! The sentence "这是一个受限制的区域。" translates to "This is a restricted area." in …" at bounding box center [327, 151] width 205 height 246
drag, startPoint x: 294, startPoint y: 38, endPoint x: 298, endPoint y: 38, distance: 4.1
click at [298, 38] on p "Sure! The sentence "这是一个受限制的区域。" translates to "This is a restricted area." in …" at bounding box center [327, 40] width 195 height 14
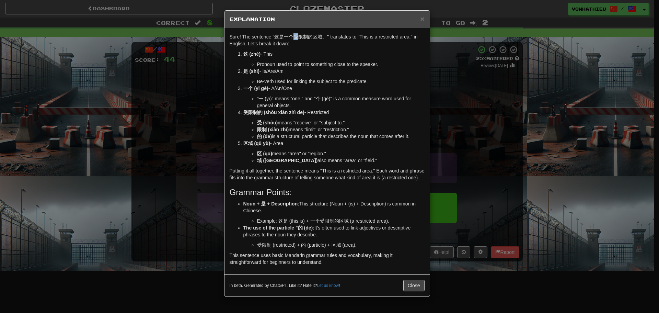
click at [310, 46] on body "Dashboard Clozemaster vonhathieu / Toggle Dropdown Dashboard Leaderboard Activi…" at bounding box center [329, 278] width 659 height 557
click at [301, 46] on p "Sure! The sentence "这是一个受限制的区域。" translates to "This is a restricted area." in …" at bounding box center [327, 40] width 195 height 14
drag, startPoint x: 293, startPoint y: 38, endPoint x: 306, endPoint y: 38, distance: 13.1
click at [306, 38] on p "Sure! The sentence "这是一个受限制的区域。" translates to "This is a restricted area." in …" at bounding box center [327, 40] width 195 height 14
click at [293, 42] on p "Sure! The sentence "这是一个受限制的区域。" translates to "This is a restricted area." in …" at bounding box center [327, 40] width 195 height 14
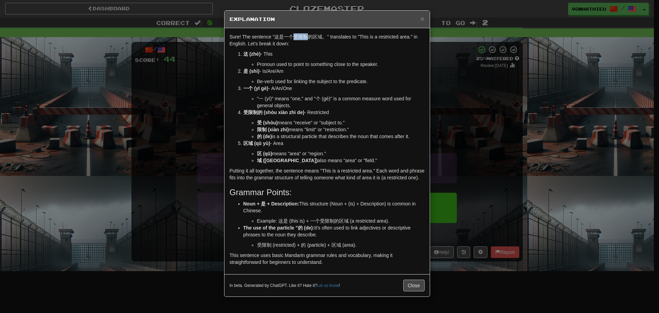
drag, startPoint x: 295, startPoint y: 37, endPoint x: 307, endPoint y: 37, distance: 12.7
click at [307, 37] on p "Sure! The sentence "这是一个受限制的区域。" translates to "This is a restricted area." in …" at bounding box center [327, 40] width 195 height 14
copy p "受限制"
click at [292, 39] on p "Sure! The sentence "这是一个受限制的区域。" translates to "This is a restricted area." in …" at bounding box center [327, 40] width 195 height 14
drag, startPoint x: 276, startPoint y: 38, endPoint x: 323, endPoint y: 38, distance: 47.0
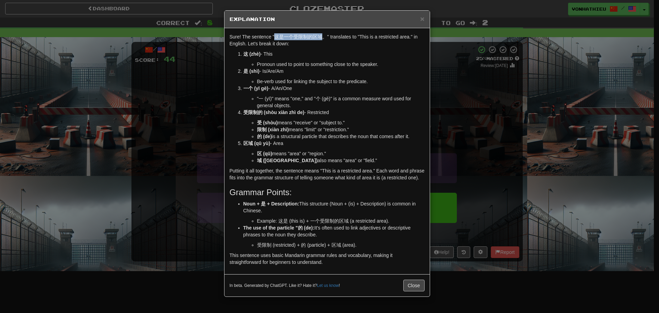
click at [323, 38] on p "Sure! The sentence "这是一个受限制的区域。" translates to "This is a restricted area." in …" at bounding box center [327, 40] width 195 height 14
copy p "这是一个受限制的区域"
click at [351, 50] on p "这 (zhè) - This" at bounding box center [333, 53] width 181 height 7
click at [469, 51] on div "× Explanation Sure! The sentence "这是一个受限制的区域。" translates to "This is a restric…" at bounding box center [329, 156] width 659 height 313
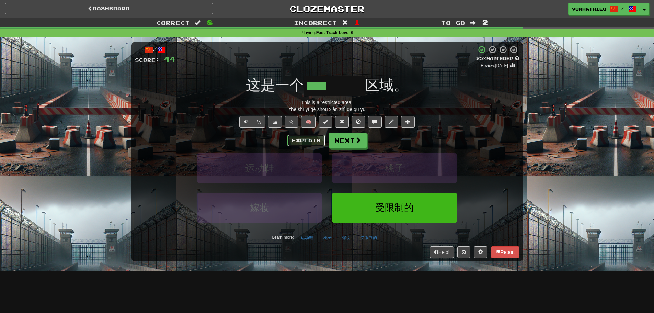
click at [304, 140] on button "Explain" at bounding box center [306, 141] width 38 height 12
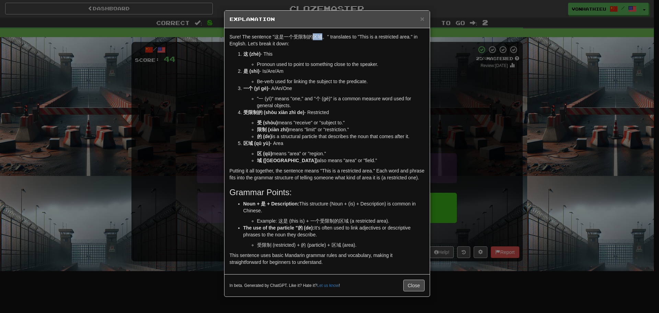
drag, startPoint x: 314, startPoint y: 36, endPoint x: 322, endPoint y: 36, distance: 7.9
click at [322, 36] on p "Sure! The sentence "这是一个受限制的区域。" translates to "This is a restricted area." in …" at bounding box center [327, 40] width 195 height 14
click at [329, 45] on body "Dashboard Clozemaster vonhathieu / Toggle Dropdown Dashboard Leaderboard Activi…" at bounding box center [329, 278] width 659 height 557
click at [322, 37] on p "Sure! The sentence "这是一个受限制的区域。" translates to "This is a restricted area." in …" at bounding box center [327, 40] width 195 height 14
click at [322, 36] on p "Sure! The sentence "这是一个受限制的区域。" translates to "This is a restricted area." in …" at bounding box center [327, 40] width 195 height 14
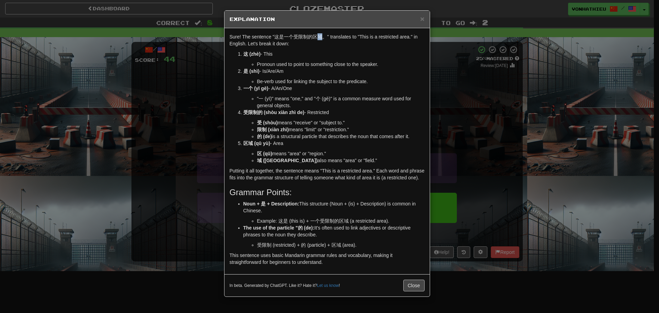
click at [332, 44] on body "Dashboard Clozemaster vonhathieu / Toggle Dropdown Dashboard Leaderboard Activi…" at bounding box center [329, 278] width 659 height 557
click at [317, 52] on p "这 (zhè) - This" at bounding box center [333, 53] width 181 height 7
click at [463, 81] on div "× Explanation Sure! The sentence "这是一个受限制的区域。" translates to "This is a restric…" at bounding box center [329, 156] width 659 height 313
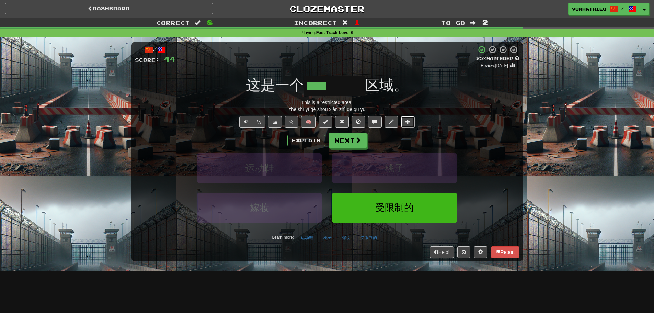
click at [409, 119] on span at bounding box center [408, 121] width 5 height 5
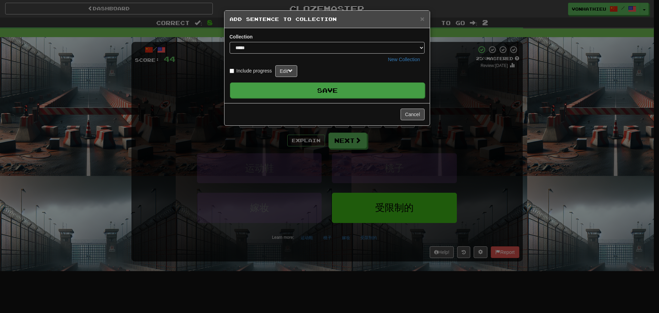
click at [341, 88] on button "Save" at bounding box center [327, 90] width 195 height 16
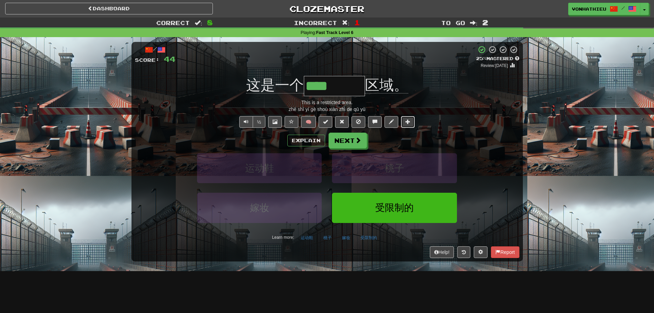
click at [409, 120] on span at bounding box center [408, 121] width 5 height 5
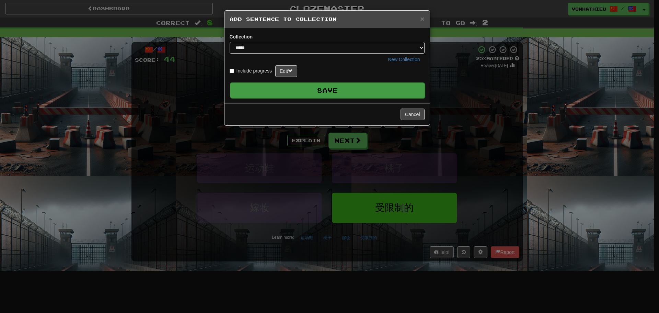
click at [320, 91] on button "Save" at bounding box center [327, 90] width 195 height 16
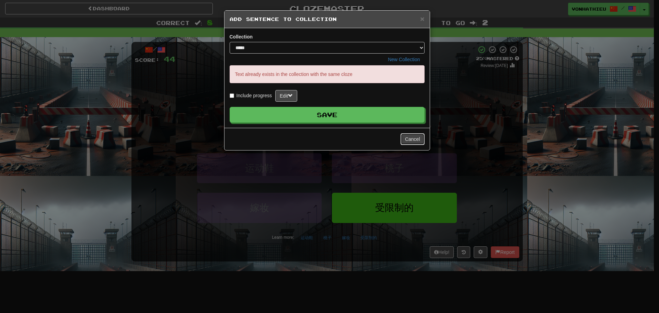
click at [407, 138] on button "Cancel" at bounding box center [413, 139] width 24 height 12
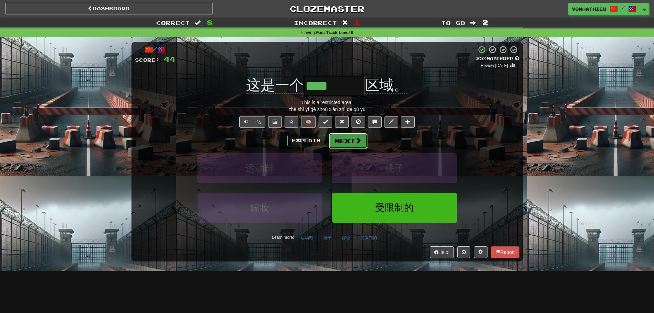
click at [337, 142] on button "Next" at bounding box center [348, 141] width 38 height 16
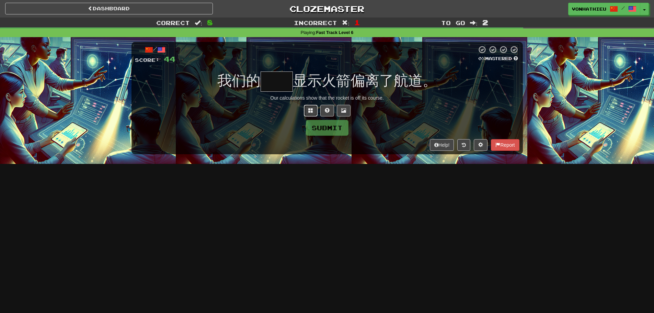
click at [310, 112] on span at bounding box center [310, 110] width 5 height 5
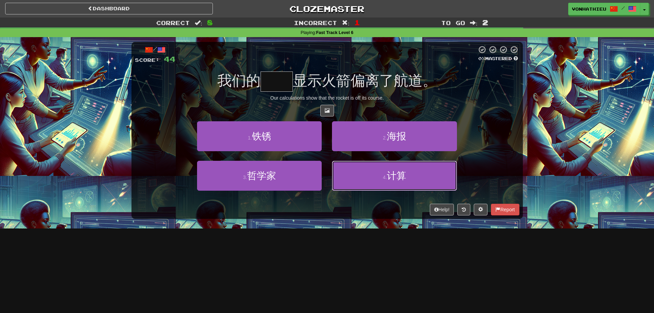
click at [412, 184] on button "4 . 计算" at bounding box center [394, 176] width 125 height 30
type input "**"
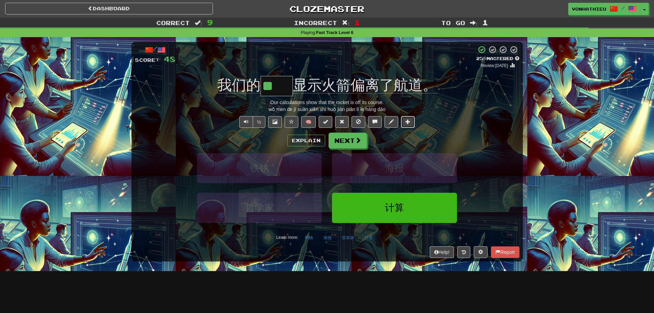
click at [412, 125] on button at bounding box center [408, 122] width 14 height 12
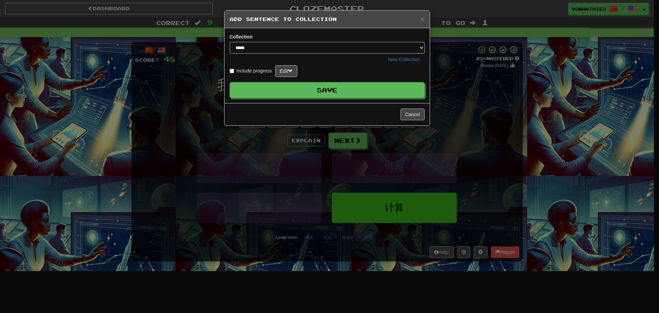
click at [345, 79] on form "Include progress Edit Save" at bounding box center [327, 81] width 195 height 33
click at [344, 81] on form "Include progress Edit Save" at bounding box center [327, 81] width 195 height 33
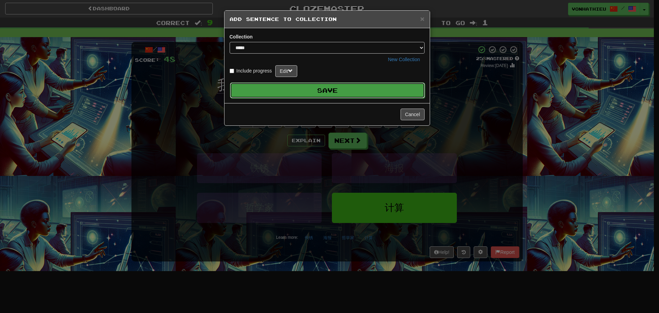
click at [344, 84] on button "Save" at bounding box center [327, 90] width 195 height 16
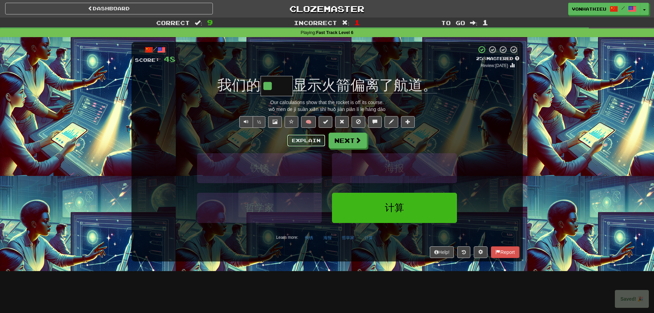
click at [315, 144] on button "Explain" at bounding box center [306, 141] width 38 height 12
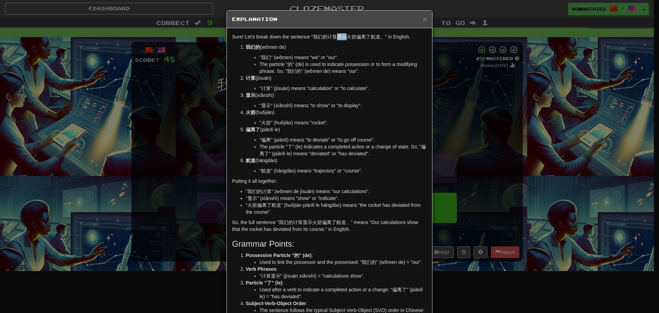
click at [342, 36] on p "Sure! Let's break down the sentence "我们的计算显示火箭偏离了航道。" in English." at bounding box center [329, 36] width 195 height 7
click at [351, 45] on body "Dashboard Clozemaster vonhathieu / Toggle Dropdown Dashboard Leaderboard Activi…" at bounding box center [329, 278] width 659 height 557
click at [338, 45] on p "我们的 (wǒmen de)" at bounding box center [336, 47] width 181 height 7
drag, startPoint x: 354, startPoint y: 37, endPoint x: 363, endPoint y: 37, distance: 8.6
click at [363, 37] on p "Sure! Let's break down the sentence "我们的计算显示火箭偏离了航道。" in English." at bounding box center [329, 36] width 195 height 7
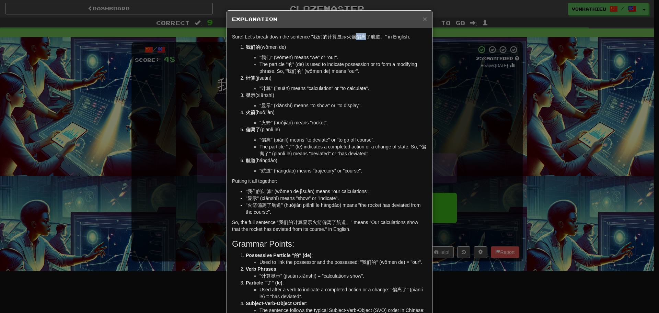
click at [371, 43] on body "Dashboard Clozemaster vonhathieu / Toggle Dropdown Dashboard Leaderboard Activi…" at bounding box center [329, 278] width 659 height 557
click at [350, 45] on p "我们的 (wǒmen de)" at bounding box center [336, 47] width 181 height 7
click at [357, 38] on p "Sure! Let's break down the sentence "我们的计算显示火箭偏离了航道。" in English." at bounding box center [329, 36] width 195 height 7
click at [370, 45] on body "Dashboard Clozemaster vonhathieu / Toggle Dropdown Dashboard Leaderboard Activi…" at bounding box center [329, 278] width 659 height 557
click at [345, 41] on div "Sure! Let's break down the sentence "我们的计算显示火箭偏离了航道。" in English. 我们的 (wǒmen de…" at bounding box center [329, 183] width 205 height 311
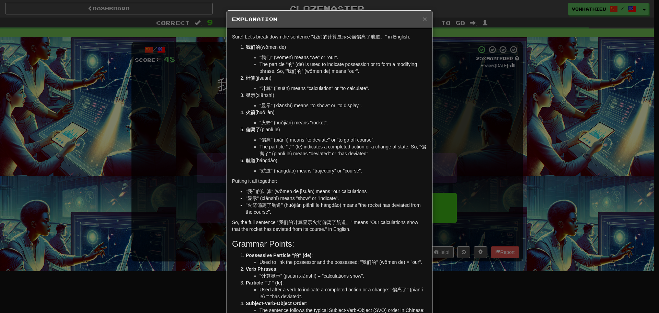
click at [168, 75] on div "× Explanation Sure! Let's break down the sentence "我们的计算显示火箭偏离了航道。" in English.…" at bounding box center [329, 156] width 659 height 313
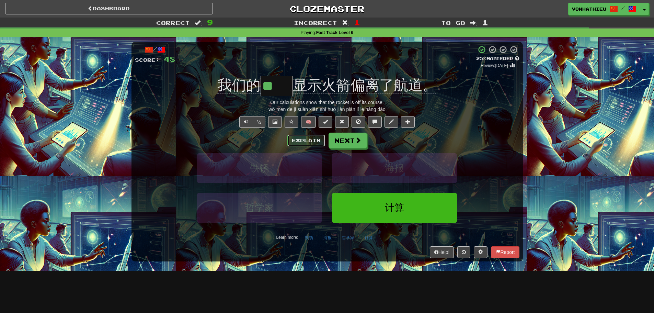
click at [310, 139] on button "Explain" at bounding box center [306, 141] width 38 height 12
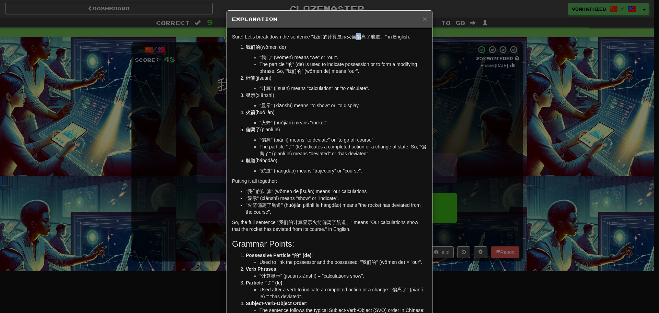
click at [358, 37] on p "Sure! Let's break down the sentence "我们的计算显示火箭偏离了航道。" in English." at bounding box center [329, 36] width 195 height 7
click at [368, 43] on body "Dashboard Clozemaster vonhathieu / Toggle Dropdown Dashboard Leaderboard Activi…" at bounding box center [329, 278] width 659 height 557
click at [353, 48] on p "我们的 (wǒmen de)" at bounding box center [336, 47] width 181 height 7
click at [472, 83] on div "× Explanation Sure! Let's break down the sentence "我们的计算显示火箭偏离了航道。" in English.…" at bounding box center [329, 156] width 659 height 313
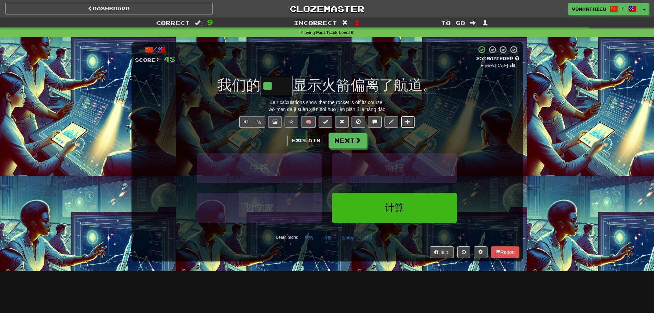
click at [413, 122] on button at bounding box center [408, 122] width 14 height 12
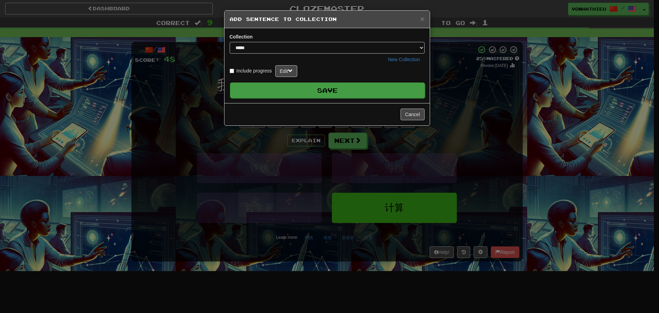
click at [342, 90] on button "Save" at bounding box center [327, 90] width 195 height 16
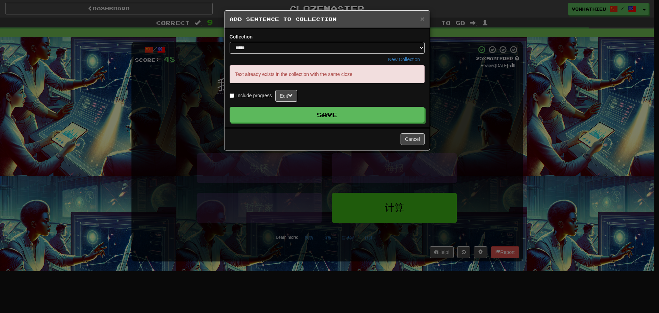
click at [157, 115] on div "× Add Sentence to Collection Collection ***** New Collection Text already exist…" at bounding box center [329, 156] width 659 height 313
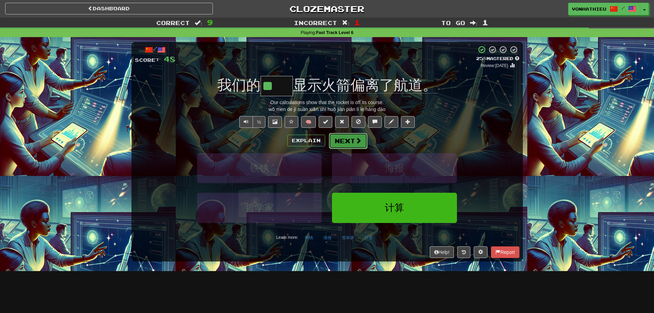
click at [350, 144] on button "Next" at bounding box center [348, 141] width 38 height 16
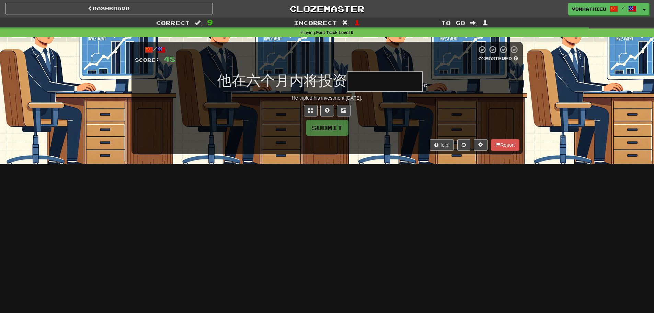
click at [372, 90] on input "text" at bounding box center [385, 81] width 76 height 20
type input "*"
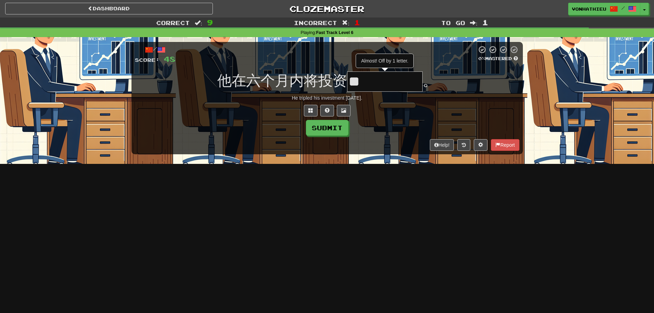
type input "*****"
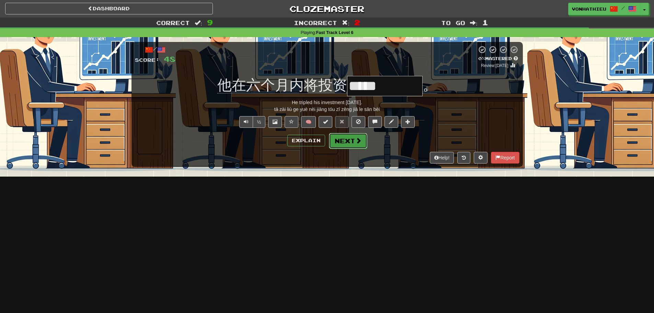
click at [356, 143] on span at bounding box center [358, 140] width 6 height 6
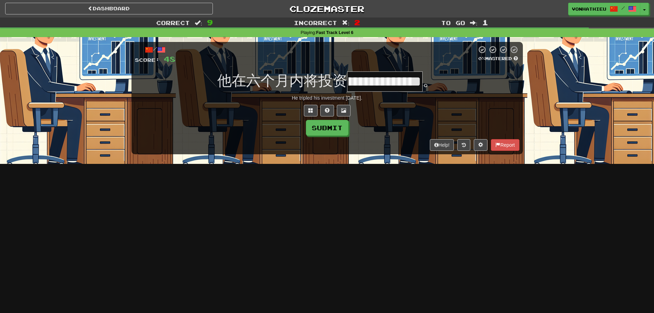
scroll to position [0, 34]
type input "*****"
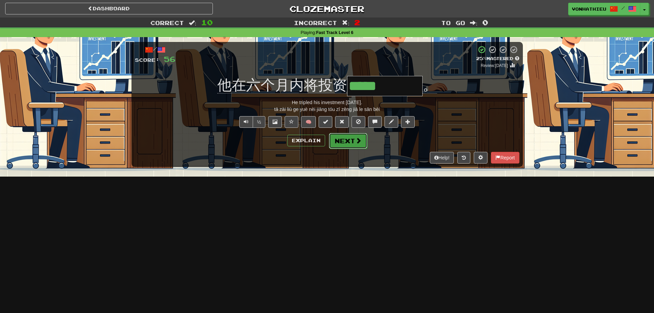
click at [353, 144] on button "Next" at bounding box center [348, 141] width 38 height 16
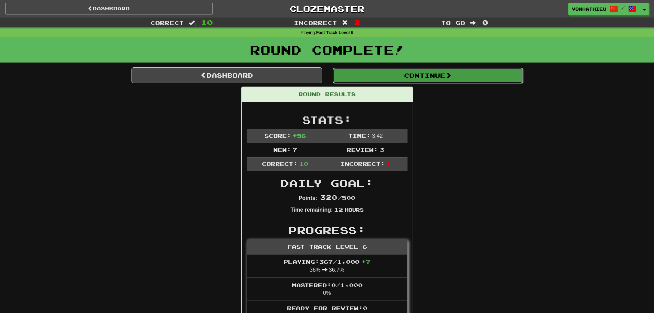
click at [366, 73] on button "Continue" at bounding box center [428, 76] width 191 height 16
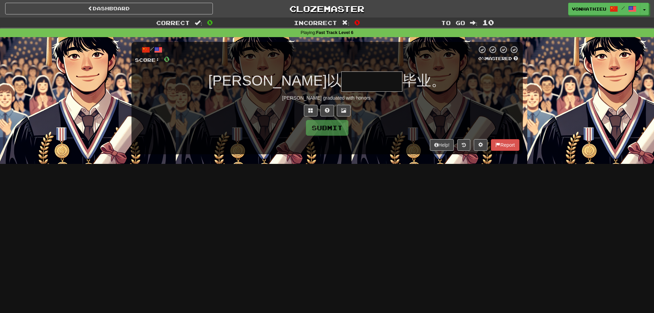
click at [345, 92] on div "/ Score: 0 0 % Mastered 汤姆以 毕业。 Tom graduated with honors. Submit Help! Report" at bounding box center [327, 98] width 391 height 112
click at [341, 88] on input "text" at bounding box center [371, 81] width 61 height 20
click at [305, 112] on button at bounding box center [311, 111] width 14 height 12
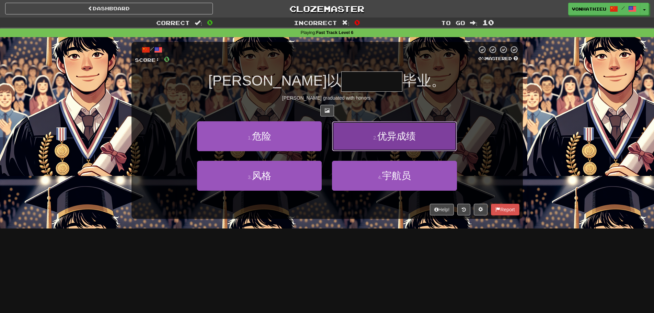
click at [356, 142] on button "2 . 优异成绩" at bounding box center [394, 136] width 125 height 30
type input "****"
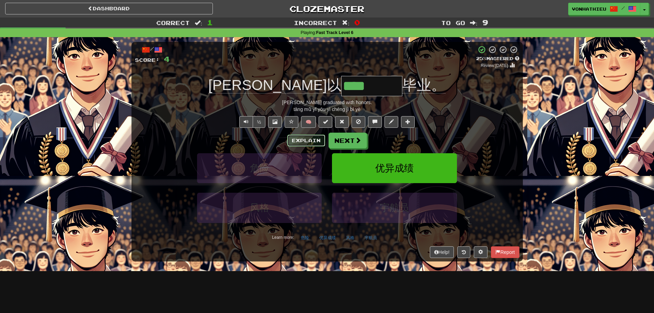
click at [292, 139] on button "Explain" at bounding box center [306, 141] width 38 height 12
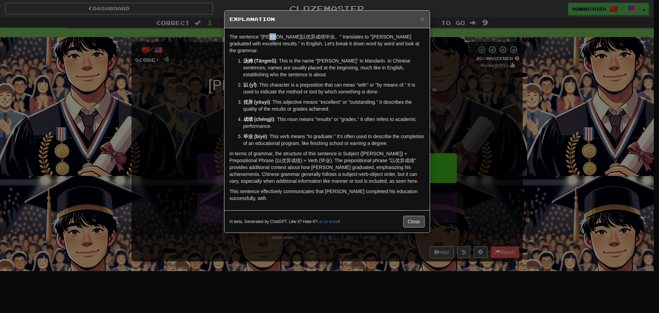
drag, startPoint x: 276, startPoint y: 39, endPoint x: 284, endPoint y: 39, distance: 7.2
click at [284, 39] on p "The sentence "汤姆以优异成绩毕业。" translates to "Tom graduated with excellent results."…" at bounding box center [327, 43] width 195 height 21
click at [295, 44] on body "Dashboard Clozemaster vonhathieu / Toggle Dropdown Dashboard Leaderboard Activi…" at bounding box center [329, 278] width 659 height 557
click at [239, 82] on ol "汤姆 (Tāngmǔ) : This is the name "Tom" in Mandarin. In Chinese sentences, names a…" at bounding box center [327, 101] width 195 height 89
click at [206, 89] on div "× Explanation The sentence "汤姆以优异成绩毕业。" translates to "Tom graduated with excel…" at bounding box center [329, 156] width 659 height 313
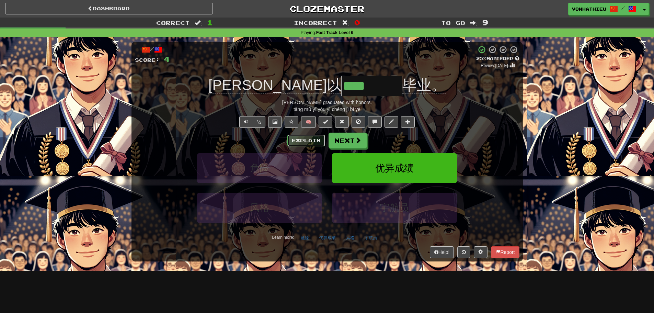
click at [291, 141] on button "Explain" at bounding box center [306, 141] width 38 height 12
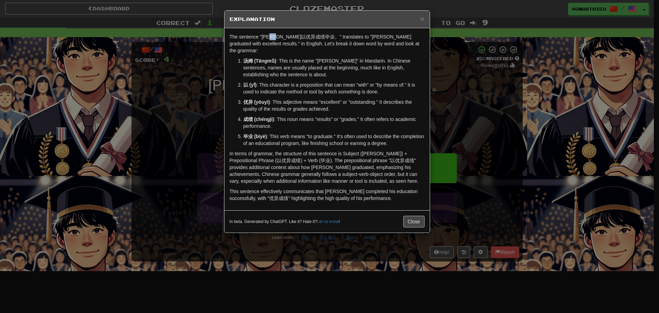
drag, startPoint x: 279, startPoint y: 37, endPoint x: 284, endPoint y: 37, distance: 5.2
click at [284, 37] on p "The sentence "汤姆以优异成绩毕业。" translates to "Tom graduated with excellent results."…" at bounding box center [327, 43] width 195 height 21
click at [293, 44] on body "Dashboard Clozemaster vonhathieu / Toggle Dropdown Dashboard Leaderboard Activi…" at bounding box center [329, 278] width 659 height 557
drag, startPoint x: 255, startPoint y: 62, endPoint x: 243, endPoint y: 69, distance: 14.5
click at [255, 62] on p "汤姆 (Tāngmǔ) : This is the name "Tom" in Mandarin. In Chinese sentences, names a…" at bounding box center [333, 67] width 181 height 21
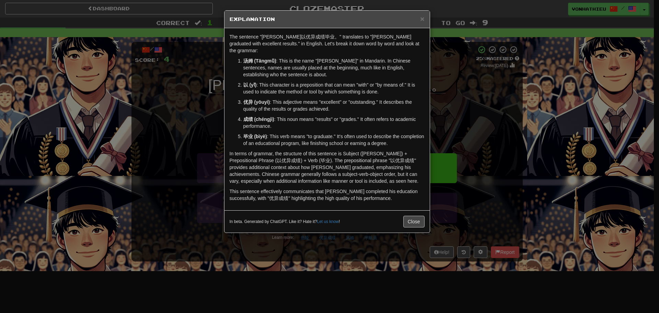
click at [203, 88] on div "× Explanation The sentence "汤姆以优异成绩毕业。" translates to "Tom graduated with excel…" at bounding box center [329, 156] width 659 height 313
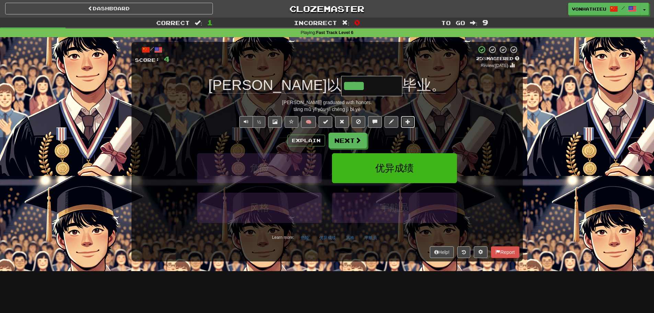
click at [408, 127] on button at bounding box center [408, 122] width 14 height 12
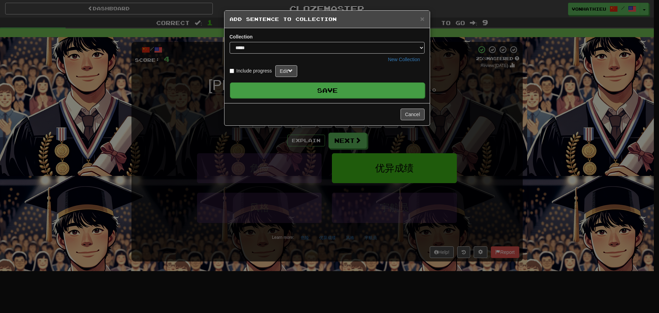
click at [363, 92] on button "Save" at bounding box center [327, 90] width 195 height 16
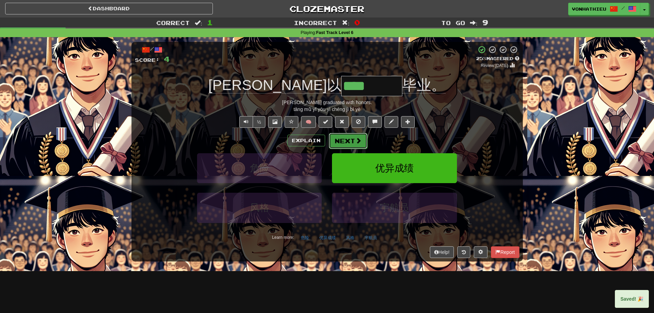
click at [349, 139] on button "Next" at bounding box center [348, 141] width 38 height 16
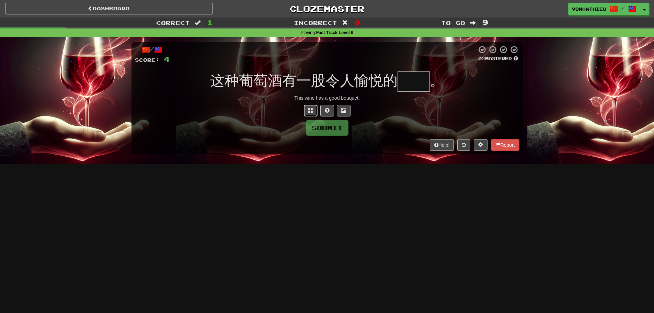
click at [310, 112] on span at bounding box center [310, 110] width 5 height 5
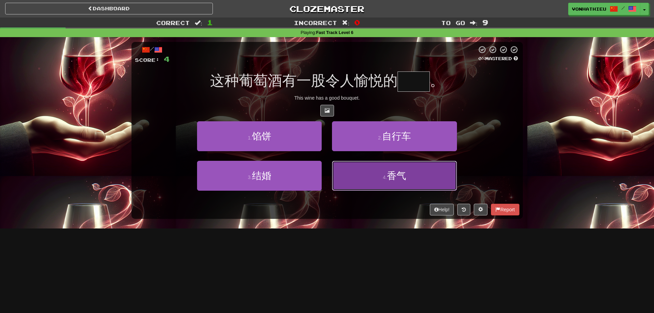
click at [434, 179] on button "4 . 香气" at bounding box center [394, 176] width 125 height 30
type input "**"
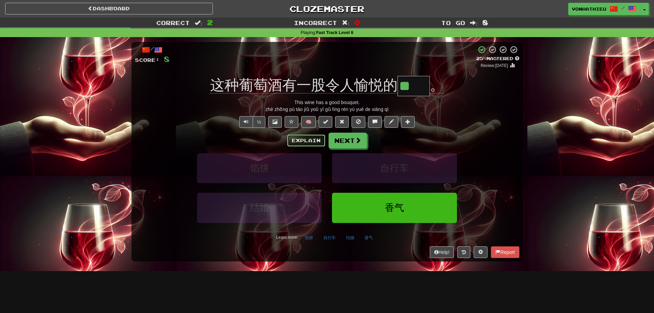
click at [311, 143] on button "Explain" at bounding box center [306, 141] width 38 height 12
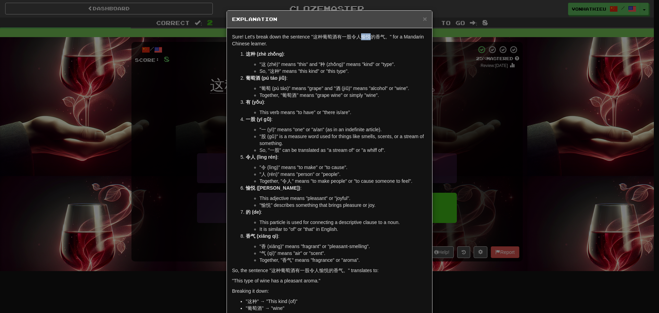
drag, startPoint x: 359, startPoint y: 37, endPoint x: 367, endPoint y: 38, distance: 8.3
click at [367, 38] on p "Sure! Let's break down the sentence "这种葡萄酒有一股令人愉悦的香气。" for a Mandarin Chinese l…" at bounding box center [329, 40] width 195 height 14
click at [376, 46] on body "Dashboard Clozemaster vonhathieu / Toggle Dropdown Dashboard Leaderboard Activi…" at bounding box center [329, 278] width 659 height 557
click at [345, 52] on p "这种 (zhè zhǒng) :" at bounding box center [336, 53] width 181 height 7
click at [492, 103] on div "× Explanation Sure! Let's break down the sentence "这种葡萄酒有一股令人愉悦的香气。" for a Mand…" at bounding box center [329, 156] width 659 height 313
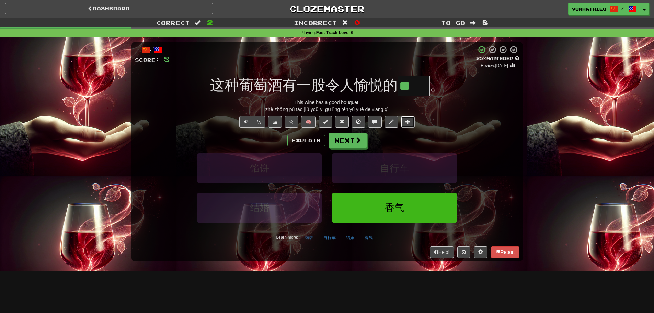
click at [411, 123] on button at bounding box center [408, 122] width 14 height 12
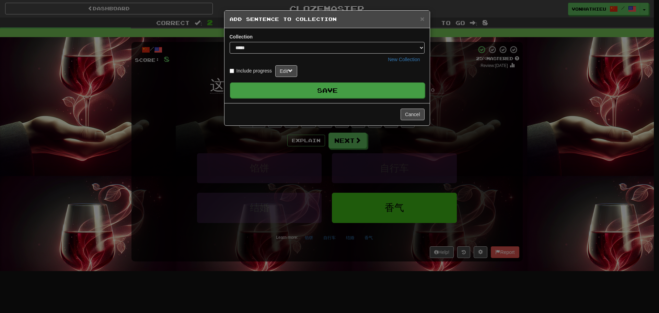
click at [368, 94] on button "Save" at bounding box center [327, 90] width 195 height 16
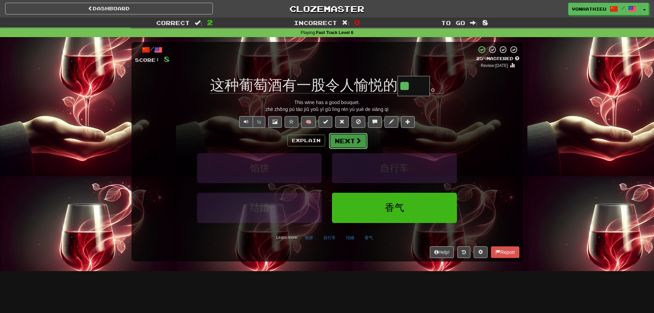
click at [353, 136] on button "Next" at bounding box center [348, 141] width 38 height 16
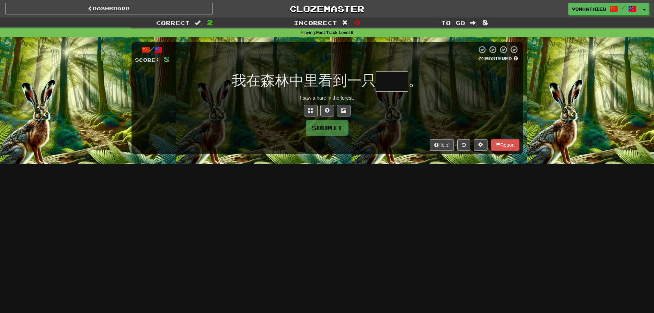
click at [385, 80] on input "text" at bounding box center [392, 81] width 32 height 20
click at [314, 115] on button at bounding box center [311, 111] width 14 height 12
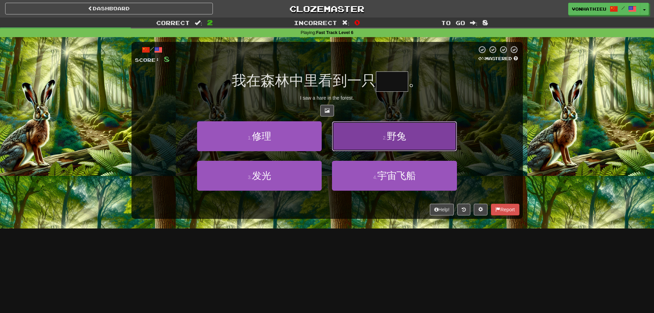
click at [383, 141] on button "2 . 野兔" at bounding box center [394, 136] width 125 height 30
type input "**"
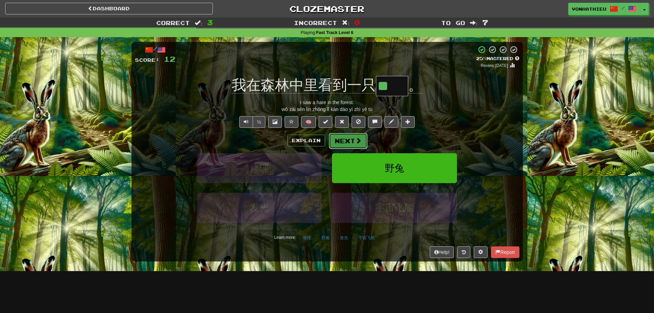
click at [357, 139] on span at bounding box center [358, 140] width 6 height 6
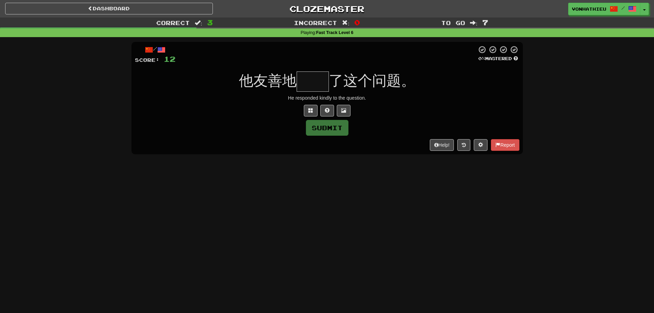
type input "*"
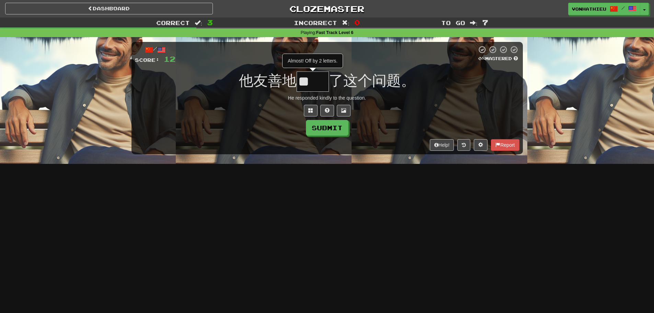
type input "*"
click at [305, 108] on button at bounding box center [311, 111] width 14 height 12
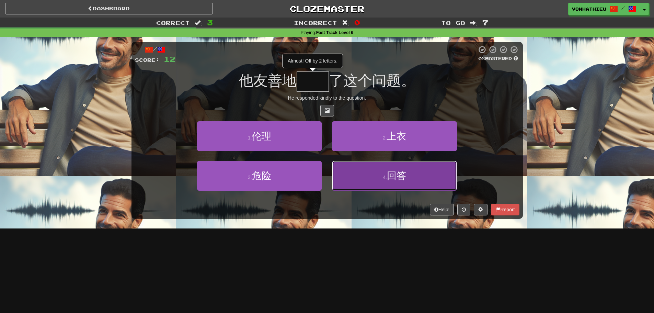
click at [400, 172] on span "回答" at bounding box center [396, 175] width 19 height 11
type input "**"
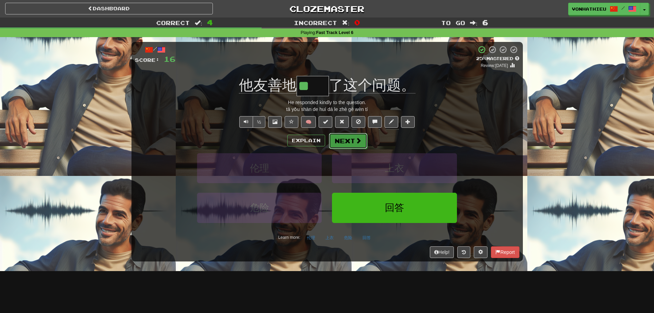
click at [359, 141] on span at bounding box center [358, 140] width 6 height 6
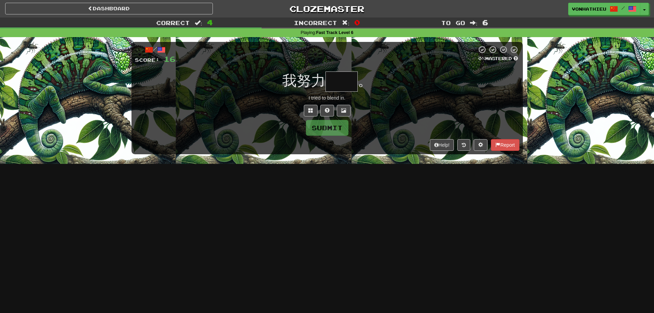
click at [303, 110] on div at bounding box center [327, 111] width 385 height 12
click at [307, 110] on button at bounding box center [311, 111] width 14 height 12
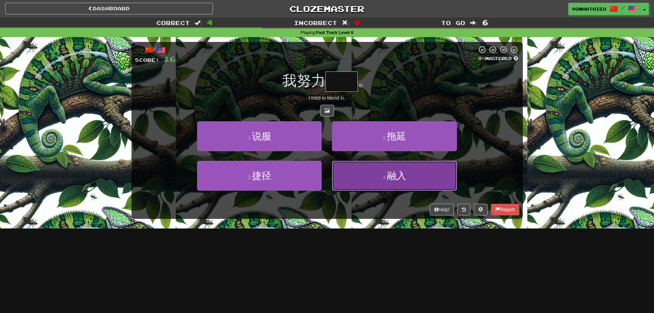
click at [415, 181] on button "4 . 融入" at bounding box center [394, 176] width 125 height 30
type input "**"
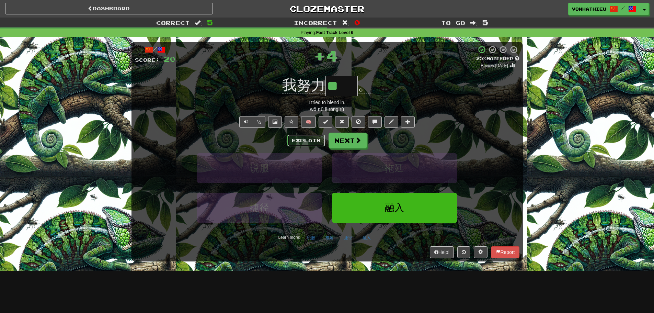
click at [300, 140] on button "Explain" at bounding box center [306, 141] width 38 height 12
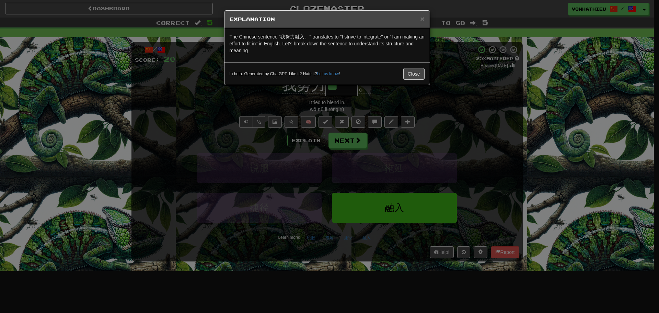
drag, startPoint x: 295, startPoint y: 38, endPoint x: 304, endPoint y: 38, distance: 8.9
click at [304, 38] on p "The Chinese sentence "我努力融入。" translates to "I strive to integrate" or "I am ma…" at bounding box center [327, 43] width 195 height 21
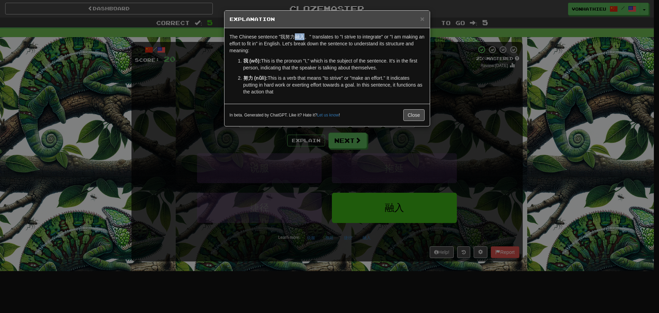
drag, startPoint x: 297, startPoint y: 37, endPoint x: 304, endPoint y: 37, distance: 7.2
click at [304, 37] on p "The Chinese sentence "我努力融入。" translates to "I strive to integrate" or "I am ma…" at bounding box center [327, 43] width 195 height 21
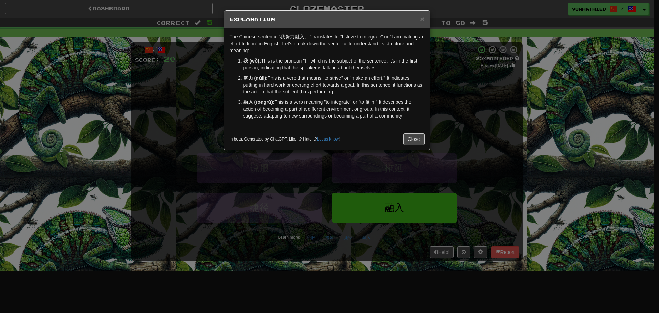
click at [319, 47] on p "The Chinese sentence "我努力融入。" translates to "I strive to integrate" or "I am ma…" at bounding box center [327, 43] width 195 height 21
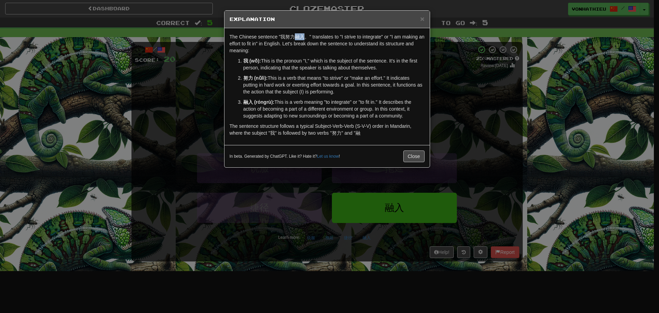
drag, startPoint x: 296, startPoint y: 38, endPoint x: 304, endPoint y: 38, distance: 7.6
click at [304, 38] on p "The Chinese sentence "我努力融入。" translates to "I strive to integrate" or "I am ma…" at bounding box center [327, 43] width 195 height 21
click at [311, 46] on body "Dashboard Clozemaster vonhathieu / Toggle Dropdown Dashboard Leaderboard Activi…" at bounding box center [329, 278] width 659 height 557
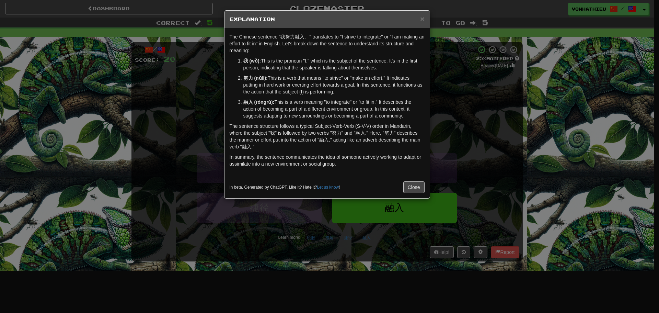
click at [291, 116] on p "融入 (róngrù): This is a verb meaning "to integrate" or "to fit in." It describes…" at bounding box center [333, 109] width 181 height 21
click at [408, 187] on button "Close" at bounding box center [413, 187] width 21 height 12
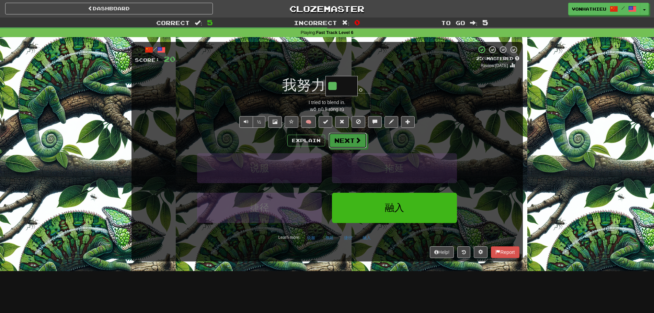
click at [350, 144] on button "Next" at bounding box center [348, 141] width 38 height 16
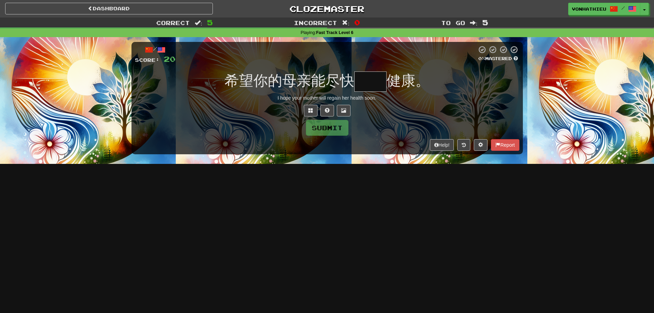
click at [374, 88] on input "text" at bounding box center [370, 81] width 32 height 20
type input "*"
click at [312, 116] on button at bounding box center [311, 111] width 14 height 12
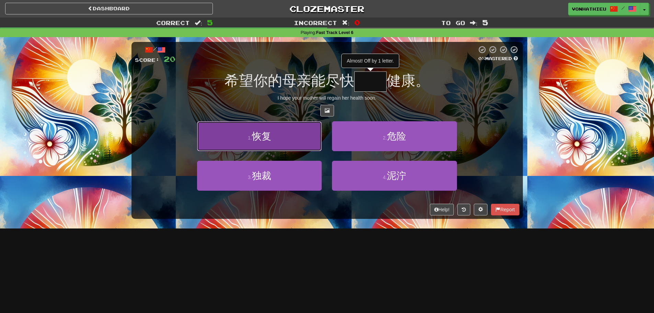
click at [315, 137] on button "1 . 恢复" at bounding box center [259, 136] width 125 height 30
type input "**"
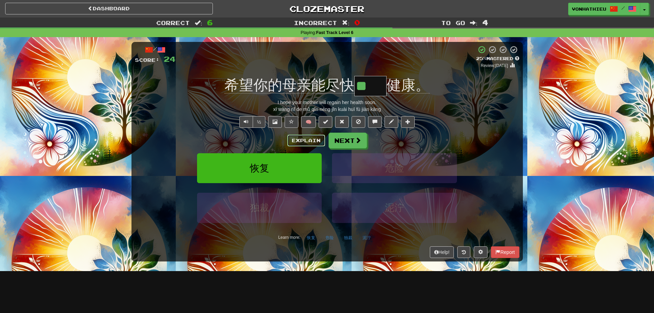
click at [301, 138] on button "Explain" at bounding box center [306, 141] width 38 height 12
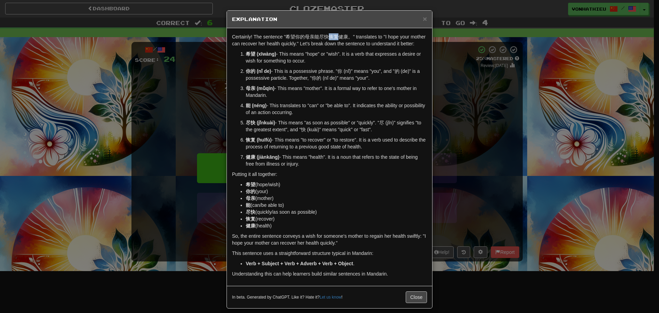
drag, startPoint x: 327, startPoint y: 34, endPoint x: 335, endPoint y: 36, distance: 8.8
click at [335, 36] on p "Certainly! The sentence "希望你的母亲能尽快恢复健康。" translates to "I hope your mother can …" at bounding box center [329, 40] width 195 height 14
click at [343, 48] on body "Dashboard Clozemaster vonhathieu / Toggle Dropdown Dashboard Leaderboard Activi…" at bounding box center [329, 278] width 659 height 557
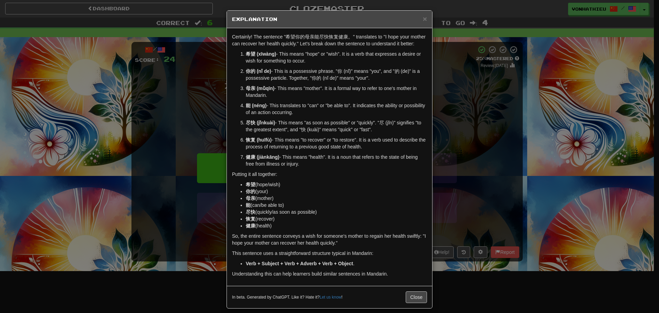
click at [481, 100] on div "× Explanation Certainly! The sentence "希望你的母亲能尽快恢复健康。" translates to "I hope yo…" at bounding box center [329, 156] width 659 height 313
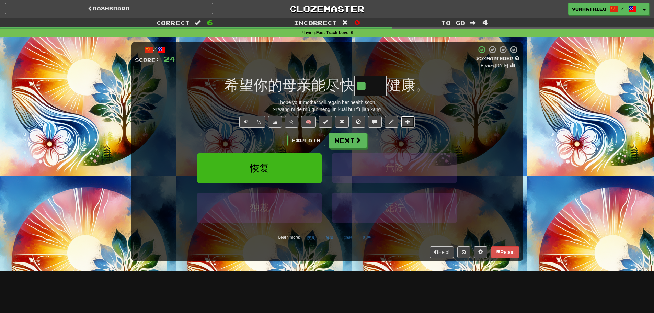
click at [409, 124] on span at bounding box center [408, 121] width 5 height 5
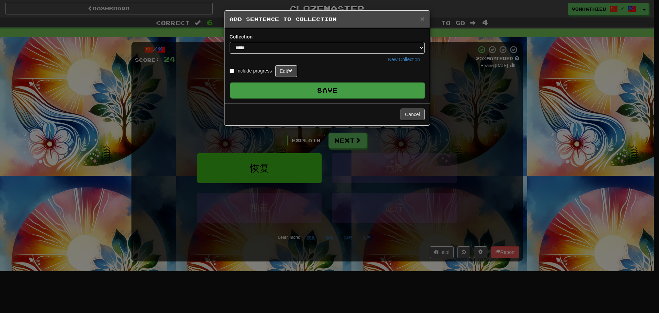
click at [347, 93] on button "Save" at bounding box center [327, 90] width 195 height 16
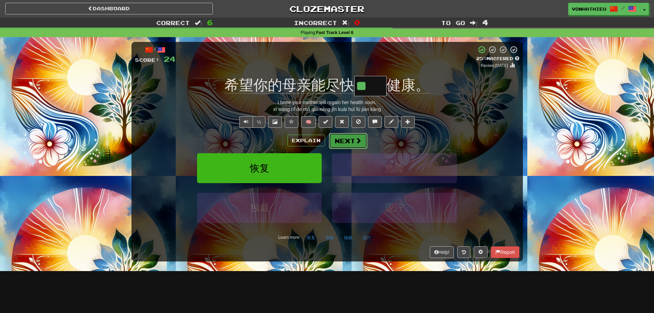
click at [355, 140] on span at bounding box center [358, 140] width 6 height 6
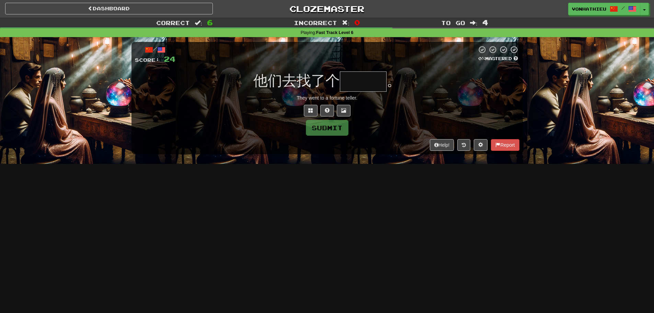
click at [367, 82] on input "text" at bounding box center [363, 81] width 47 height 20
click at [310, 112] on span at bounding box center [310, 110] width 5 height 5
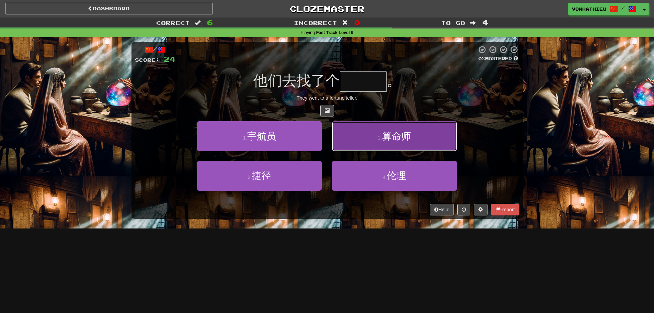
click at [359, 141] on button "2 . 算命师" at bounding box center [394, 136] width 125 height 30
type input "***"
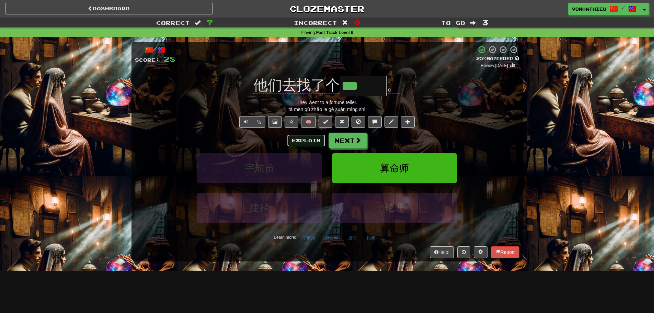
click at [304, 145] on button "Explain" at bounding box center [306, 141] width 38 height 12
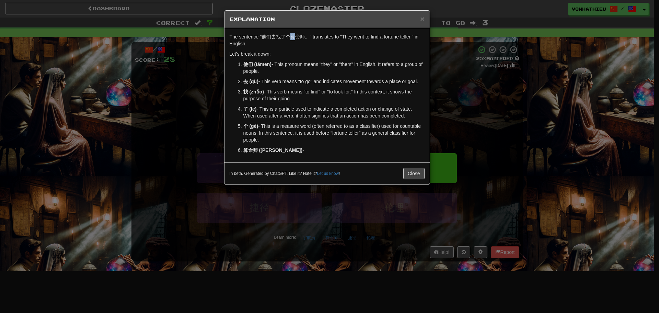
drag, startPoint x: 290, startPoint y: 37, endPoint x: 298, endPoint y: 36, distance: 7.6
click at [298, 36] on p "The sentence "他们去找了个算命师。" translates to "They went to find a fortune teller." i…" at bounding box center [327, 40] width 195 height 14
click at [288, 38] on p "The sentence "他们去找了个算命师。" translates to "They went to find a fortune teller." i…" at bounding box center [327, 40] width 195 height 14
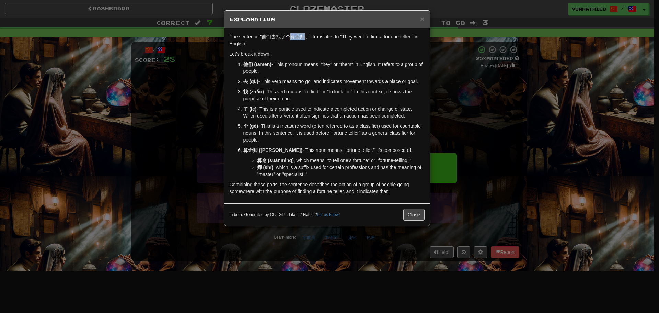
drag, startPoint x: 289, startPoint y: 38, endPoint x: 304, endPoint y: 37, distance: 14.9
click at [304, 37] on p "The sentence "他们去找了个算命师。" translates to "They went to find a fortune teller." i…" at bounding box center [327, 40] width 195 height 14
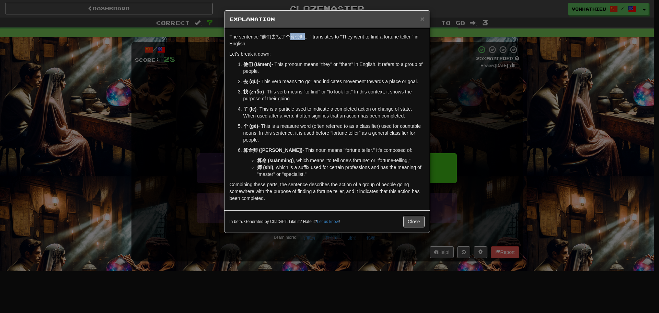
click at [310, 47] on body "Dashboard Clozemaster vonhathieu / Toggle Dropdown Dashboard Leaderboard Activi…" at bounding box center [329, 278] width 659 height 557
click at [289, 48] on div "The sentence "他们去找了个算命师。" translates to "They went to find a fortune teller." i…" at bounding box center [327, 119] width 205 height 182
drag, startPoint x: 291, startPoint y: 38, endPoint x: 301, endPoint y: 36, distance: 10.4
click at [301, 36] on p "The sentence "他们去找了个算命师。" translates to "They went to find a fortune teller." i…" at bounding box center [327, 40] width 195 height 14
click at [306, 44] on body "Dashboard Clozemaster vonhathieu / Toggle Dropdown Dashboard Leaderboard Activi…" at bounding box center [329, 278] width 659 height 557
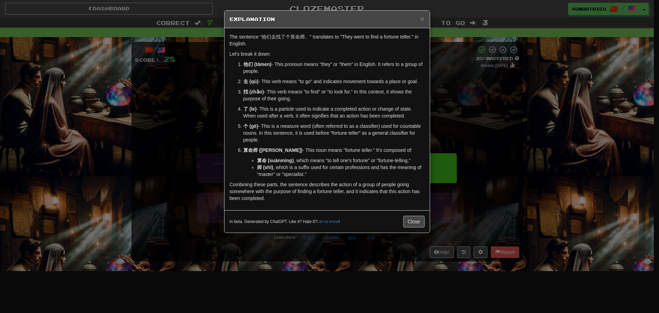
click at [194, 83] on div "× Explanation The sentence "他们去找了个算命师。" translates to "They went to find a fort…" at bounding box center [329, 156] width 659 height 313
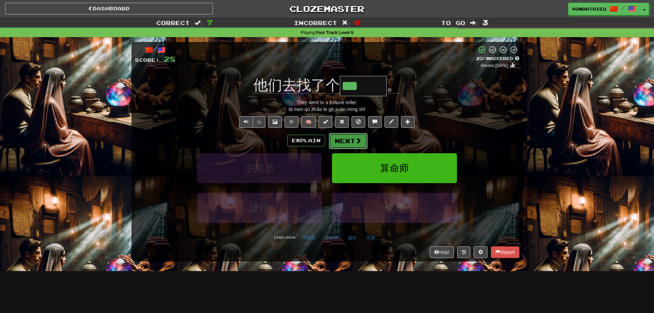
click at [335, 140] on button "Next" at bounding box center [348, 141] width 38 height 16
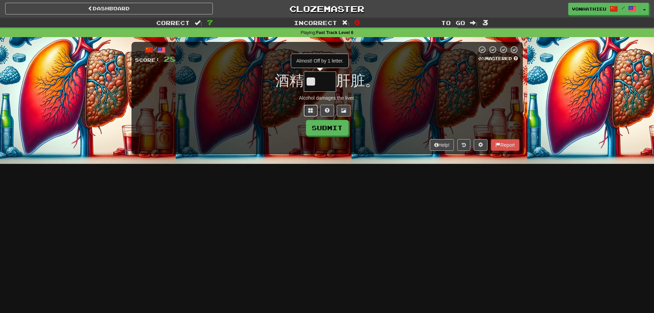
click at [305, 109] on button at bounding box center [311, 111] width 14 height 12
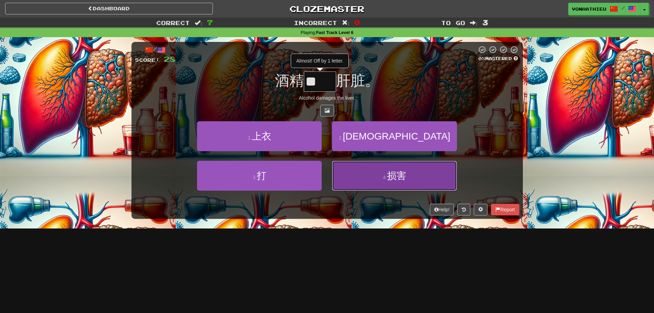
click at [374, 179] on button "4 . 损害" at bounding box center [394, 176] width 125 height 30
type input "**"
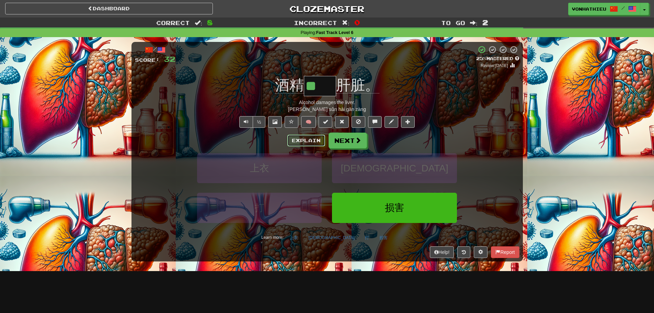
click at [304, 136] on button "Explain" at bounding box center [306, 141] width 38 height 12
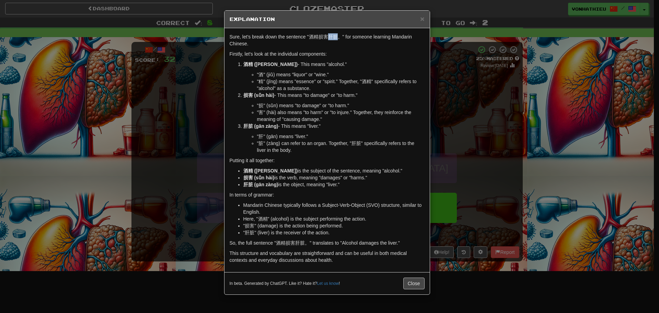
drag, startPoint x: 330, startPoint y: 36, endPoint x: 337, endPoint y: 36, distance: 6.5
click at [336, 36] on p "Sure, let's break down the sentence "酒精损害肝脏。" for someone learning Mandarin Chi…" at bounding box center [327, 40] width 195 height 14
click at [342, 40] on p "Sure, let's break down the sentence "酒精损害肝脏。" for someone learning Mandarin Chi…" at bounding box center [327, 40] width 195 height 14
drag, startPoint x: 328, startPoint y: 37, endPoint x: 337, endPoint y: 37, distance: 9.3
click at [337, 37] on p "Sure, let's break down the sentence "酒精损害肝脏。" for someone learning Mandarin Chi…" at bounding box center [327, 40] width 195 height 14
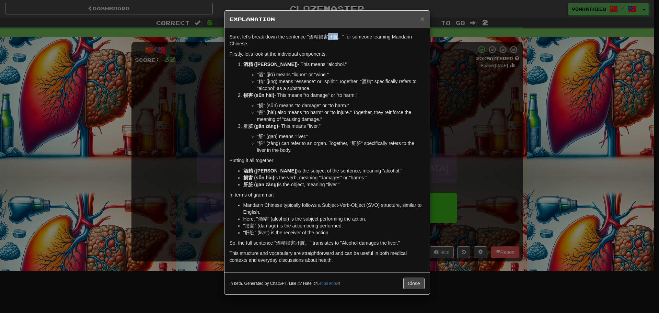
click at [345, 44] on body "Dashboard Clozemaster vonhathieu / Toggle Dropdown Dashboard Leaderboard Activi…" at bounding box center [329, 278] width 659 height 557
click at [241, 79] on ol "酒精 (jiǔ jīng) - This means "alcohol." "酒" (jiǔ) means "liquor" or "wine." "精" (…" at bounding box center [327, 107] width 195 height 93
click at [201, 91] on div "× Explanation Sure, let's break down the sentence "酒精损害肝脏。" for someone learnin…" at bounding box center [329, 156] width 659 height 313
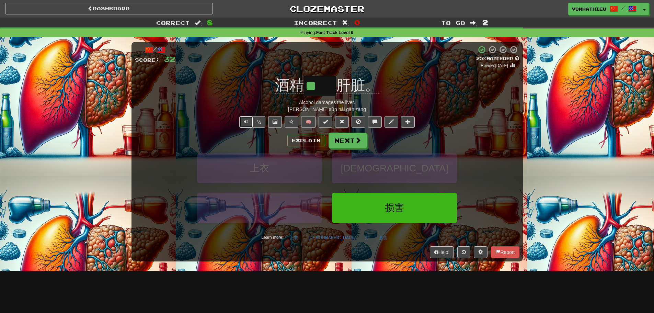
click at [245, 122] on span "Text-to-speech controls" at bounding box center [246, 121] width 5 height 5
click at [348, 147] on button "Next" at bounding box center [348, 141] width 38 height 16
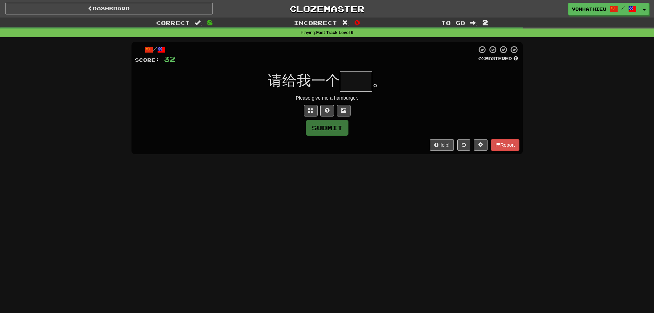
type input "*"
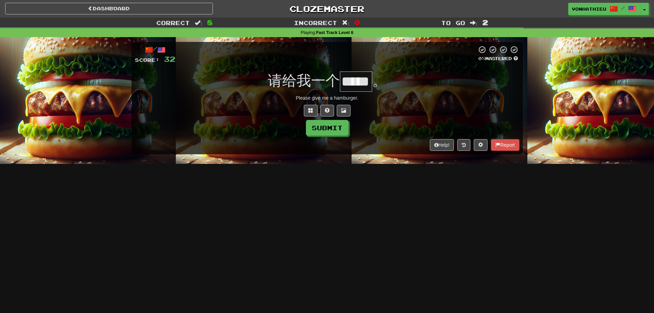
scroll to position [0, 21]
type input "**"
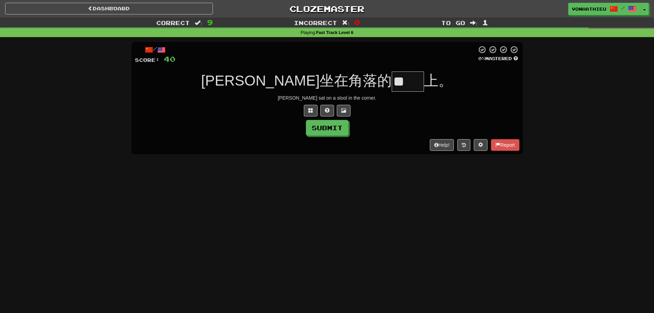
scroll to position [0, 0]
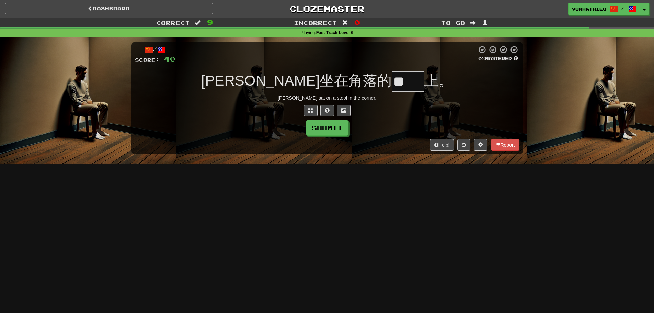
type input "**"
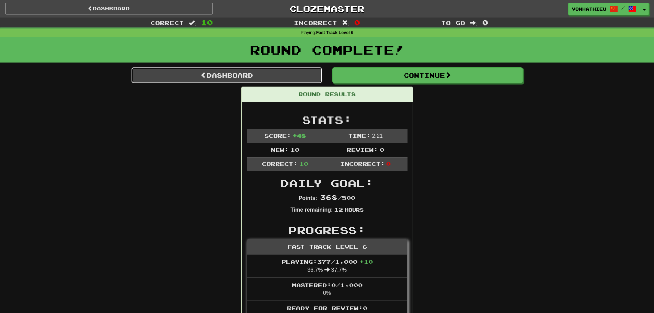
click at [275, 76] on link "Dashboard" at bounding box center [227, 75] width 191 height 16
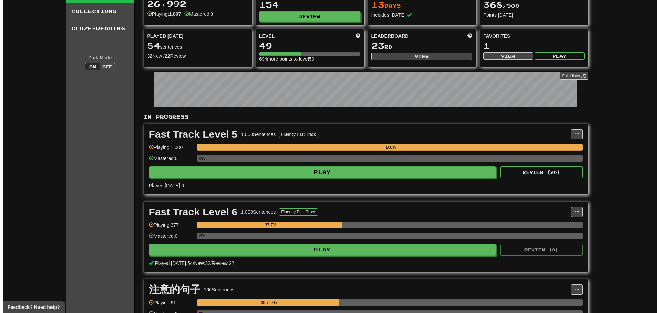
scroll to position [57, 0]
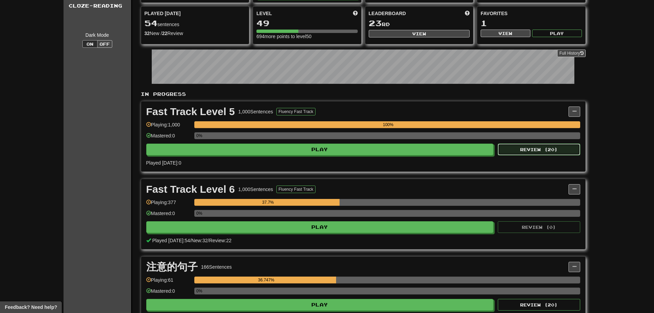
click at [518, 146] on button "Review ( 20 )" at bounding box center [539, 150] width 82 height 12
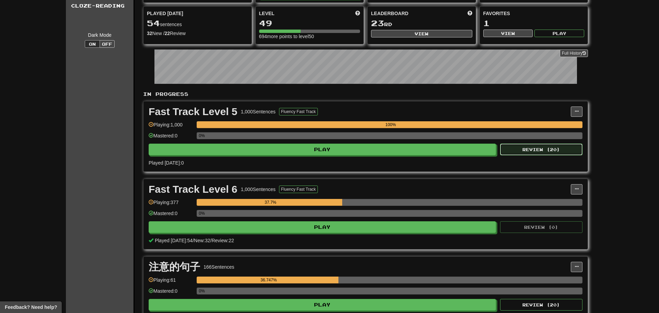
select select "**"
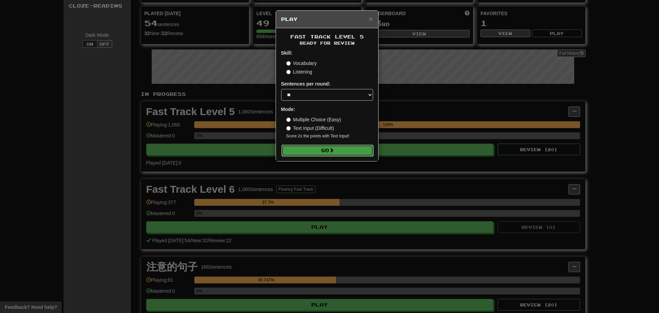
click at [334, 152] on span at bounding box center [331, 150] width 5 height 5
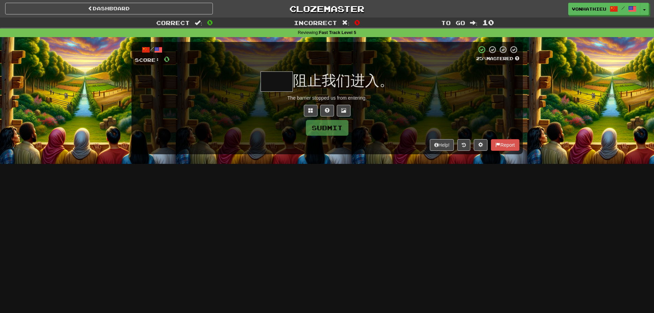
click at [282, 86] on input "text" at bounding box center [277, 81] width 32 height 20
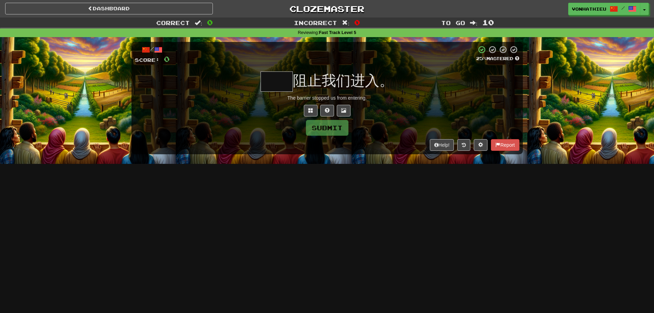
click at [282, 86] on input "text" at bounding box center [277, 81] width 32 height 20
click at [310, 112] on span at bounding box center [310, 110] width 5 height 5
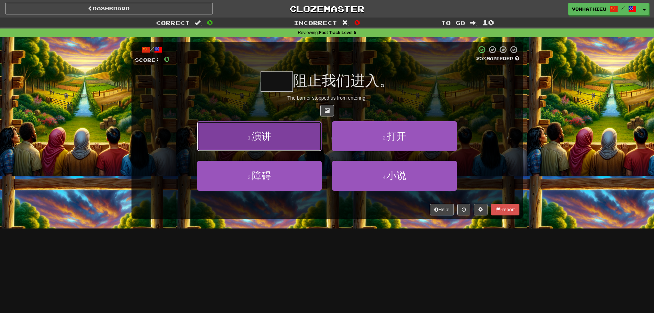
click at [291, 146] on button "1 . 演讲" at bounding box center [259, 136] width 125 height 30
type input "**"
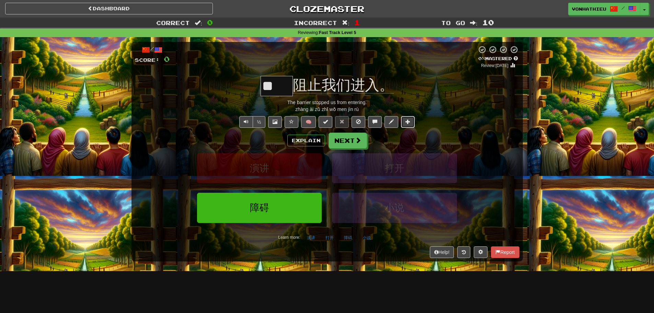
click at [408, 125] on button at bounding box center [408, 122] width 14 height 12
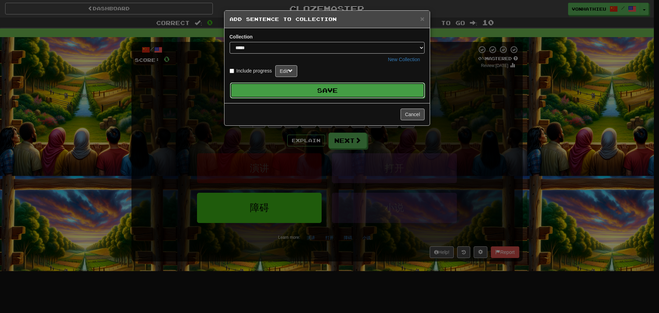
click at [322, 96] on button "Save" at bounding box center [327, 90] width 195 height 16
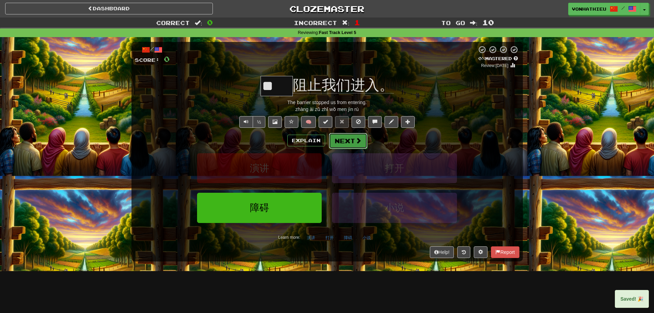
click at [353, 143] on button "Next" at bounding box center [348, 141] width 38 height 16
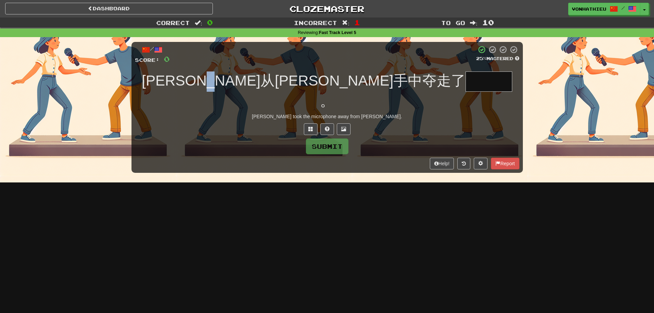
drag, startPoint x: 326, startPoint y: 84, endPoint x: 341, endPoint y: 87, distance: 15.7
click at [341, 87] on span "汤姆从玛丽手中夺走了" at bounding box center [304, 80] width 324 height 16
click at [466, 82] on input "text" at bounding box center [489, 81] width 47 height 20
click at [310, 126] on span at bounding box center [310, 128] width 5 height 5
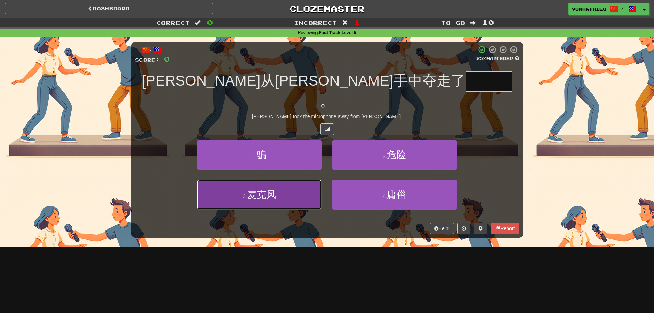
click at [293, 180] on button "3 . 麦克风" at bounding box center [259, 195] width 125 height 30
type input "***"
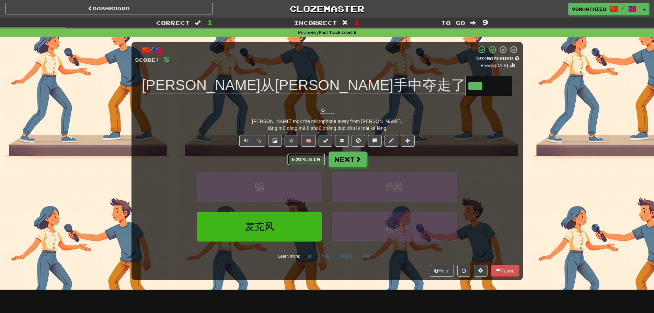
click at [307, 154] on button "Explain" at bounding box center [306, 160] width 38 height 12
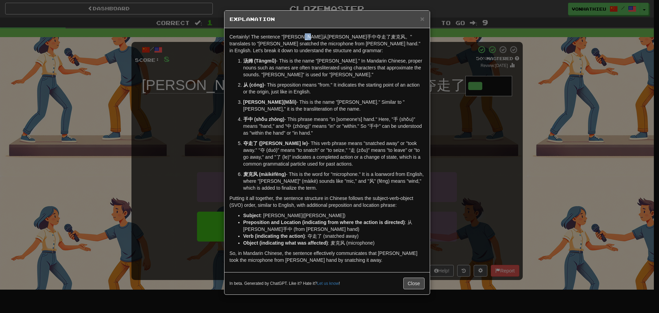
drag, startPoint x: 318, startPoint y: 39, endPoint x: 327, endPoint y: 38, distance: 9.0
click at [327, 38] on p "Certainly! The sentence "汤姆从玛丽手中夺走了麦克风。" translates to "Tom snatched the microp…" at bounding box center [327, 43] width 195 height 21
click at [334, 44] on body "Dashboard Clozemaster vonhathieu / Toggle Dropdown Dashboard Leaderboard Activi…" at bounding box center [329, 278] width 659 height 557
click at [317, 51] on p "Certainly! The sentence "汤姆从玛丽手中夺走了麦克风。" translates to "Tom snatched the microp…" at bounding box center [327, 43] width 195 height 21
click at [449, 133] on div "× Explanation Certainly! The sentence "汤姆从玛丽手中夺走了麦克风。" translates to "Tom snatc…" at bounding box center [329, 156] width 659 height 313
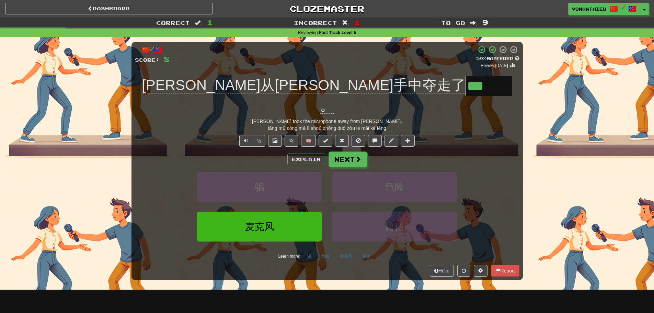
click at [312, 151] on div "Explain Next" at bounding box center [327, 159] width 385 height 16
click at [312, 154] on button "Explain" at bounding box center [306, 160] width 38 height 12
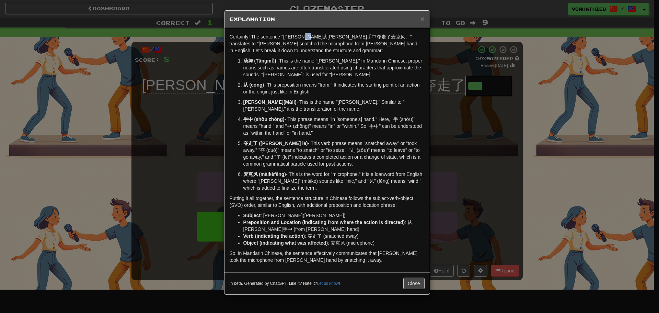
drag, startPoint x: 317, startPoint y: 38, endPoint x: 325, endPoint y: 38, distance: 7.9
click at [325, 38] on p "Certainly! The sentence "汤姆从玛丽手中夺走了麦克风。" translates to "Tom snatched the microp…" at bounding box center [327, 43] width 195 height 21
click at [334, 47] on body "Dashboard Clozemaster vonhathieu / Toggle Dropdown Dashboard Leaderboard Activi…" at bounding box center [329, 278] width 659 height 557
click at [318, 52] on p "Certainly! The sentence "汤姆从玛丽手中夺走了麦克风。" translates to "Tom snatched the microp…" at bounding box center [327, 43] width 195 height 21
click at [420, 287] on button "Close" at bounding box center [413, 283] width 21 height 12
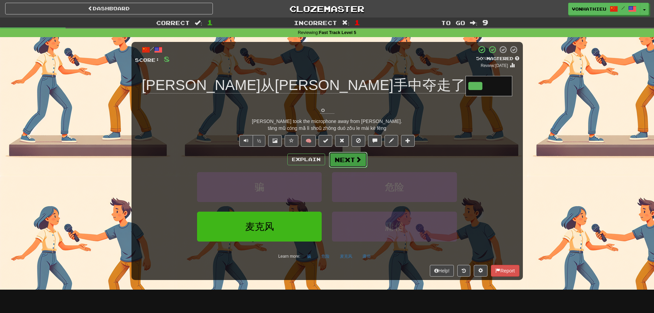
click at [351, 152] on button "Next" at bounding box center [348, 160] width 38 height 16
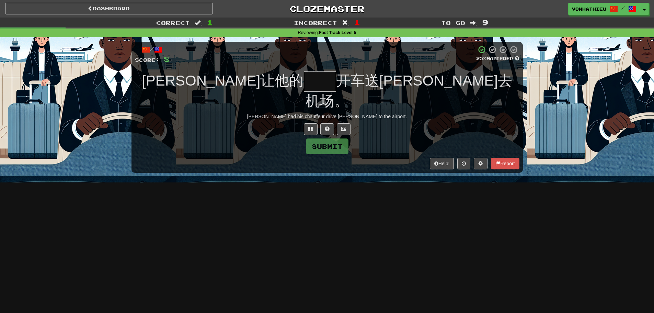
click at [304, 80] on input "text" at bounding box center [320, 81] width 32 height 20
type input "**"
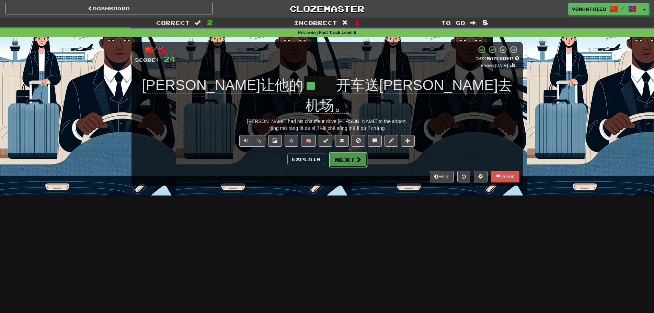
click at [343, 152] on button "Next" at bounding box center [348, 160] width 38 height 16
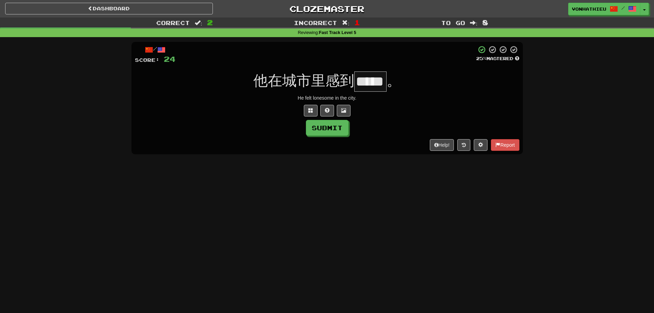
scroll to position [0, 5]
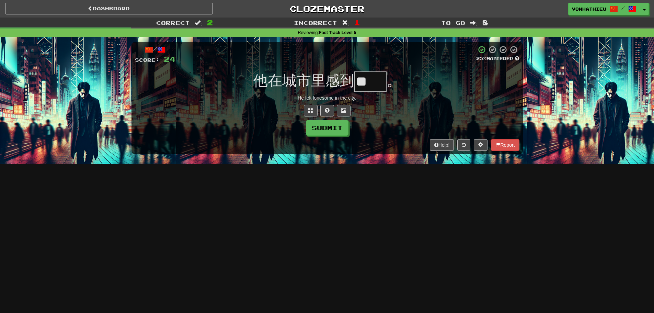
type input "**"
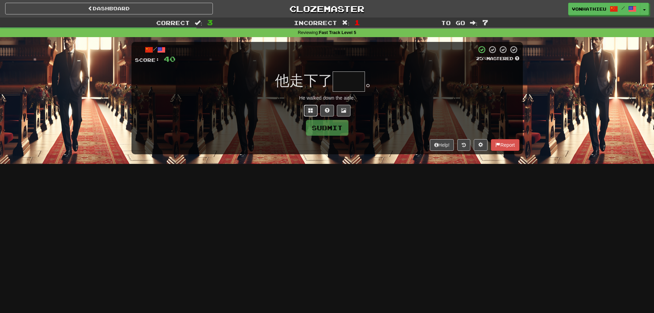
click at [305, 111] on button at bounding box center [311, 111] width 14 height 12
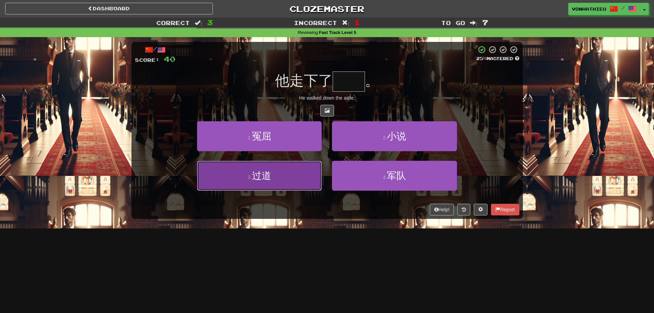
click at [303, 186] on button "3 . 过道" at bounding box center [259, 176] width 125 height 30
type input "**"
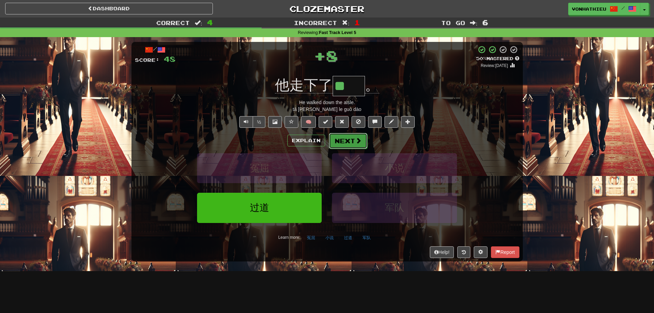
click at [357, 142] on span at bounding box center [358, 140] width 6 height 6
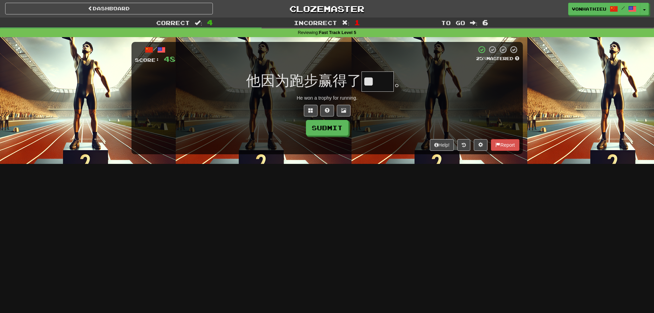
type input "*"
click at [305, 114] on button at bounding box center [311, 111] width 14 height 12
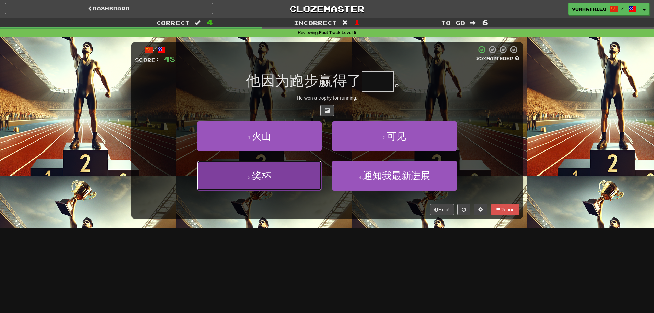
click at [293, 168] on button "3 . 奖杯" at bounding box center [259, 176] width 125 height 30
type input "**"
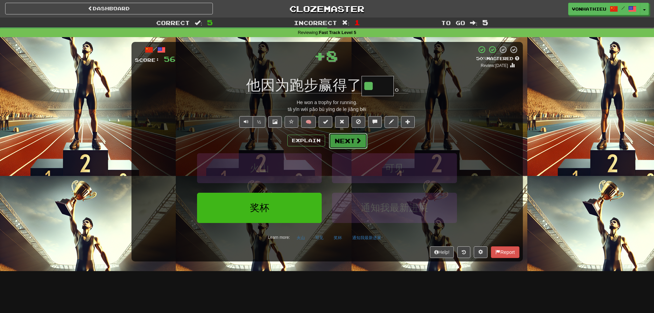
click at [353, 141] on button "Next" at bounding box center [348, 141] width 38 height 16
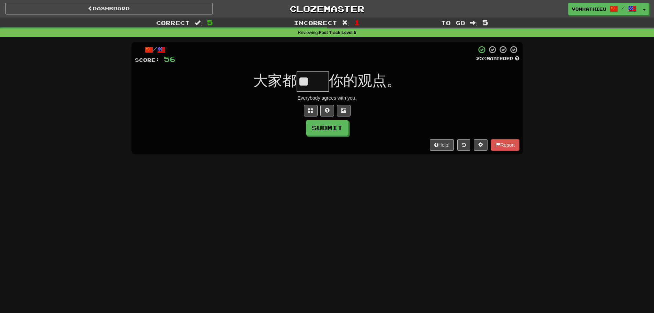
type input "*"
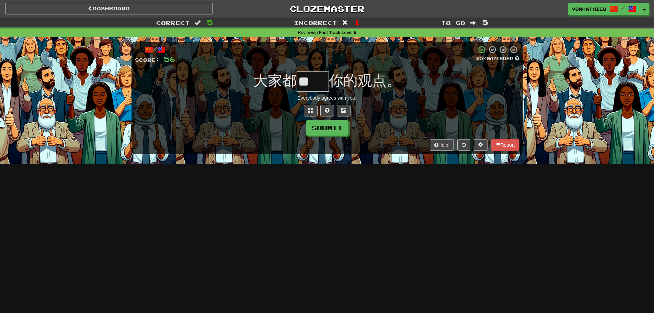
type input "*"
type input "**"
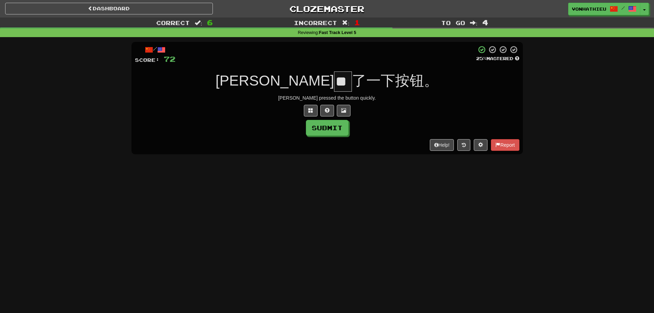
scroll to position [0, 1]
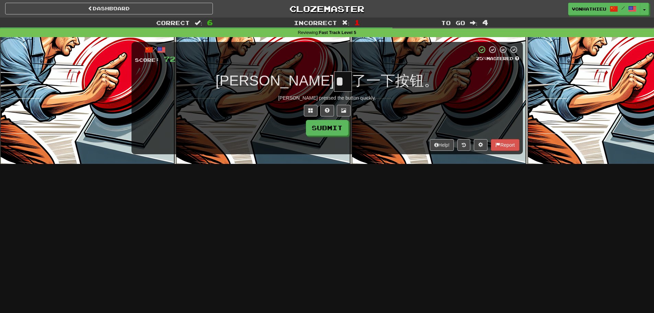
type input "*"
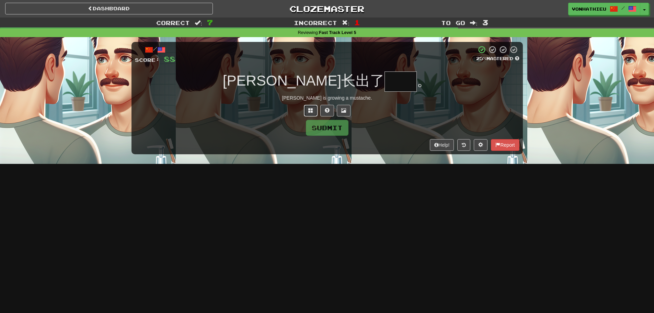
click at [306, 112] on button at bounding box center [311, 111] width 14 height 12
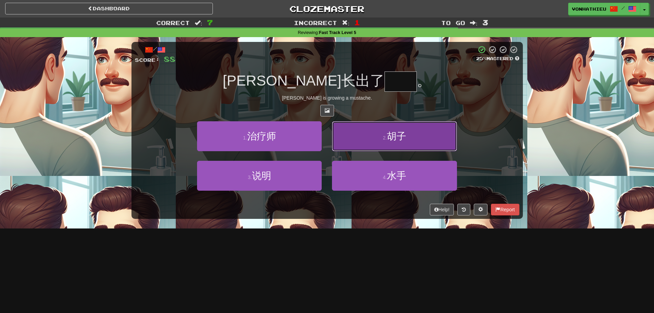
click at [369, 137] on button "2 . 胡子" at bounding box center [394, 136] width 125 height 30
type input "**"
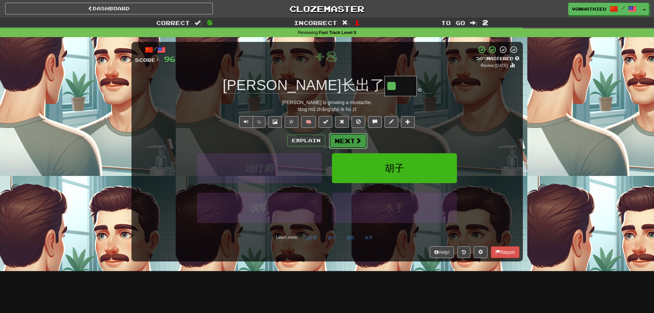
click at [354, 140] on button "Next" at bounding box center [348, 141] width 38 height 16
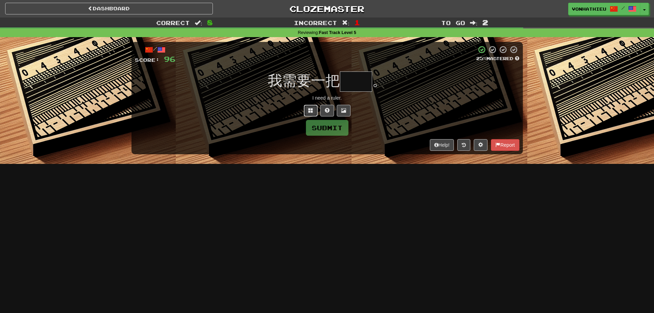
click at [308, 114] on button at bounding box center [311, 111] width 14 height 12
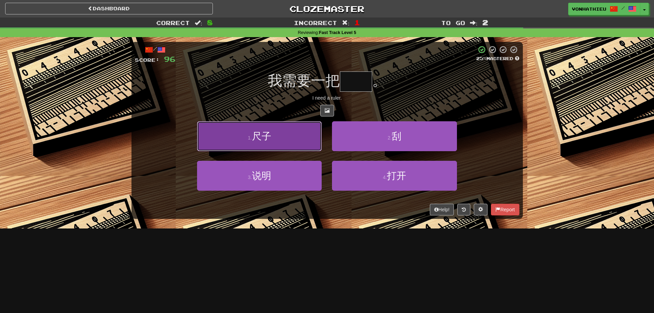
click at [279, 146] on button "1 . 尺子" at bounding box center [259, 136] width 125 height 30
type input "**"
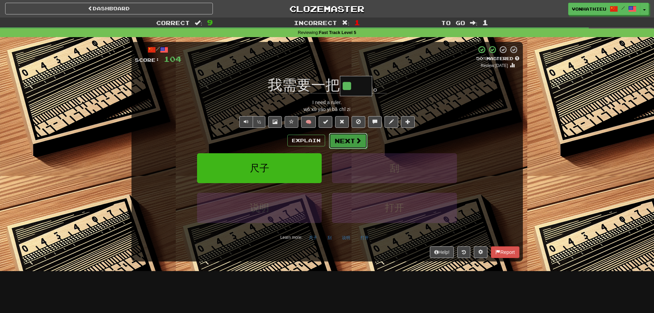
click at [354, 141] on button "Next" at bounding box center [348, 141] width 38 height 16
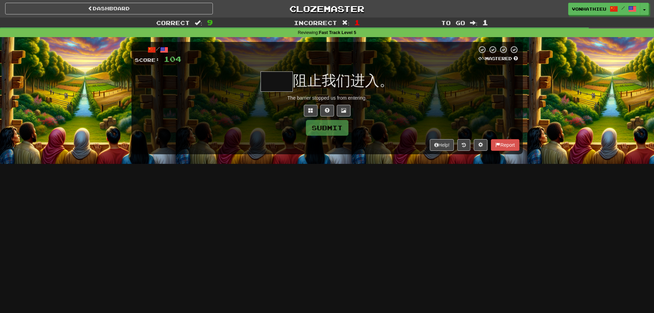
click at [275, 79] on input "text" at bounding box center [277, 81] width 32 height 20
type input "**"
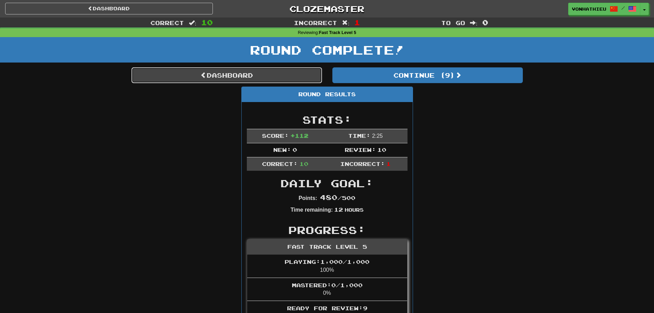
click at [270, 74] on link "Dashboard" at bounding box center [227, 75] width 191 height 16
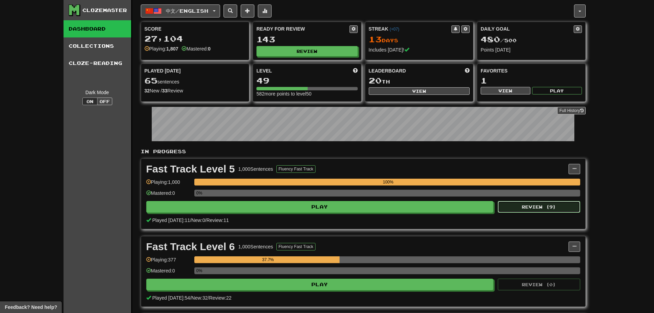
click at [512, 203] on button "Review ( 9 )" at bounding box center [539, 207] width 82 height 12
select select "**"
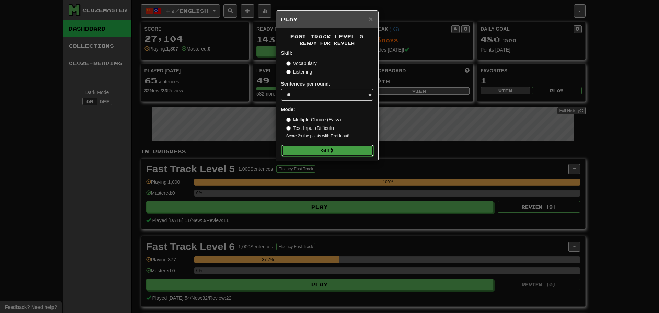
click at [346, 154] on button "Go" at bounding box center [328, 151] width 92 height 12
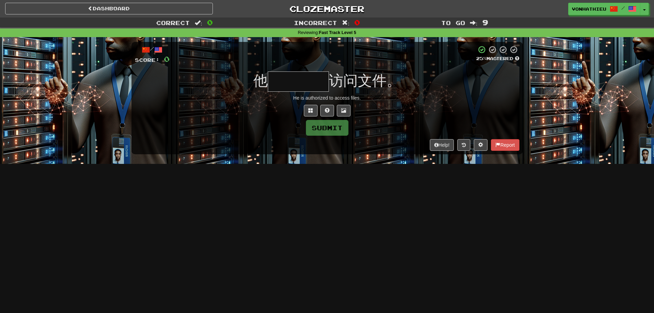
click at [279, 79] on input "text" at bounding box center [298, 81] width 61 height 20
click at [306, 109] on button at bounding box center [311, 111] width 14 height 12
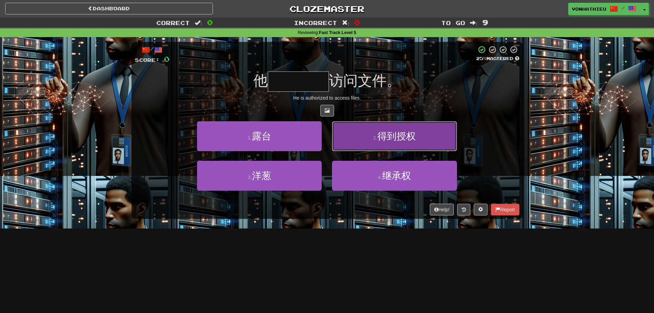
click at [377, 143] on button "2 . 得到授权" at bounding box center [394, 136] width 125 height 30
type input "****"
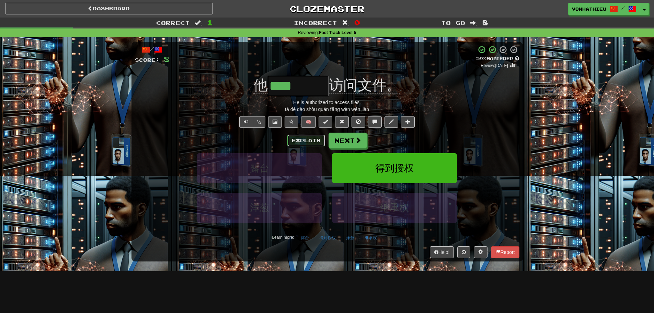
click at [307, 140] on button "Explain" at bounding box center [306, 141] width 38 height 12
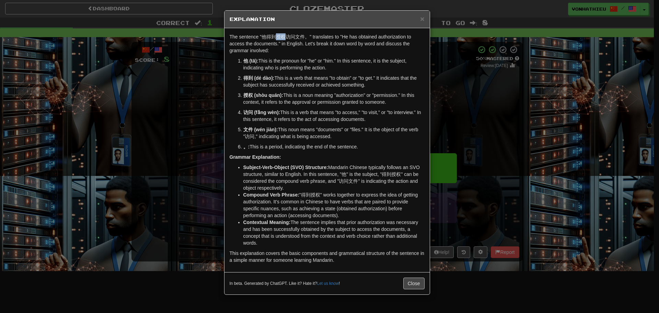
drag, startPoint x: 277, startPoint y: 36, endPoint x: 284, endPoint y: 36, distance: 6.9
click at [284, 36] on p "The sentence "他得到授权访问文件。" translates to "He has obtained authorization to acces…" at bounding box center [327, 43] width 195 height 21
click at [297, 46] on body "Dashboard Clozemaster vonhathieu / Toggle Dropdown Dashboard Leaderboard Activi…" at bounding box center [329, 278] width 659 height 557
click at [284, 53] on p "The sentence "他得到授权访问文件。" translates to "He has obtained authorization to acces…" at bounding box center [327, 43] width 195 height 21
drag, startPoint x: 277, startPoint y: 36, endPoint x: 282, endPoint y: 36, distance: 4.5
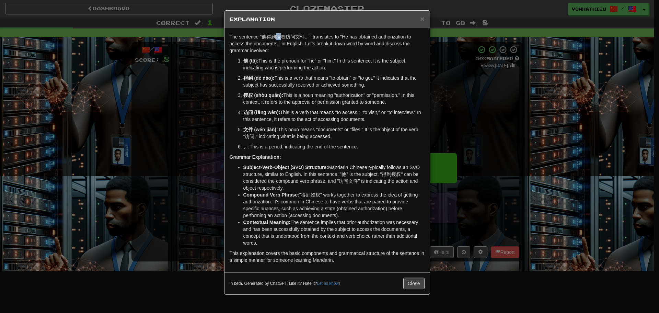
click at [282, 36] on p "The sentence "他得到授权访问文件。" translates to "He has obtained authorization to acces…" at bounding box center [327, 43] width 195 height 21
click at [292, 40] on p "The sentence "他得到授权访问文件。" translates to "He has obtained authorization to acces…" at bounding box center [327, 43] width 195 height 21
drag, startPoint x: 278, startPoint y: 38, endPoint x: 282, endPoint y: 38, distance: 4.1
click at [282, 38] on p "The sentence "他得到授权访问文件。" translates to "He has obtained authorization to acces…" at bounding box center [327, 43] width 195 height 21
click at [296, 47] on body "Dashboard Clozemaster vonhathieu / Toggle Dropdown Dashboard Leaderboard Activi…" at bounding box center [329, 278] width 659 height 557
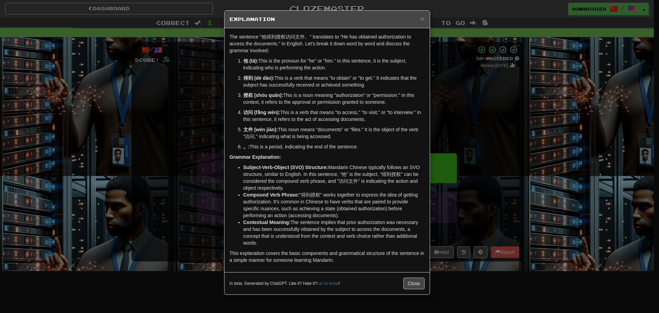
click at [291, 50] on p "The sentence "他得到授权访问文件。" translates to "He has obtained authorization to acces…" at bounding box center [327, 43] width 195 height 21
click at [279, 39] on p "The sentence "他得到授权访问文件。" translates to "He has obtained authorization to acces…" at bounding box center [327, 43] width 195 height 21
copy p "授"
click at [416, 289] on button "Close" at bounding box center [413, 283] width 21 height 12
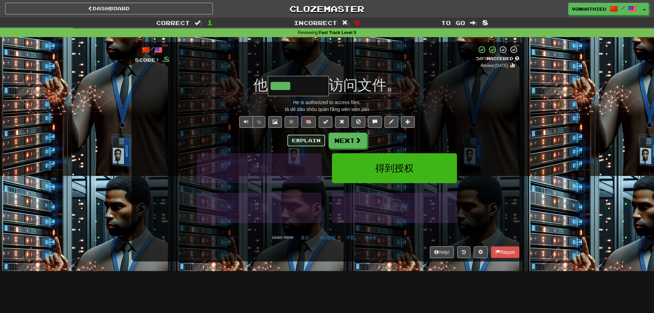
click at [289, 141] on button "Explain" at bounding box center [306, 141] width 38 height 12
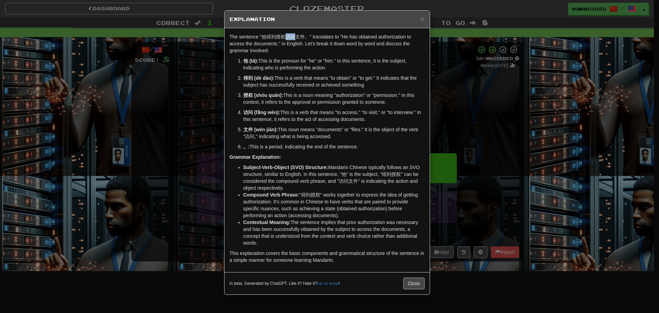
drag, startPoint x: 287, startPoint y: 35, endPoint x: 294, endPoint y: 36, distance: 6.6
click at [294, 36] on p "The sentence "他得到授权访问文件。" translates to "He has obtained authorization to acces…" at bounding box center [327, 43] width 195 height 21
click at [302, 46] on body "Dashboard Clozemaster vonhathieu / Toggle Dropdown Dashboard Leaderboard Activi…" at bounding box center [329, 278] width 659 height 557
click at [291, 55] on div "The sentence "他得到授权访问文件。" translates to "He has obtained authorization to acces…" at bounding box center [327, 150] width 205 height 244
click at [500, 111] on div "× Explanation The sentence "他得到授权访问文件。" translates to "He has obtained authoriz…" at bounding box center [329, 156] width 659 height 313
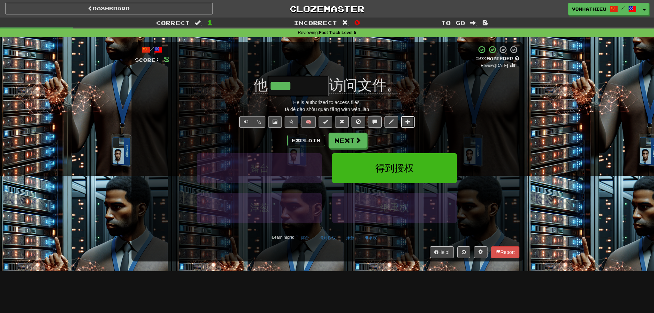
click at [406, 123] on span at bounding box center [408, 121] width 5 height 5
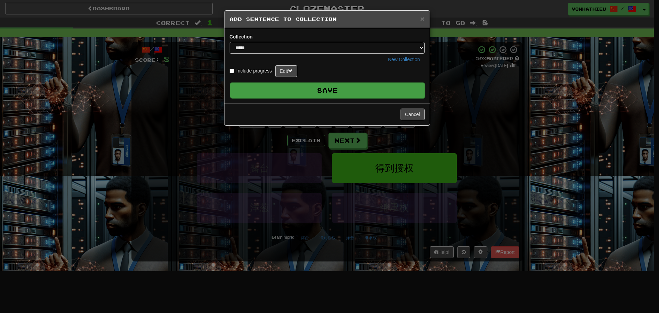
click at [391, 94] on button "Save" at bounding box center [327, 90] width 195 height 16
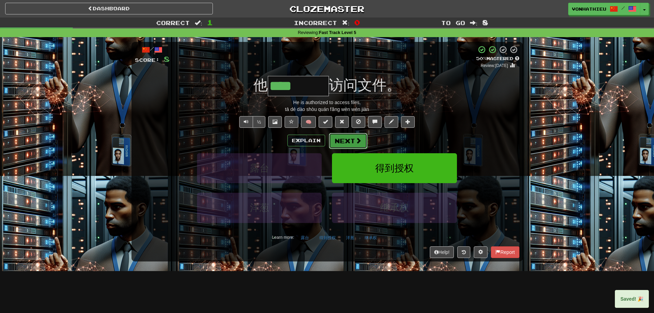
click at [350, 134] on button "Next" at bounding box center [348, 141] width 38 height 16
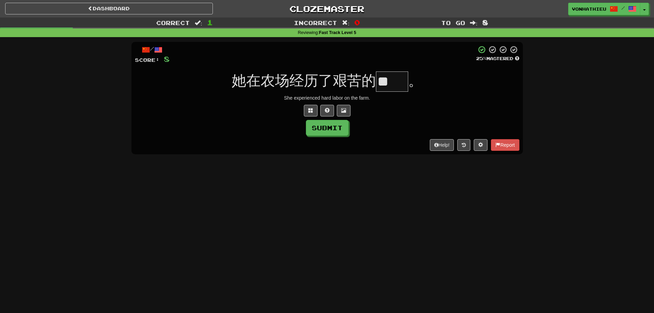
type input "*"
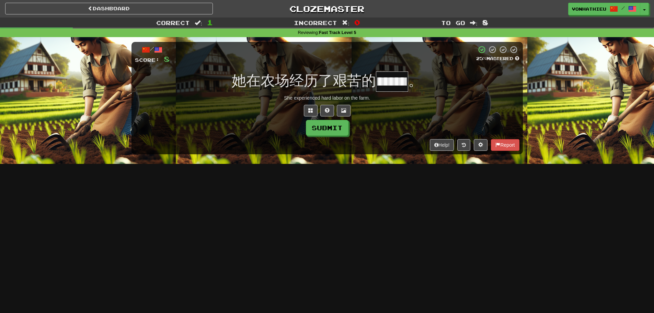
scroll to position [0, 25]
type input "**"
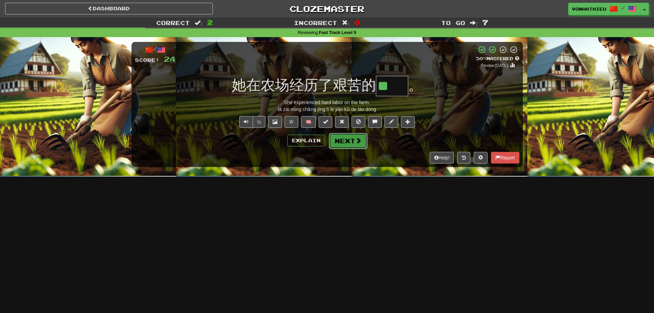
click at [344, 144] on button "Next" at bounding box center [348, 141] width 38 height 16
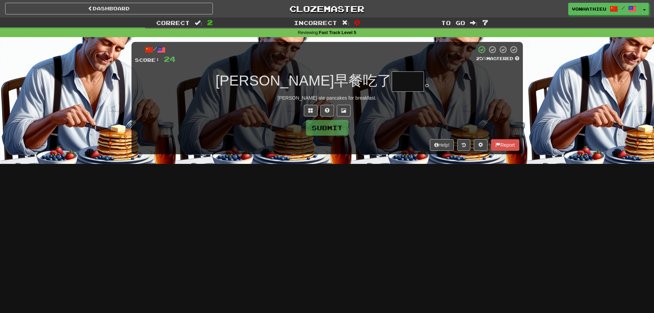
click at [392, 84] on input "text" at bounding box center [408, 81] width 32 height 20
type input "*"
click at [311, 108] on span at bounding box center [310, 110] width 5 height 5
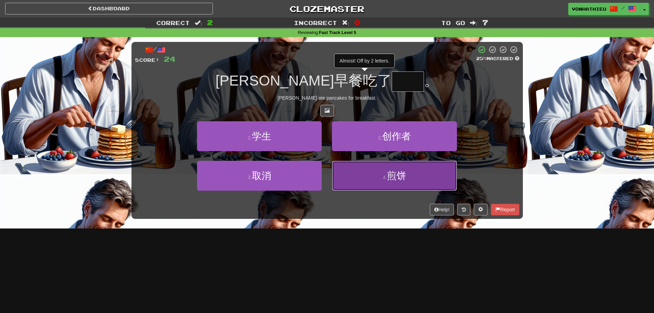
click at [352, 178] on button "4 . 煎饼" at bounding box center [394, 176] width 125 height 30
type input "**"
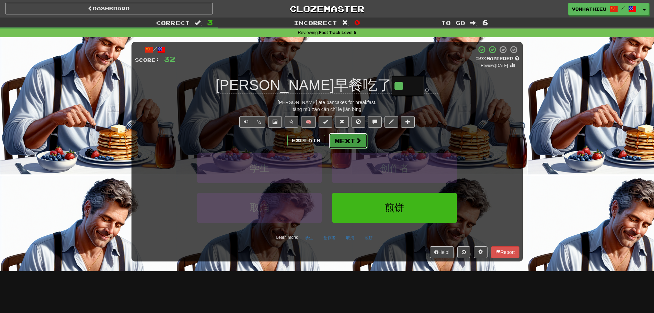
click at [351, 141] on button "Next" at bounding box center [348, 141] width 38 height 16
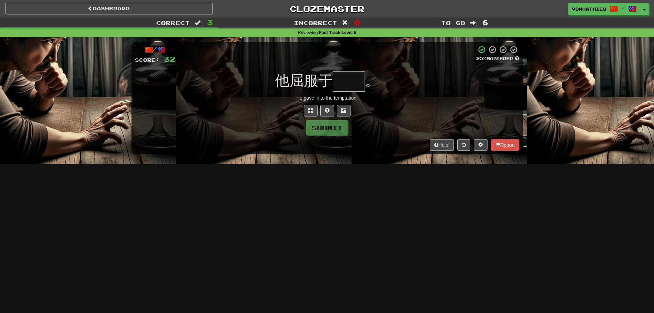
click at [352, 88] on input "text" at bounding box center [349, 81] width 32 height 20
click at [352, 86] on input "text" at bounding box center [349, 81] width 32 height 20
click at [306, 109] on button at bounding box center [311, 111] width 14 height 12
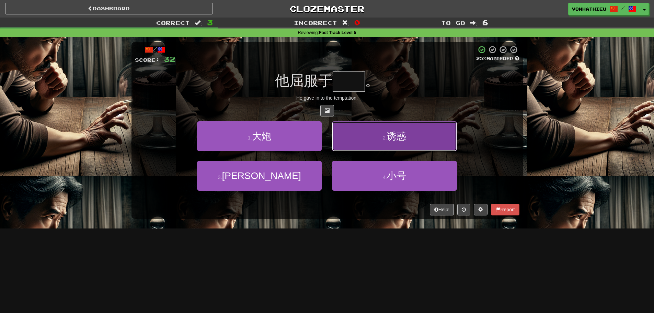
click at [372, 135] on button "2 . 诱惑" at bounding box center [394, 136] width 125 height 30
type input "**"
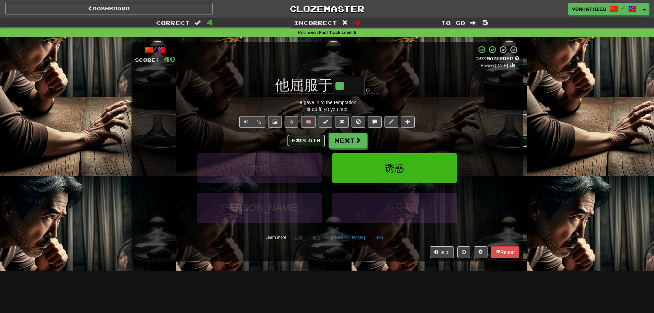
click at [302, 141] on button "Explain" at bounding box center [306, 141] width 38 height 12
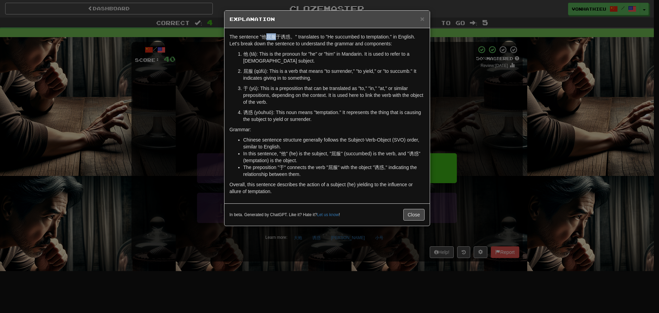
drag, startPoint x: 268, startPoint y: 38, endPoint x: 274, endPoint y: 37, distance: 6.2
click at [274, 37] on p "The sentence "他屈服于诱惑。" translates to "He succumbed to temptation." in English. …" at bounding box center [327, 40] width 195 height 14
click at [283, 46] on body "Dashboard Clozemaster vonhathieu / Toggle Dropdown Dashboard Leaderboard Activi…" at bounding box center [329, 278] width 659 height 557
click at [276, 54] on p "他 (tā): This is the pronoun for "he" or "him" in Mandarin. It is used to refer …" at bounding box center [333, 57] width 181 height 14
drag, startPoint x: 281, startPoint y: 36, endPoint x: 291, endPoint y: 36, distance: 10.7
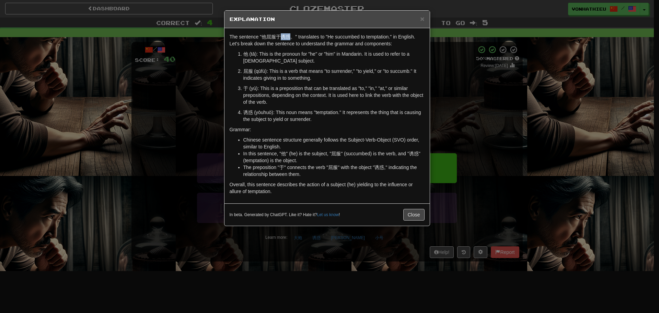
click at [291, 36] on p "The sentence "他屈服于诱惑。" translates to "He succumbed to temptation." in English. …" at bounding box center [327, 40] width 195 height 14
click at [300, 45] on body "Dashboard Clozemaster vonhathieu / Toggle Dropdown Dashboard Leaderboard Activi…" at bounding box center [329, 278] width 659 height 557
click at [287, 47] on div "The sentence "他屈服于诱惑。" translates to "He succumbed to temptation." in English. …" at bounding box center [327, 115] width 205 height 175
click at [223, 65] on div "× Explanation The sentence "他屈服于诱惑。" translates to "He succumbed to temptation.…" at bounding box center [329, 156] width 659 height 313
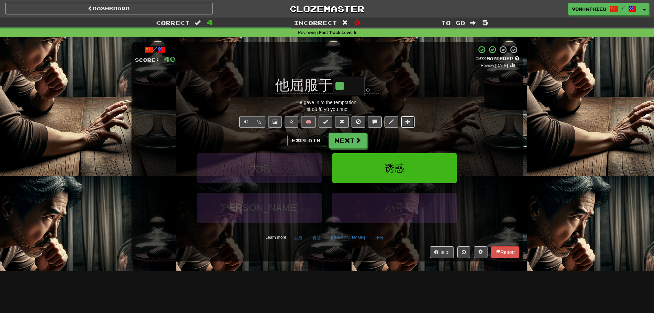
click at [407, 124] on span at bounding box center [408, 121] width 5 height 5
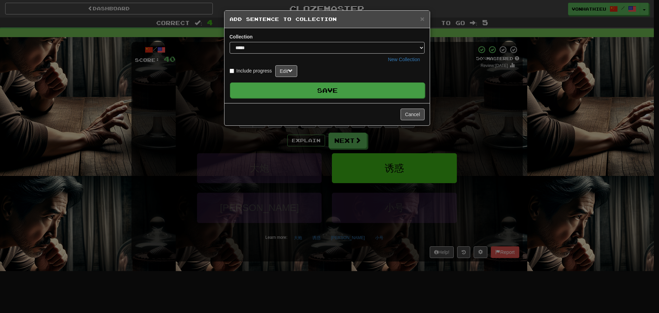
click at [341, 92] on button "Save" at bounding box center [327, 90] width 195 height 16
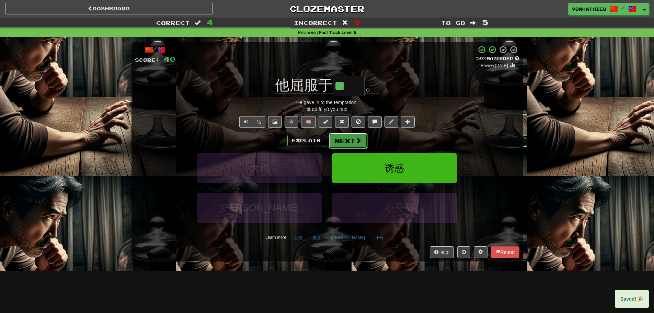
click at [355, 144] on button "Next" at bounding box center [348, 141] width 38 height 16
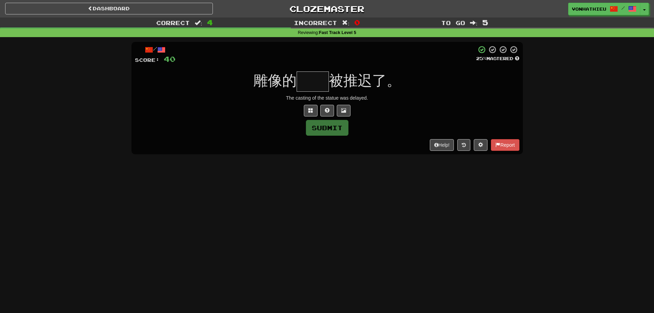
click at [316, 84] on input "text" at bounding box center [313, 81] width 32 height 20
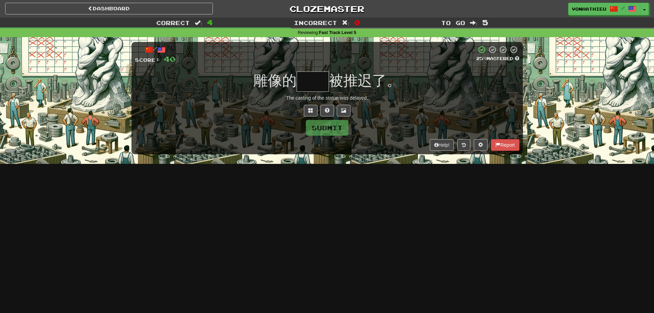
click at [316, 84] on input "text" at bounding box center [313, 81] width 32 height 20
click at [310, 105] on button at bounding box center [311, 111] width 14 height 12
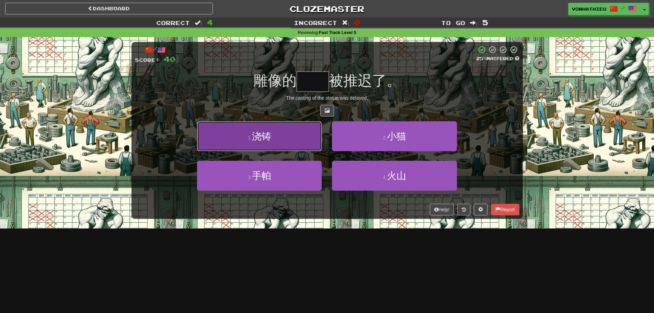
click at [284, 143] on button "1 . 浇铸" at bounding box center [259, 136] width 125 height 30
type input "**"
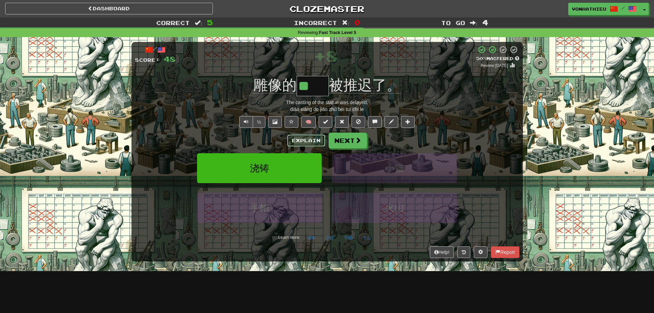
click at [299, 141] on button "Explain" at bounding box center [306, 141] width 38 height 12
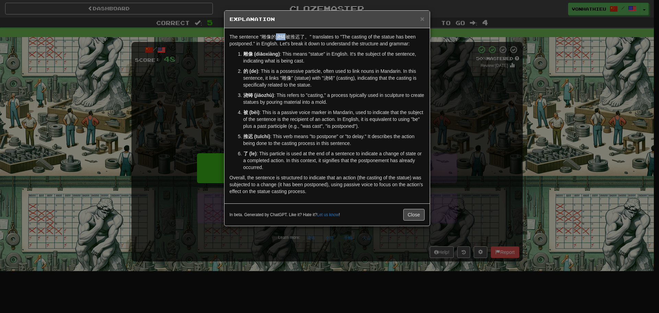
drag, startPoint x: 275, startPoint y: 39, endPoint x: 285, endPoint y: 38, distance: 9.6
click at [285, 38] on p "The sentence "雕像的浇铸被推迟了。" translates to "The casting of the statue has been pos…" at bounding box center [327, 40] width 195 height 14
click at [297, 49] on body "Dashboard Clozemaster vonhathieu / Toggle Dropdown Dashboard Leaderboard Activi…" at bounding box center [329, 278] width 659 height 557
drag, startPoint x: 228, startPoint y: 80, endPoint x: 210, endPoint y: 88, distance: 19.7
click at [227, 80] on div "The sentence "雕像的浇铸被推迟了。" translates to "The casting of the statue has been pos…" at bounding box center [327, 115] width 205 height 175
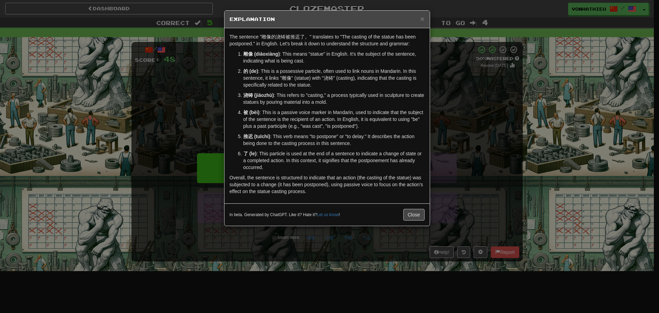
click at [192, 94] on div "× Explanation The sentence "雕像的浇铸被推迟了。" translates to "The casting of the statu…" at bounding box center [329, 156] width 659 height 313
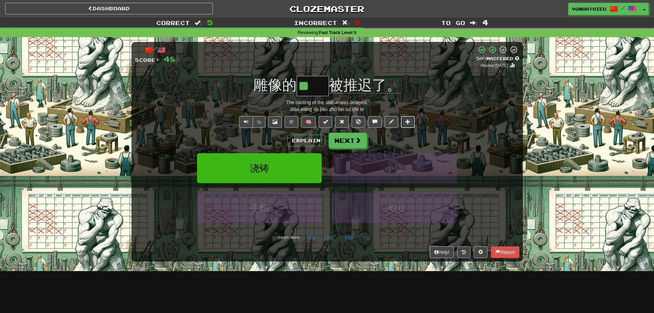
click at [410, 126] on button at bounding box center [408, 122] width 14 height 12
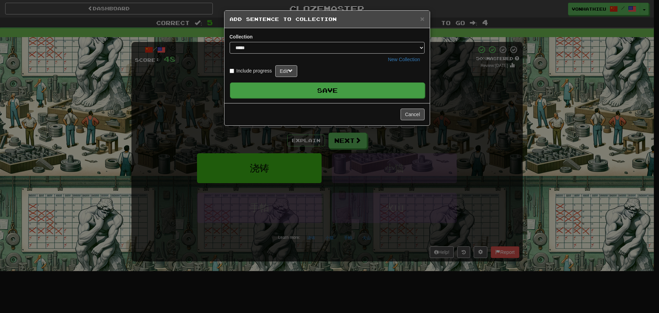
click at [346, 92] on button "Save" at bounding box center [327, 90] width 195 height 16
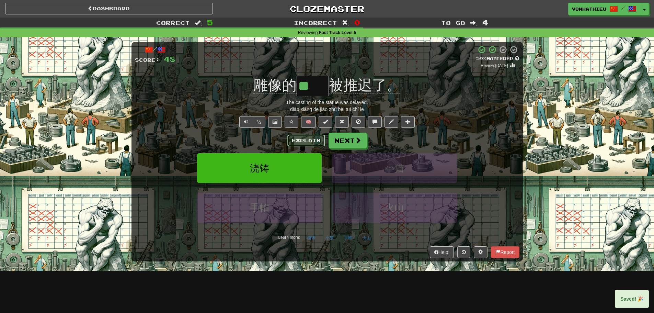
click at [303, 139] on button "Explain" at bounding box center [306, 141] width 38 height 12
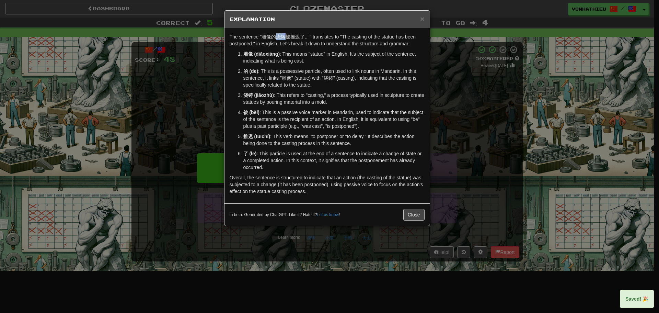
drag, startPoint x: 277, startPoint y: 37, endPoint x: 285, endPoint y: 37, distance: 7.9
click at [285, 37] on p "The sentence "雕像的浇铸被推迟了。" translates to "The casting of the statue has been pos…" at bounding box center [327, 40] width 195 height 14
click at [295, 47] on body "Dashboard Clozemaster vonhathieu / Toggle Dropdown Dashboard Leaderboard Activi…" at bounding box center [329, 278] width 659 height 557
click at [178, 86] on div "× Explanation The sentence "雕像的浇铸被推迟了。" translates to "The casting of the statu…" at bounding box center [329, 156] width 659 height 313
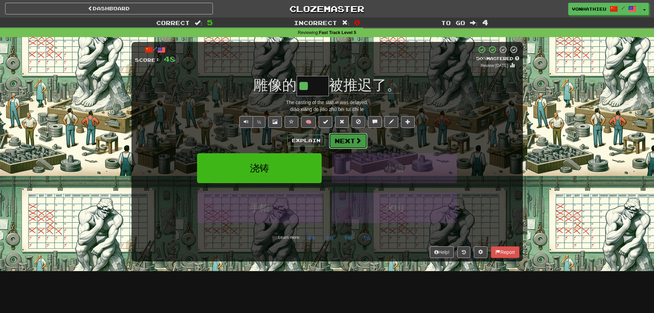
click at [351, 140] on button "Next" at bounding box center [348, 141] width 38 height 16
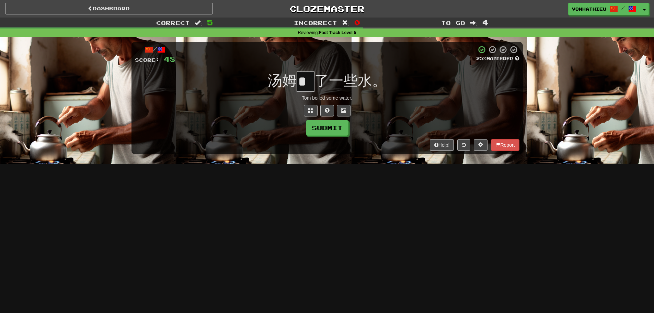
type input "*"
click at [312, 110] on span at bounding box center [310, 110] width 5 height 5
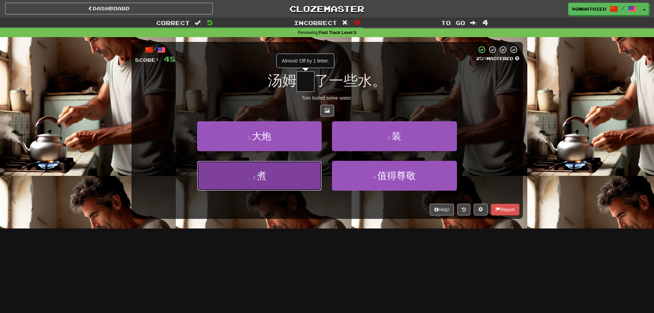
click at [270, 182] on button "3 . 煮" at bounding box center [259, 176] width 125 height 30
type input "*"
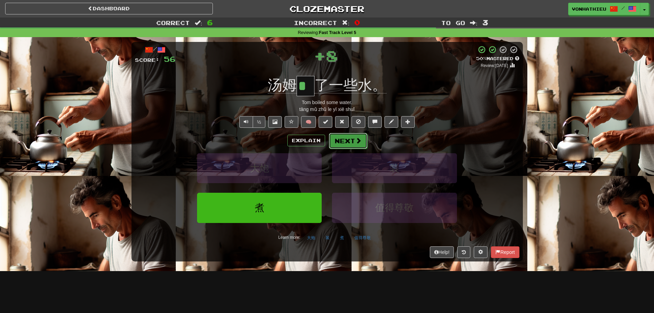
click at [351, 143] on button "Next" at bounding box center [348, 141] width 38 height 16
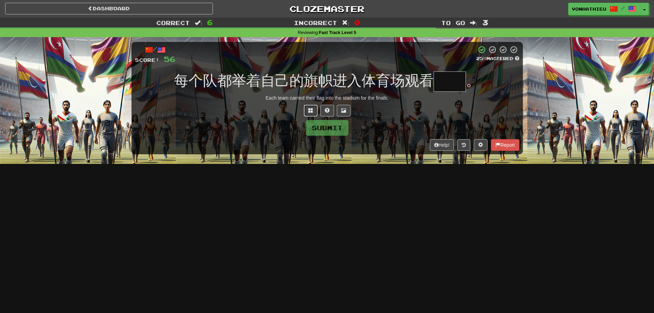
click at [308, 110] on span at bounding box center [310, 110] width 5 height 5
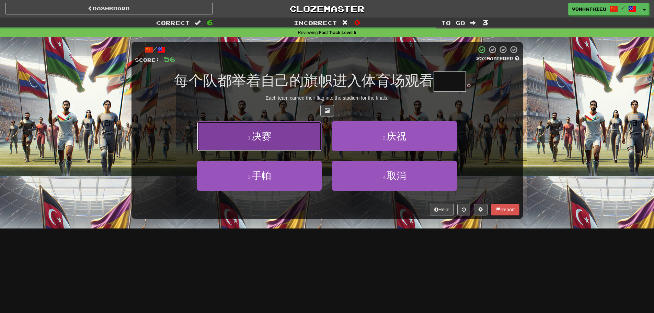
click at [297, 145] on button "1 . 决赛" at bounding box center [259, 136] width 125 height 30
type input "**"
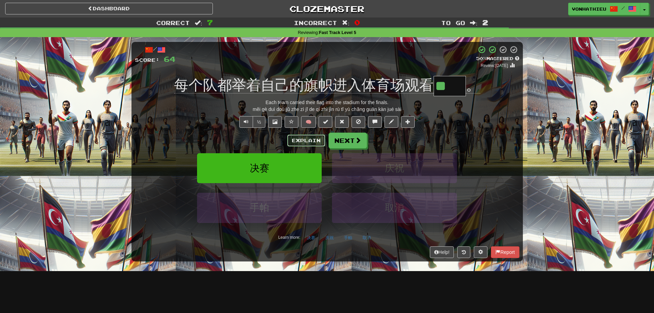
click at [304, 141] on button "Explain" at bounding box center [306, 141] width 38 height 12
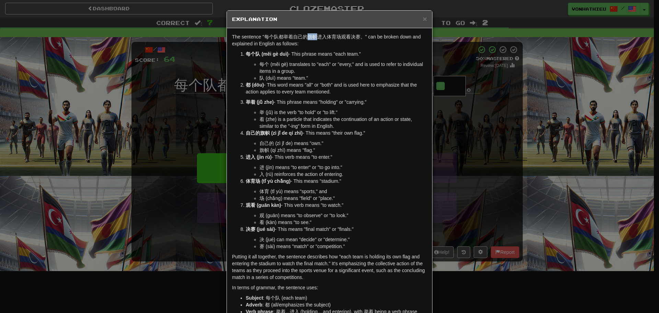
drag, startPoint x: 306, startPoint y: 36, endPoint x: 314, endPoint y: 37, distance: 7.6
click at [314, 37] on p "The sentence "每个队都举着自己的旗帜进入体育场观看决赛。" can be broken down and explained in Englis…" at bounding box center [329, 40] width 195 height 14
click at [325, 46] on body "Dashboard Clozemaster vonhathieu / Toggle Dropdown Dashboard Leaderboard Activi…" at bounding box center [329, 278] width 659 height 557
click at [310, 39] on p "The sentence "每个队都举着自己的旗帜进入体育场观看决赛。" can be broken down and explained in Englis…" at bounding box center [329, 40] width 195 height 14
drag, startPoint x: 310, startPoint y: 36, endPoint x: 314, endPoint y: 36, distance: 4.1
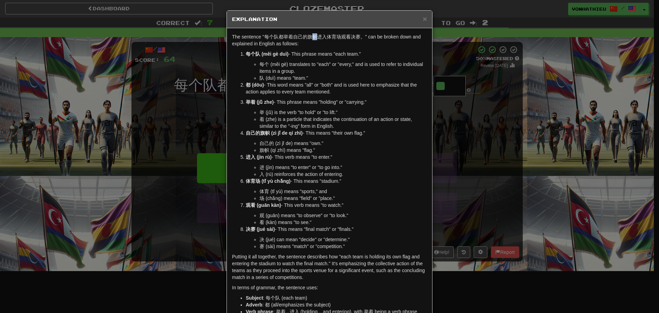
click at [314, 36] on p "The sentence "每个队都举着自己的旗帜进入体育场观看决赛。" can be broken down and explained in Englis…" at bounding box center [329, 40] width 195 height 14
click at [331, 45] on body "Dashboard Clozemaster vonhathieu / Toggle Dropdown Dashboard Leaderboard Activi…" at bounding box center [329, 278] width 659 height 557
click at [312, 47] on div "The sentence "每个队都举着自己的旗帜进入体育场观看决赛。" can be broken down and explained in Englis…" at bounding box center [329, 193] width 205 height 330
drag, startPoint x: 305, startPoint y: 38, endPoint x: 314, endPoint y: 38, distance: 8.6
click at [314, 38] on p "The sentence "每个队都举着自己的旗帜进入体育场观看决赛。" can be broken down and explained in Englis…" at bounding box center [329, 40] width 195 height 14
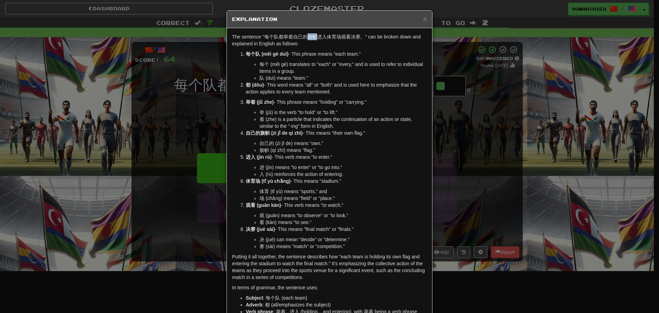
click at [321, 44] on body "Dashboard Clozemaster vonhathieu / Toggle Dropdown Dashboard Leaderboard Activi…" at bounding box center [329, 278] width 659 height 557
click at [311, 46] on p "The sentence "每个队都举着自己的旗帜进入体育场观看决赛。" can be broken down and explained in Englis…" at bounding box center [329, 40] width 195 height 14
drag, startPoint x: 341, startPoint y: 35, endPoint x: 348, endPoint y: 36, distance: 6.2
click at [348, 36] on p "The sentence "每个队都举着自己的旗帜进入体育场观看决赛。" can be broken down and explained in Englis…" at bounding box center [329, 40] width 195 height 14
drag, startPoint x: 341, startPoint y: 37, endPoint x: 347, endPoint y: 37, distance: 6.5
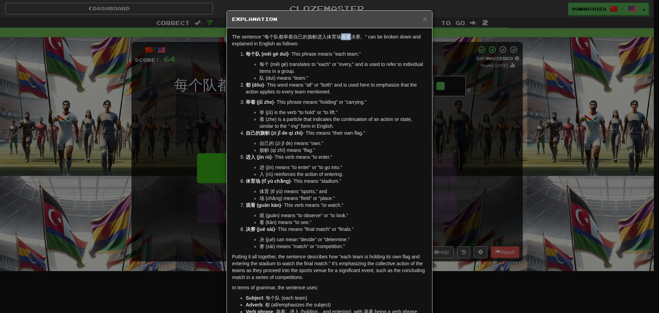
click at [347, 37] on p "The sentence "每个队都举着自己的旗帜进入体育场观看决赛。" can be broken down and explained in Englis…" at bounding box center [329, 40] width 195 height 14
click at [355, 45] on body "Dashboard Clozemaster vonhathieu / Toggle Dropdown Dashboard Leaderboard Activi…" at bounding box center [329, 278] width 659 height 557
click at [323, 49] on div "The sentence "每个队都举着自己的旗帜进入体育场观看决赛。" can be broken down and explained in Englis…" at bounding box center [329, 193] width 205 height 330
drag, startPoint x: 349, startPoint y: 39, endPoint x: 356, endPoint y: 38, distance: 7.9
click at [356, 38] on p "The sentence "每个队都举着自己的旗帜进入体育场观看决赛。" can be broken down and explained in Englis…" at bounding box center [329, 40] width 195 height 14
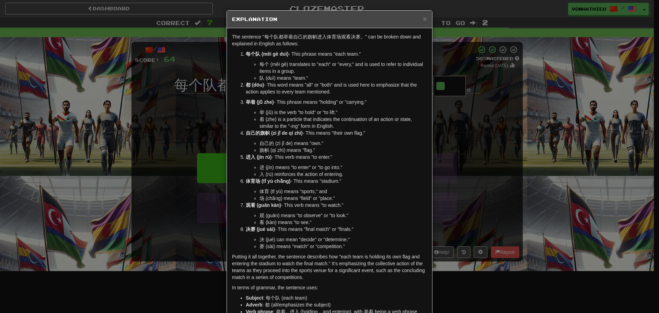
click at [362, 43] on p "The sentence "每个队都举着自己的旗帜进入体育场观看决赛。" can be broken down and explained in Englis…" at bounding box center [329, 40] width 195 height 14
drag, startPoint x: 350, startPoint y: 38, endPoint x: 357, endPoint y: 38, distance: 7.9
click at [357, 38] on p "The sentence "每个队都举着自己的旗帜进入体育场观看决赛。" can be broken down and explained in Englis…" at bounding box center [329, 40] width 195 height 14
click at [366, 46] on body "Dashboard Clozemaster vonhathieu / Toggle Dropdown Dashboard Leaderboard Activi…" at bounding box center [329, 278] width 659 height 557
click at [460, 169] on div "× Explanation The sentence "每个队都举着自己的旗帜进入体育场观看决赛。" can be broken down and expla…" at bounding box center [329, 156] width 659 height 313
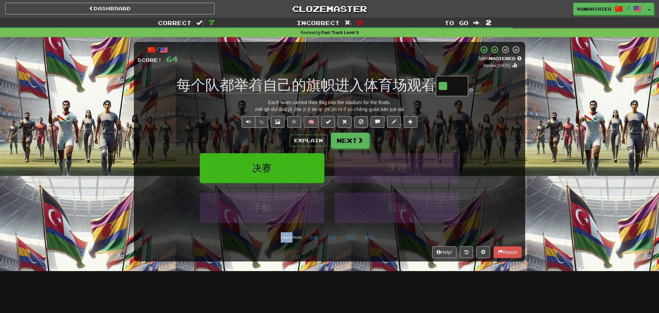
click at [460, 169] on div "庆祝" at bounding box center [397, 172] width 135 height 39
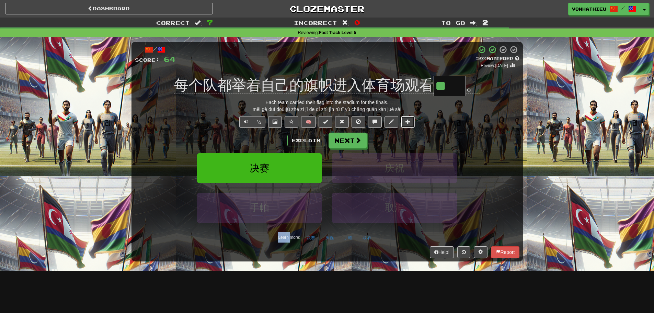
click at [409, 122] on span at bounding box center [408, 121] width 5 height 5
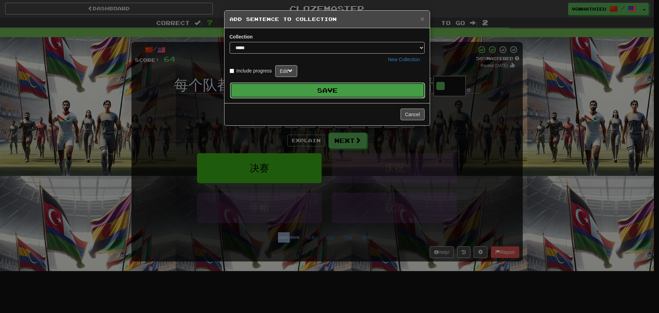
click at [372, 92] on button "Save" at bounding box center [327, 90] width 195 height 16
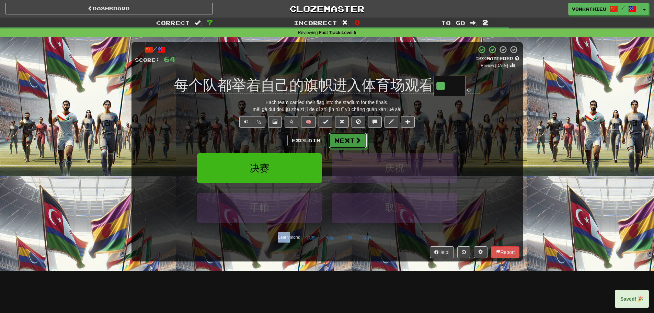
click at [360, 141] on span at bounding box center [358, 140] width 6 height 6
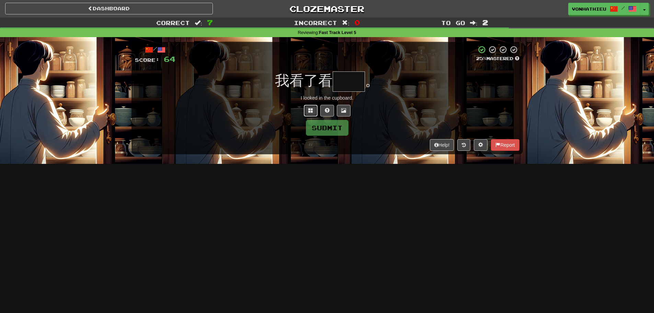
click at [309, 113] on button at bounding box center [311, 111] width 14 height 12
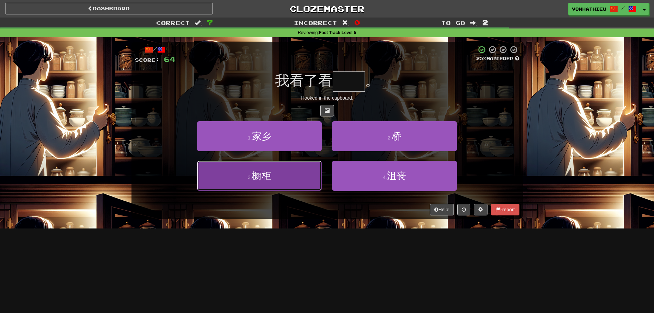
click at [291, 171] on button "3 . 橱柜" at bounding box center [259, 176] width 125 height 30
type input "**"
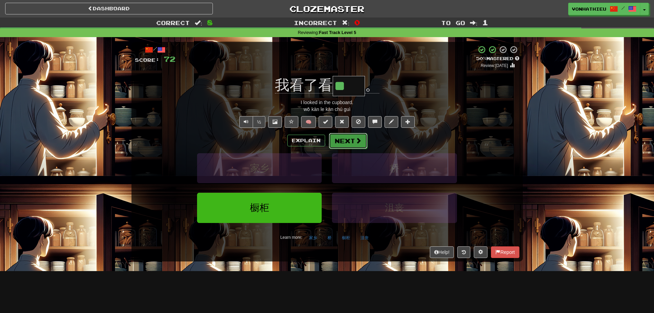
click at [352, 141] on button "Next" at bounding box center [348, 141] width 38 height 16
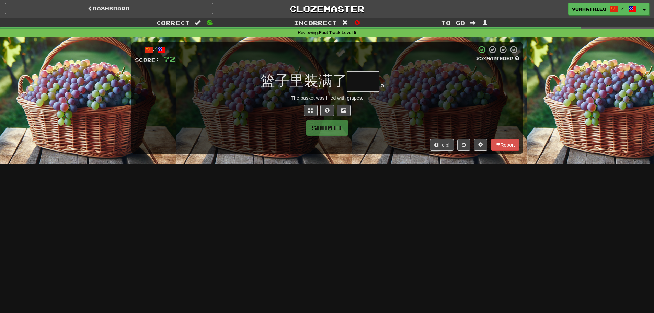
click at [350, 84] on input "text" at bounding box center [363, 81] width 32 height 20
click at [363, 81] on input "text" at bounding box center [363, 81] width 32 height 20
type input "**"
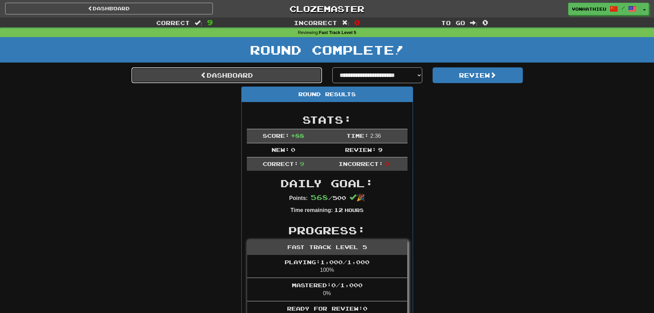
click at [241, 75] on link "Dashboard" at bounding box center [227, 75] width 191 height 16
